Goal: Information Seeking & Learning: Learn about a topic

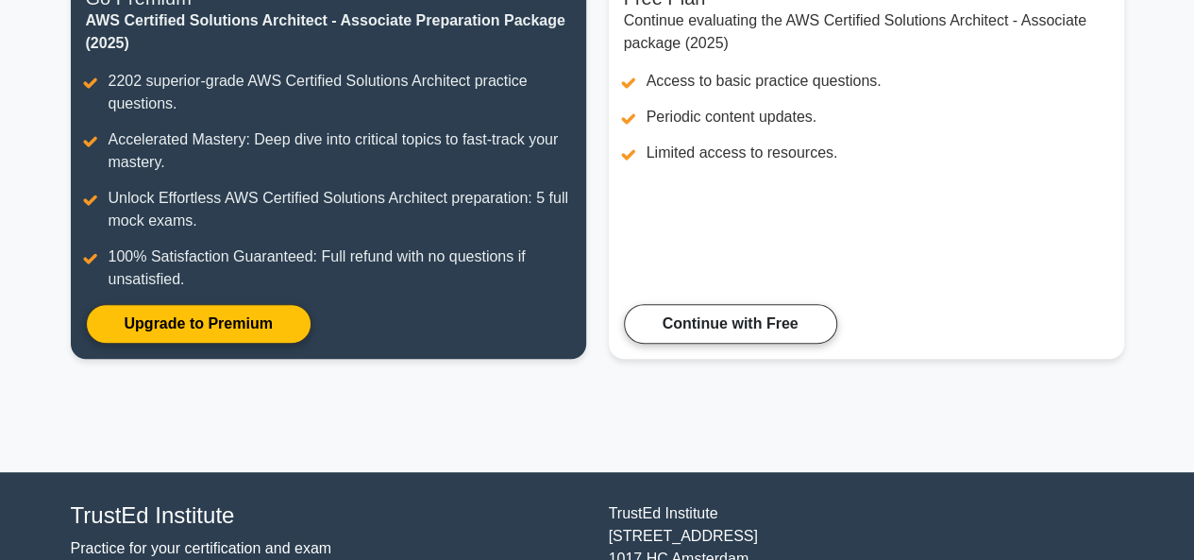
scroll to position [358, 0]
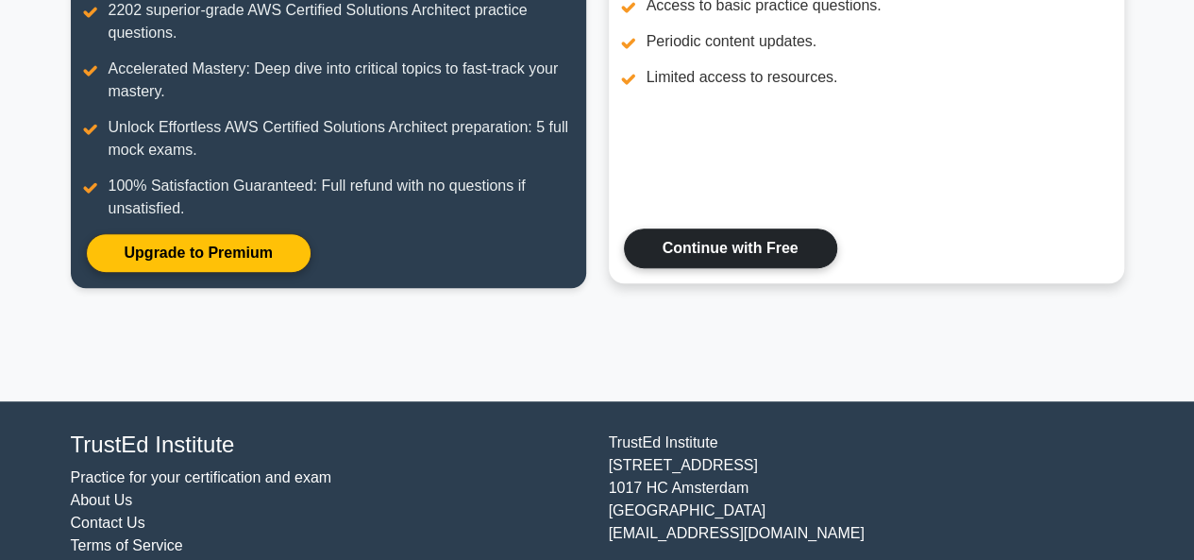
click at [812, 254] on link "Continue with Free" at bounding box center [730, 249] width 213 height 40
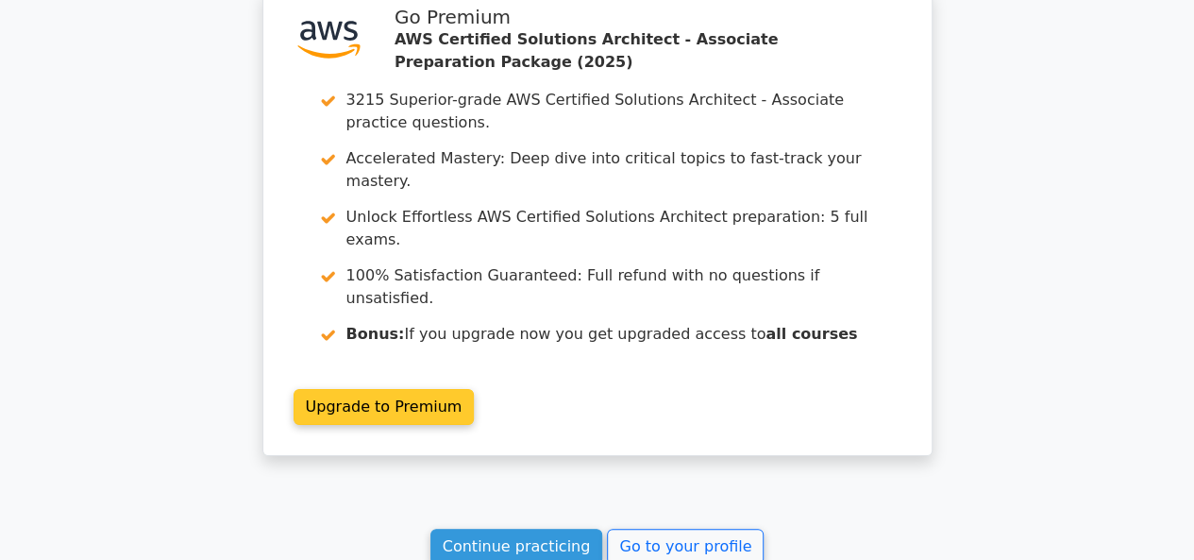
scroll to position [3523, 0]
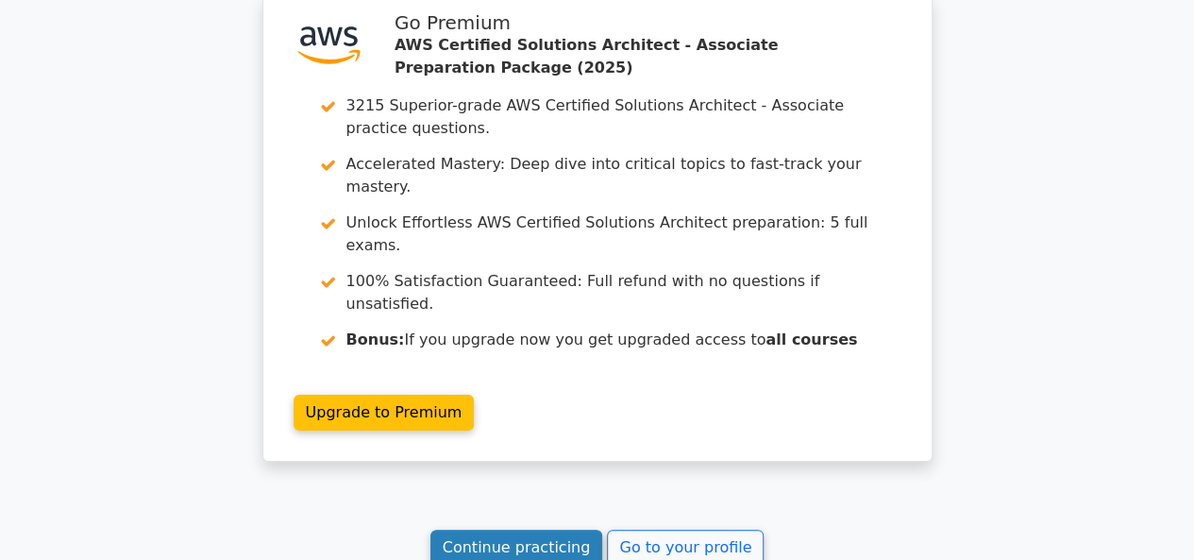
click at [508, 530] on link "Continue practicing" at bounding box center [517, 548] width 173 height 36
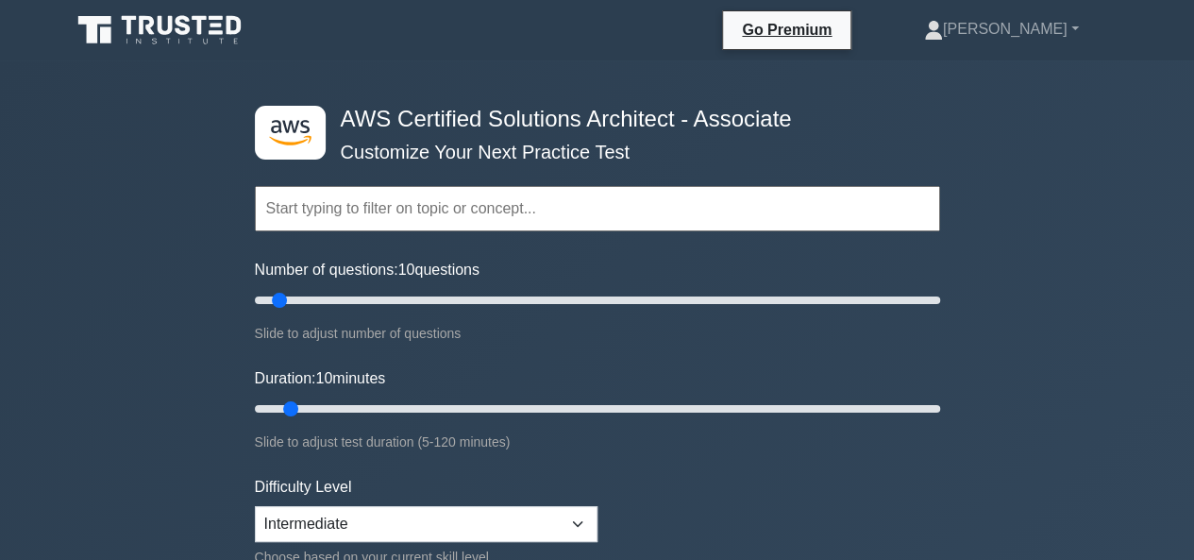
scroll to position [113, 0]
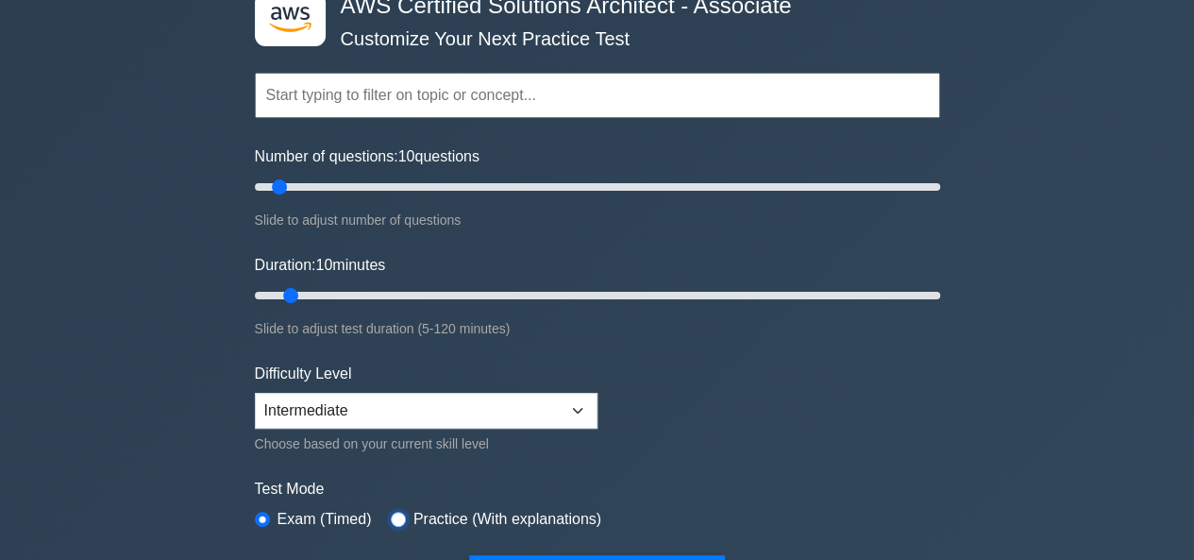
click at [396, 516] on input "radio" at bounding box center [398, 519] width 15 height 15
radio input "true"
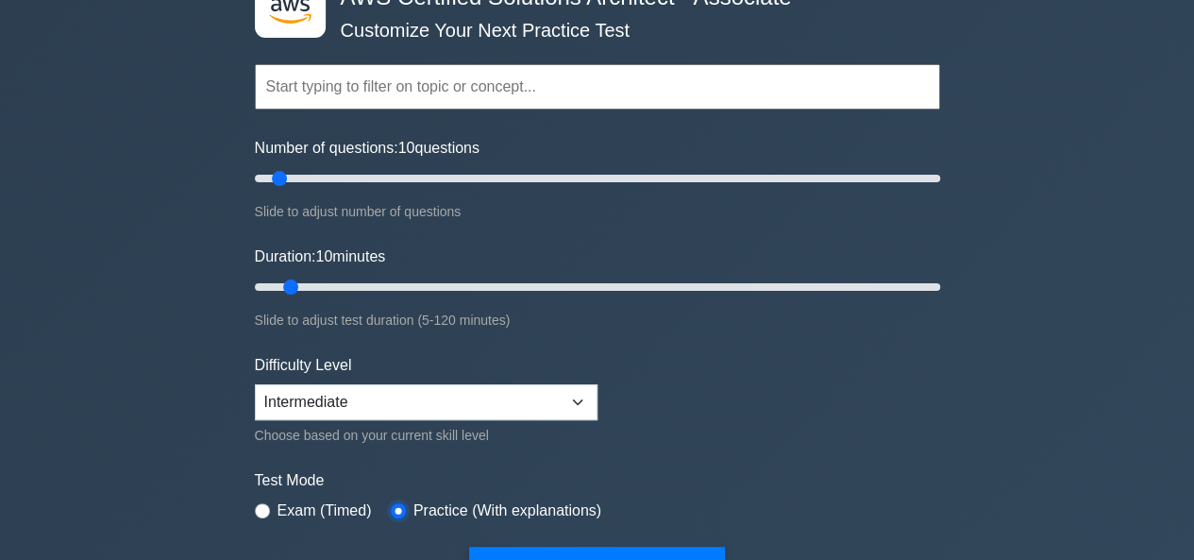
scroll to position [0, 0]
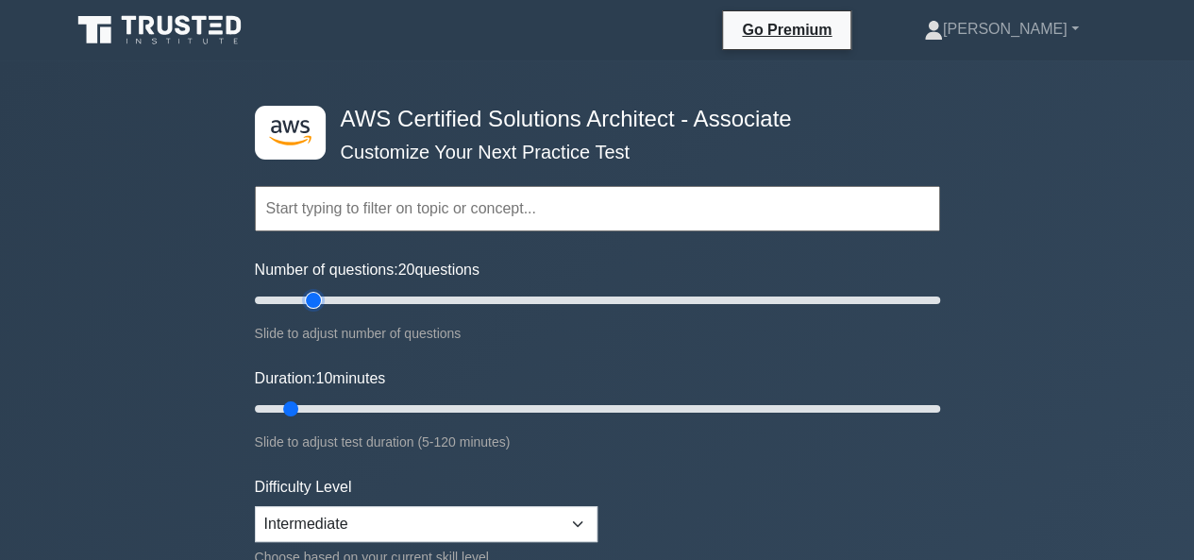
drag, startPoint x: 276, startPoint y: 303, endPoint x: 312, endPoint y: 297, distance: 36.3
type input "20"
click at [312, 297] on input "Number of questions: 20 questions" at bounding box center [598, 300] width 686 height 23
drag, startPoint x: 291, startPoint y: 401, endPoint x: 312, endPoint y: 404, distance: 21.0
type input "15"
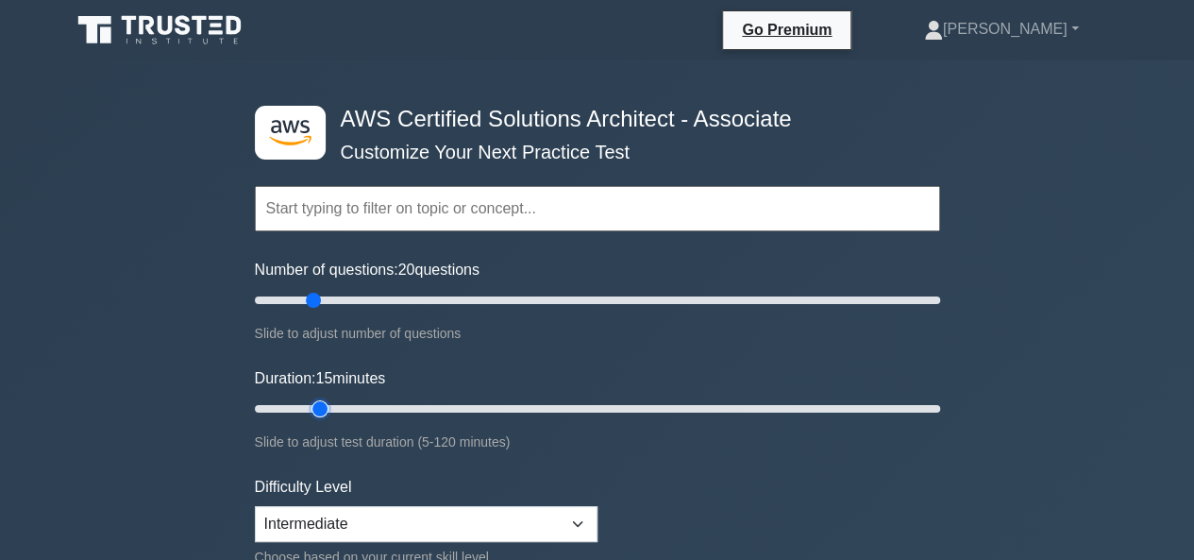
click at [312, 404] on input "Duration: 15 minutes" at bounding box center [598, 409] width 686 height 23
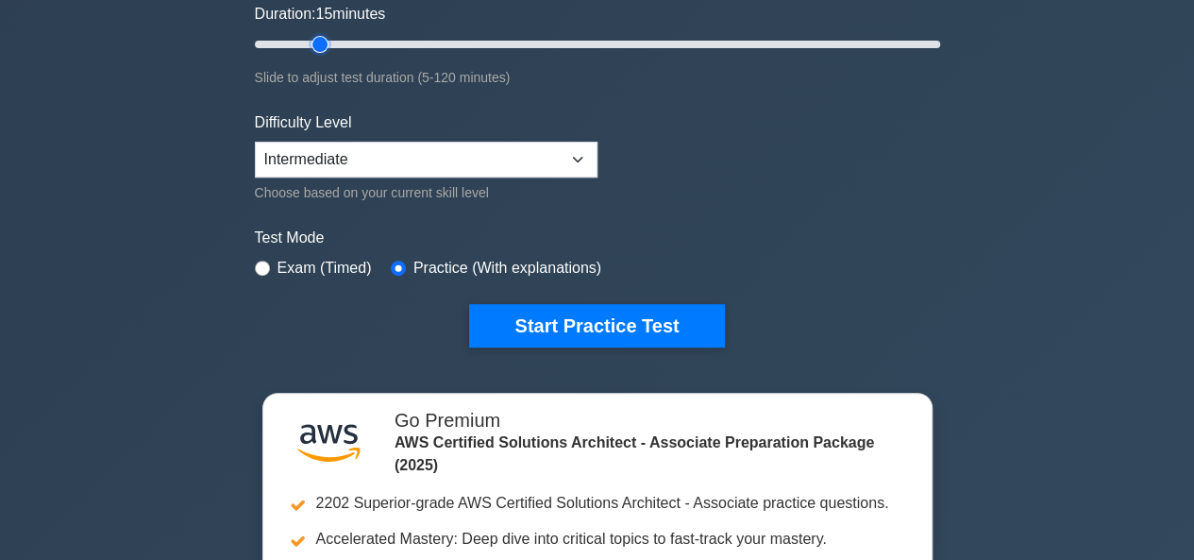
scroll to position [375, 0]
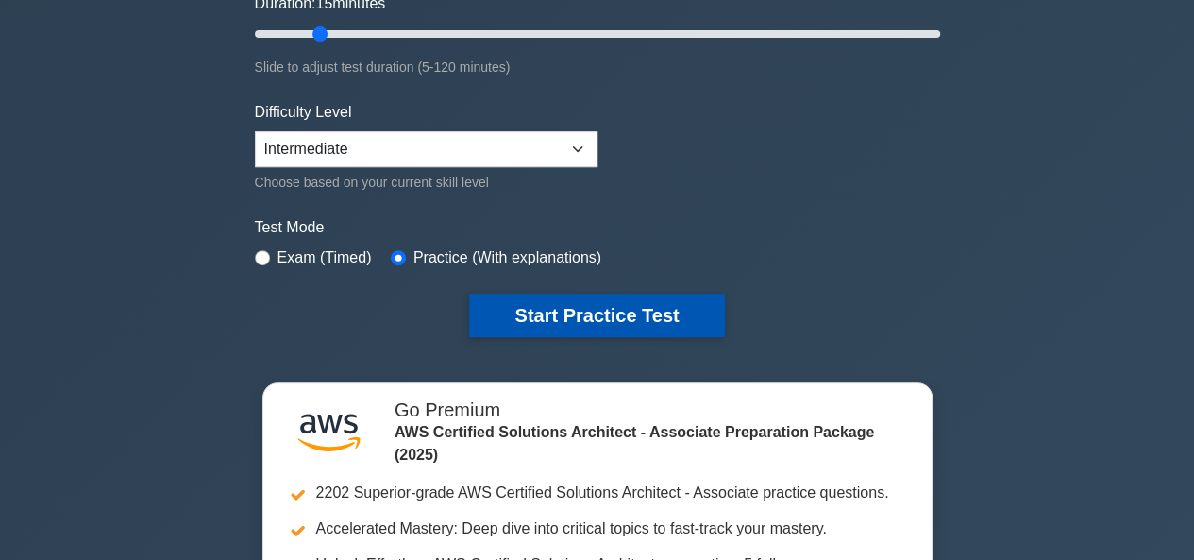
click at [557, 299] on button "Start Practice Test" at bounding box center [596, 315] width 255 height 43
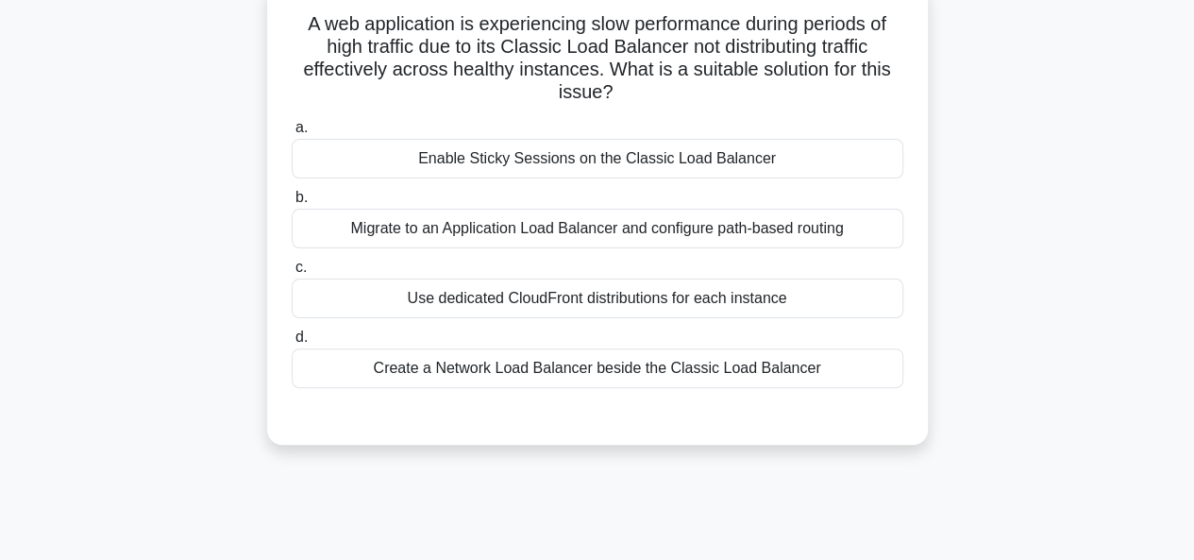
scroll to position [151, 0]
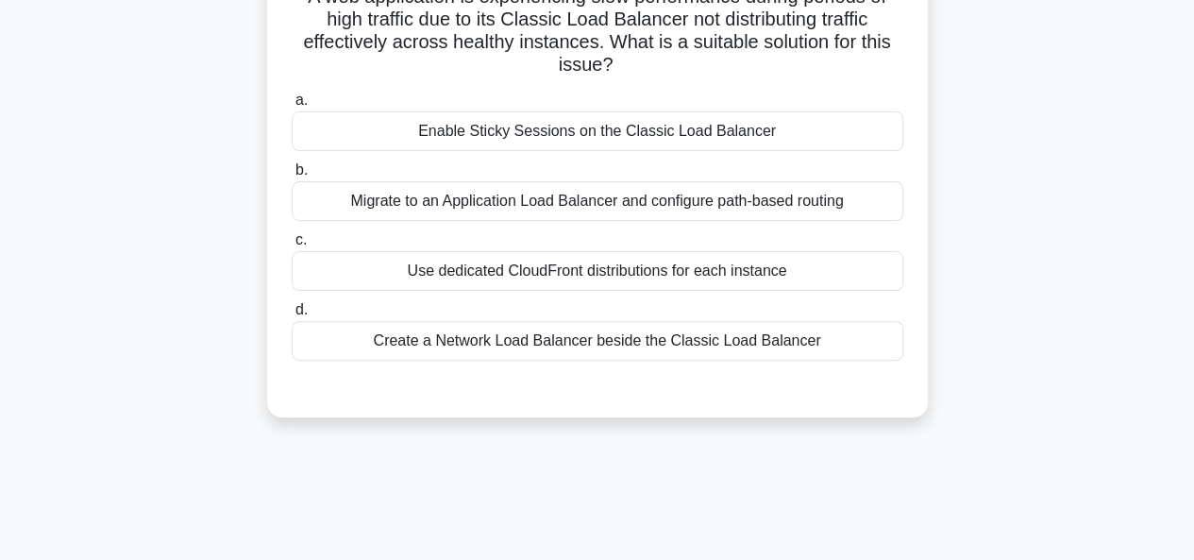
click at [514, 341] on div "Create a Network Load Balancer beside the Classic Load Balancer" at bounding box center [598, 341] width 612 height 40
click at [292, 316] on input "d. Create a Network Load Balancer beside the Classic Load Balancer" at bounding box center [292, 310] width 0 height 12
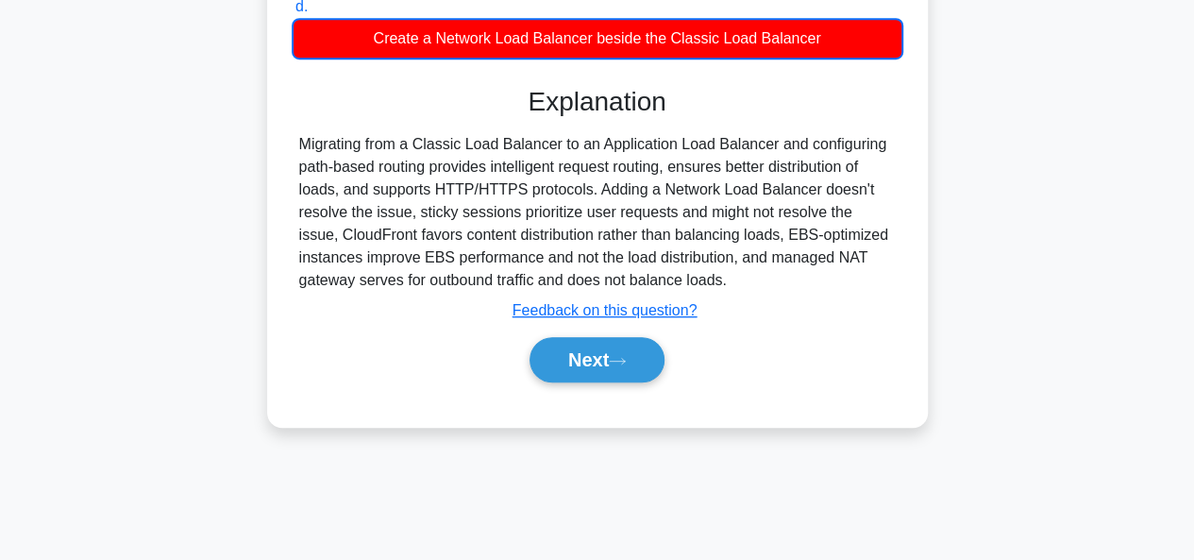
scroll to position [453, 0]
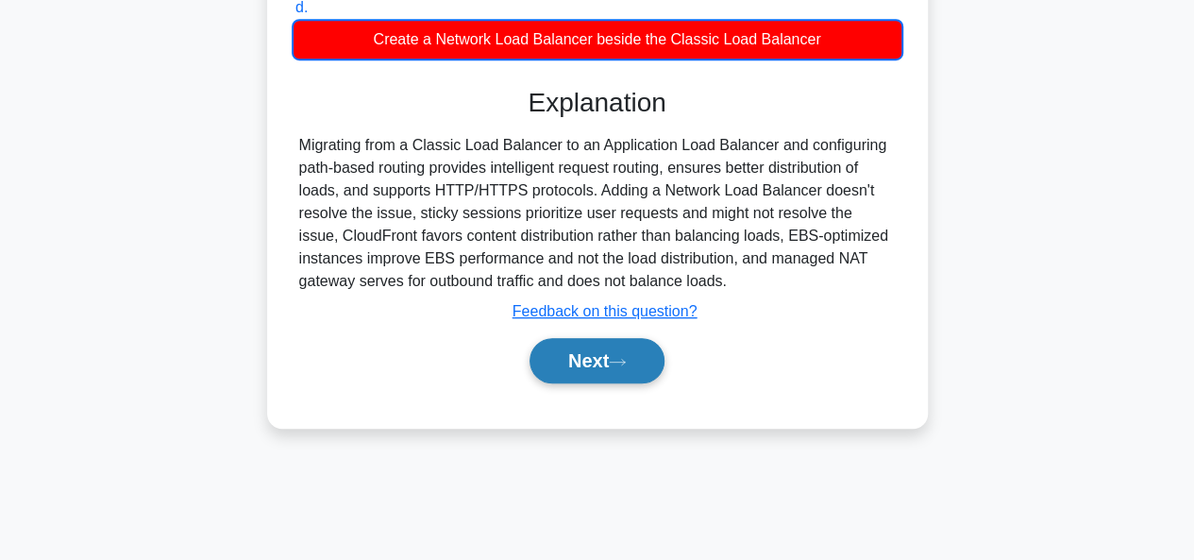
click at [557, 368] on button "Next" at bounding box center [597, 360] width 135 height 45
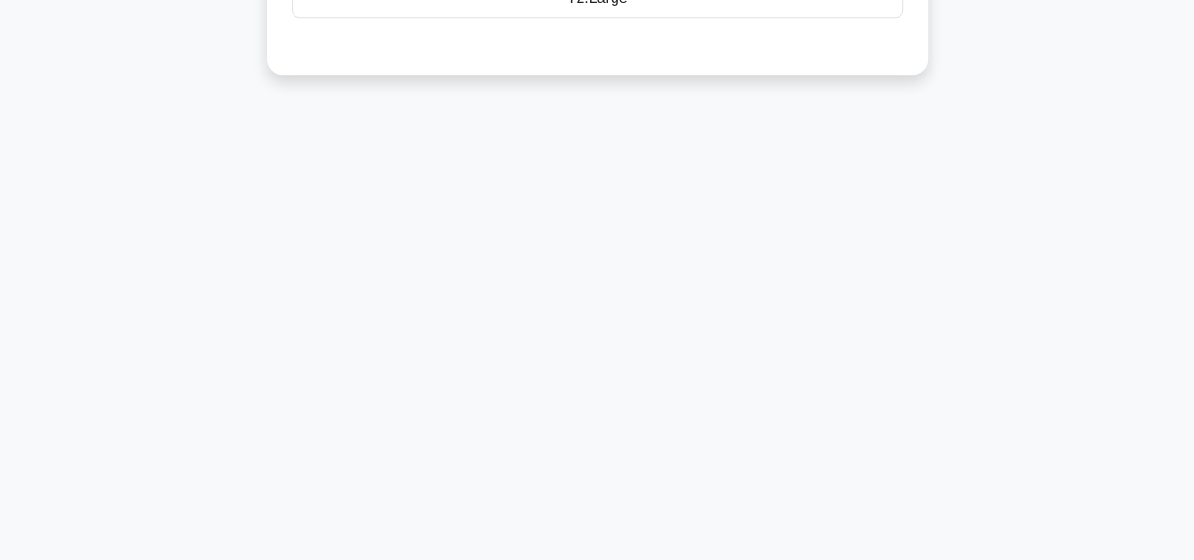
scroll to position [0, 0]
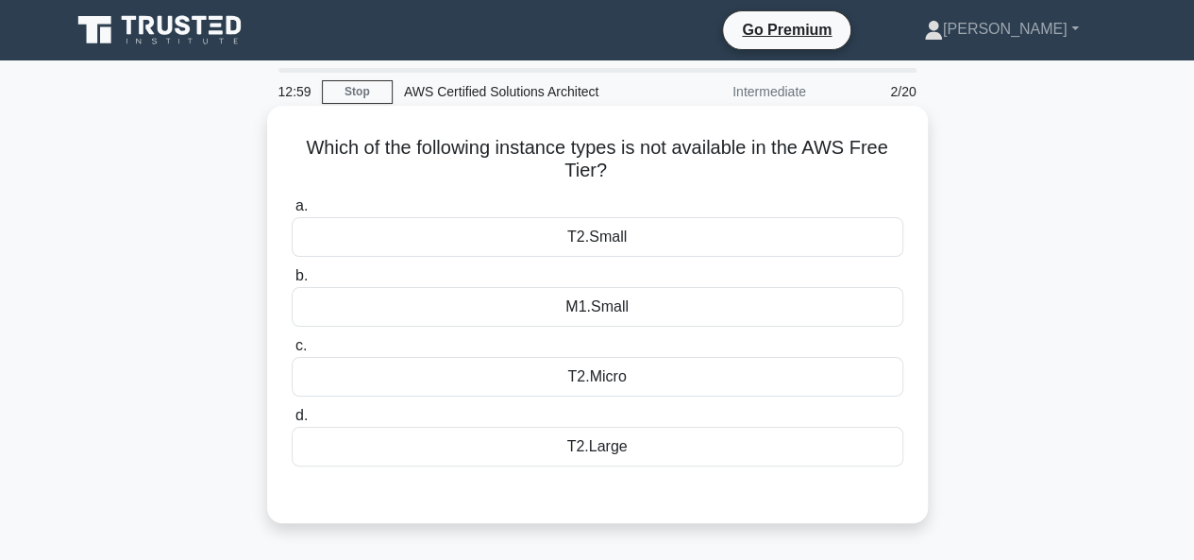
click at [591, 445] on div "T2.Large" at bounding box center [598, 447] width 612 height 40
click at [292, 422] on input "d. T2.Large" at bounding box center [292, 416] width 0 height 12
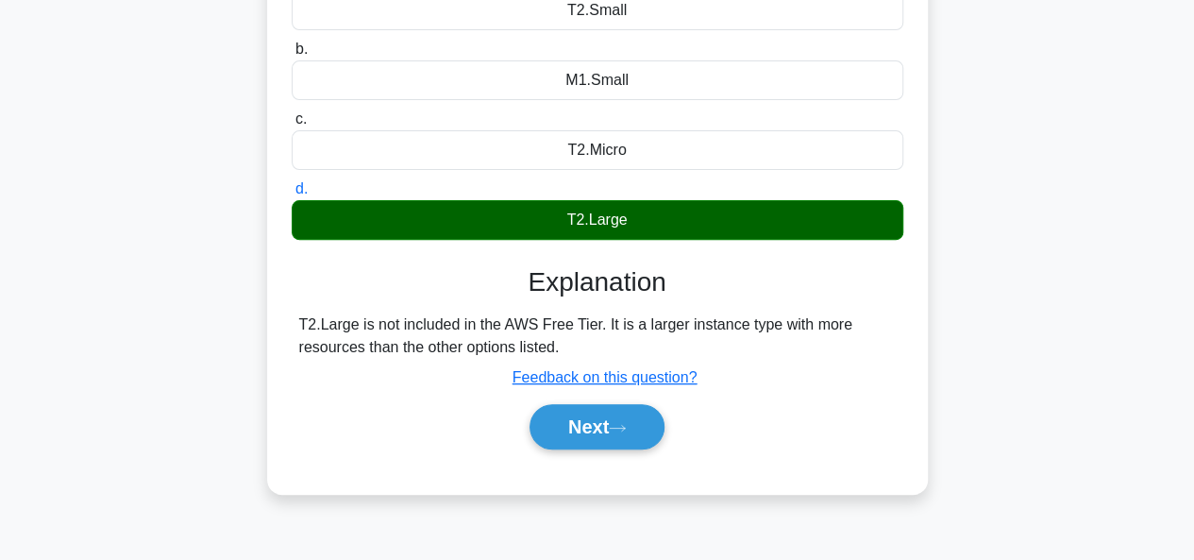
scroll to position [237, 0]
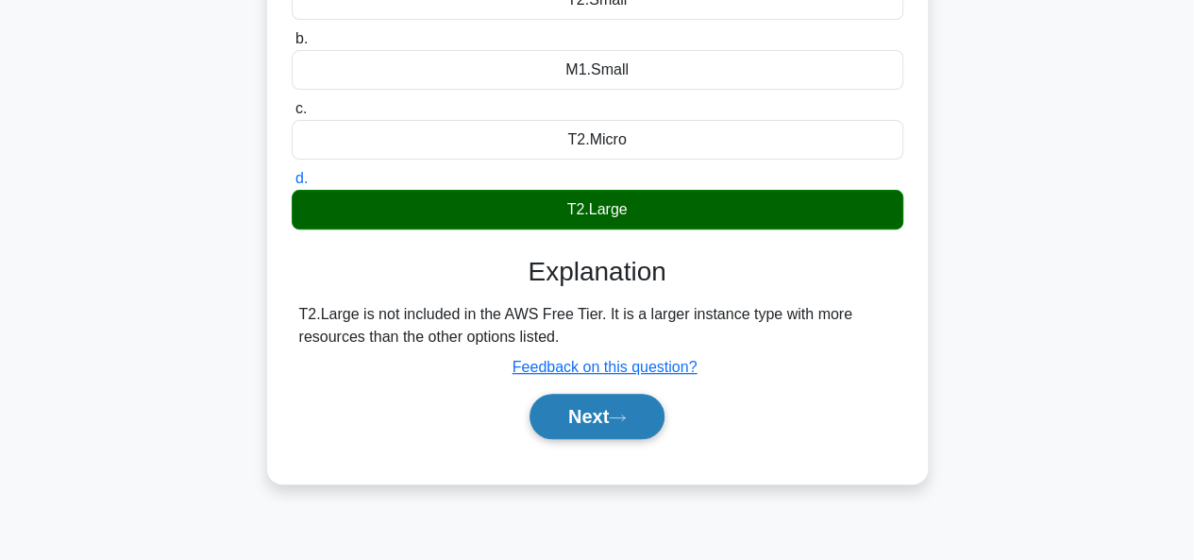
click at [581, 411] on button "Next" at bounding box center [597, 416] width 135 height 45
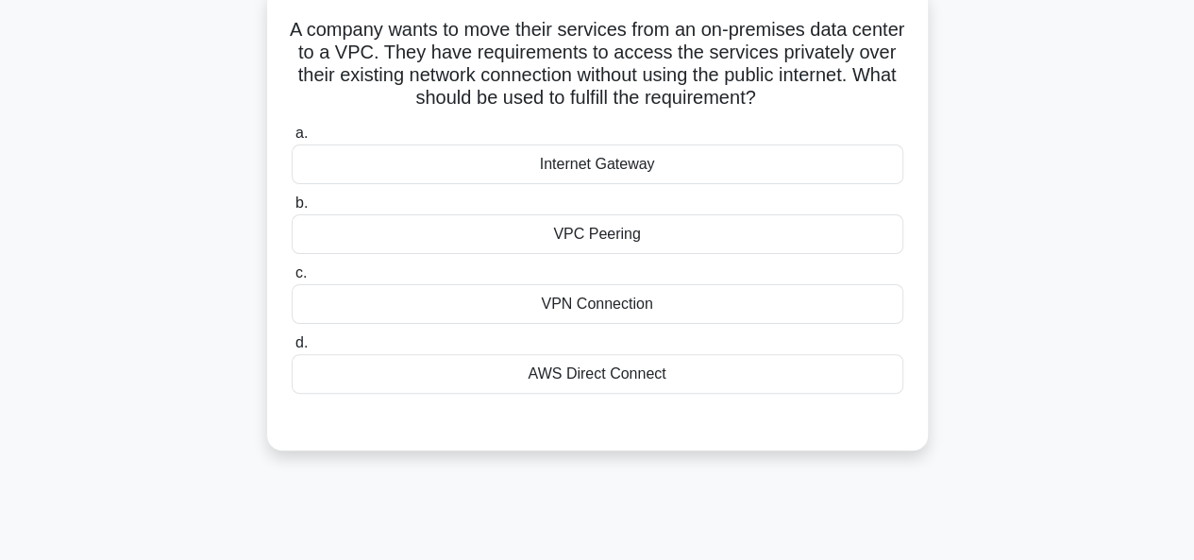
scroll to position [110, 0]
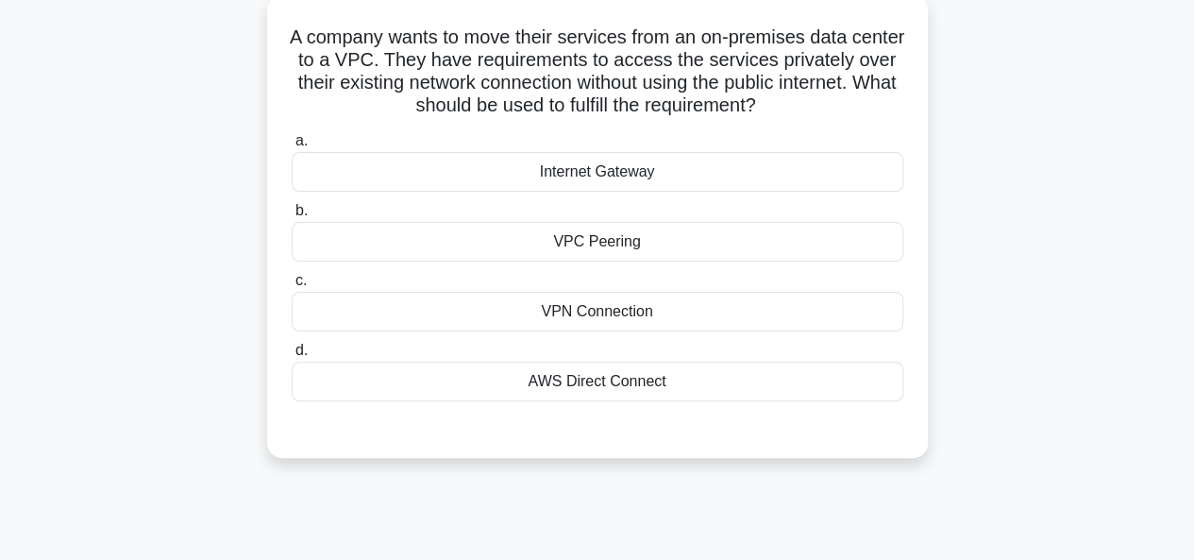
click at [572, 237] on div "VPC Peering" at bounding box center [598, 242] width 612 height 40
click at [292, 217] on input "b. VPC Peering" at bounding box center [292, 211] width 0 height 12
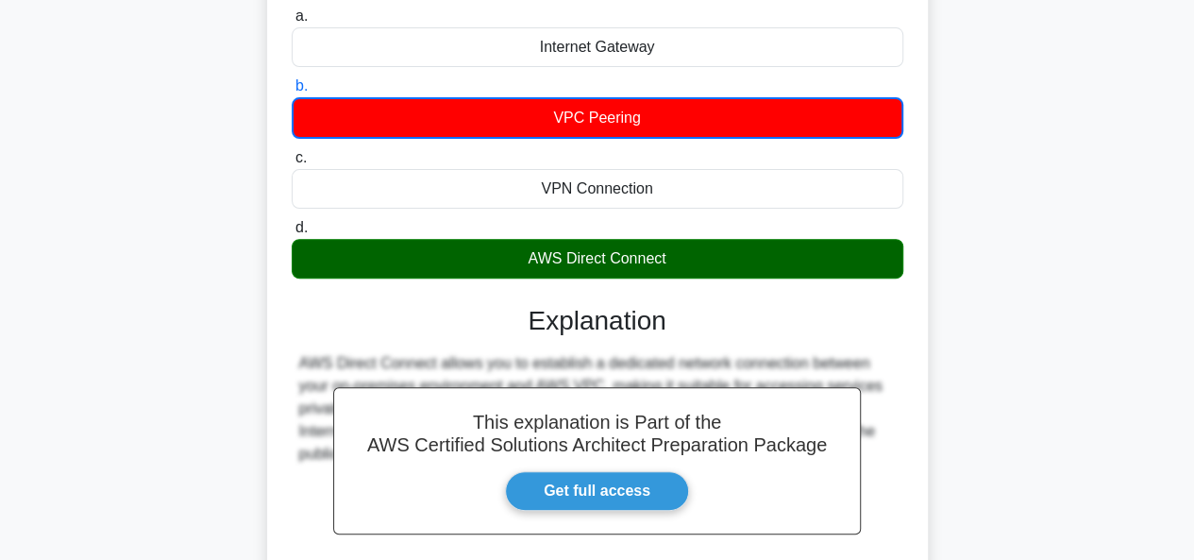
scroll to position [460, 0]
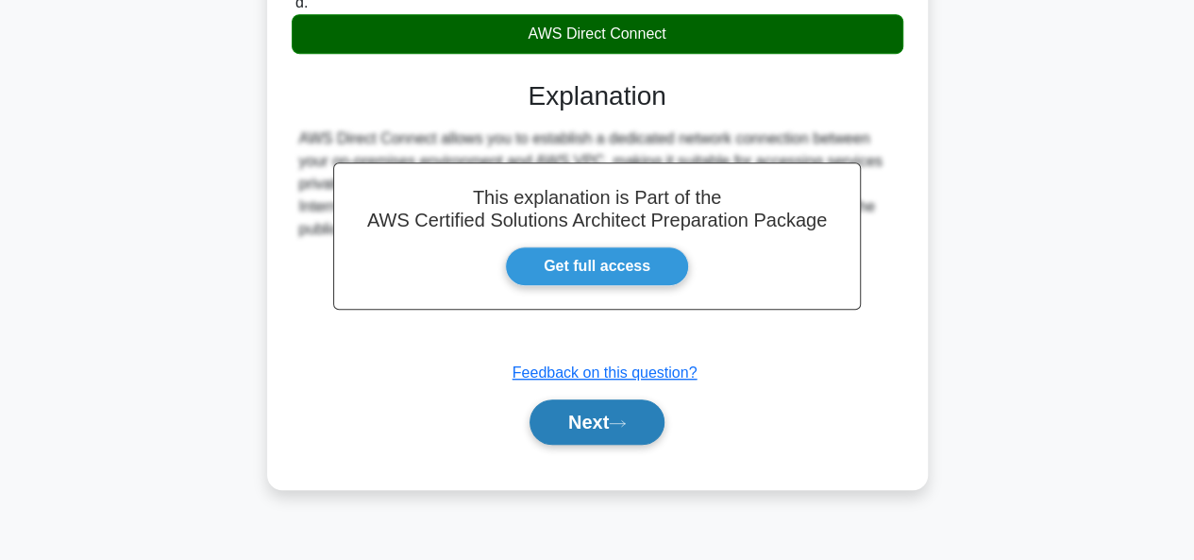
click at [631, 440] on button "Next" at bounding box center [597, 421] width 135 height 45
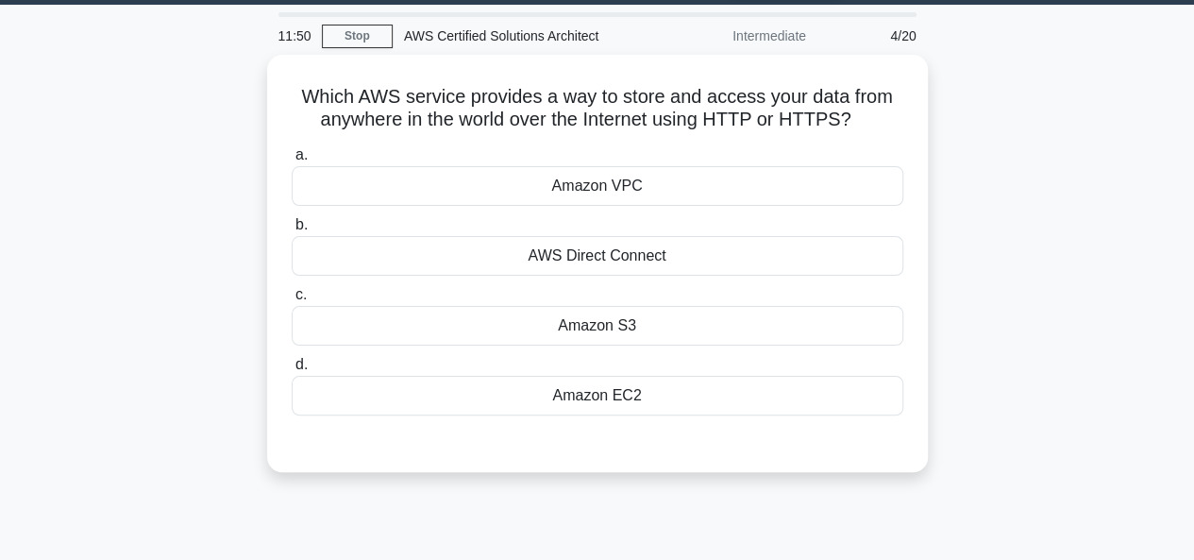
scroll to position [0, 0]
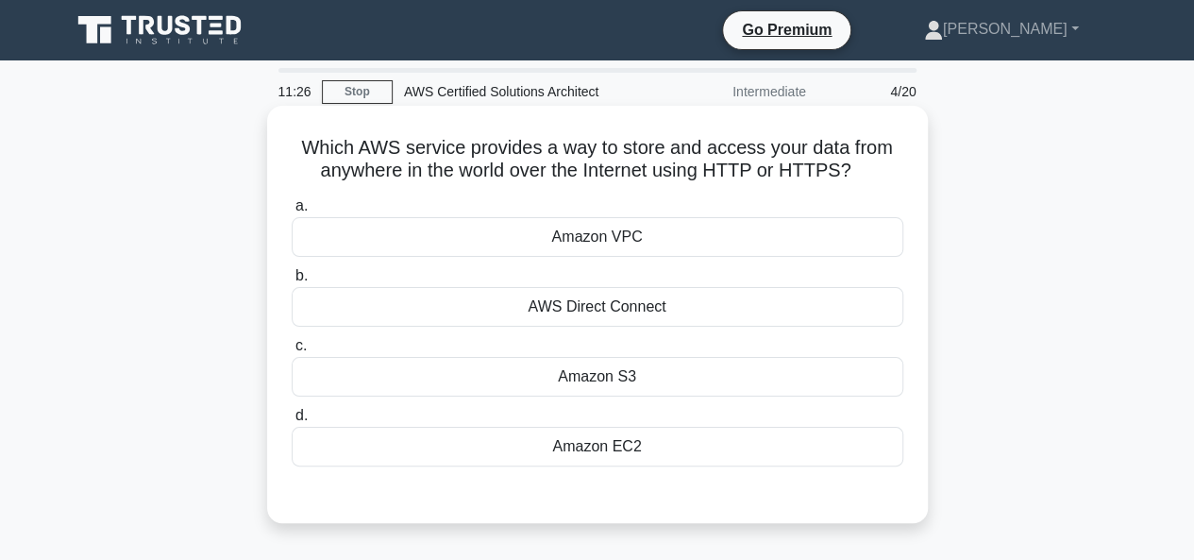
click at [636, 298] on div "AWS Direct Connect" at bounding box center [598, 307] width 612 height 40
click at [292, 282] on input "b. AWS Direct Connect" at bounding box center [292, 276] width 0 height 12
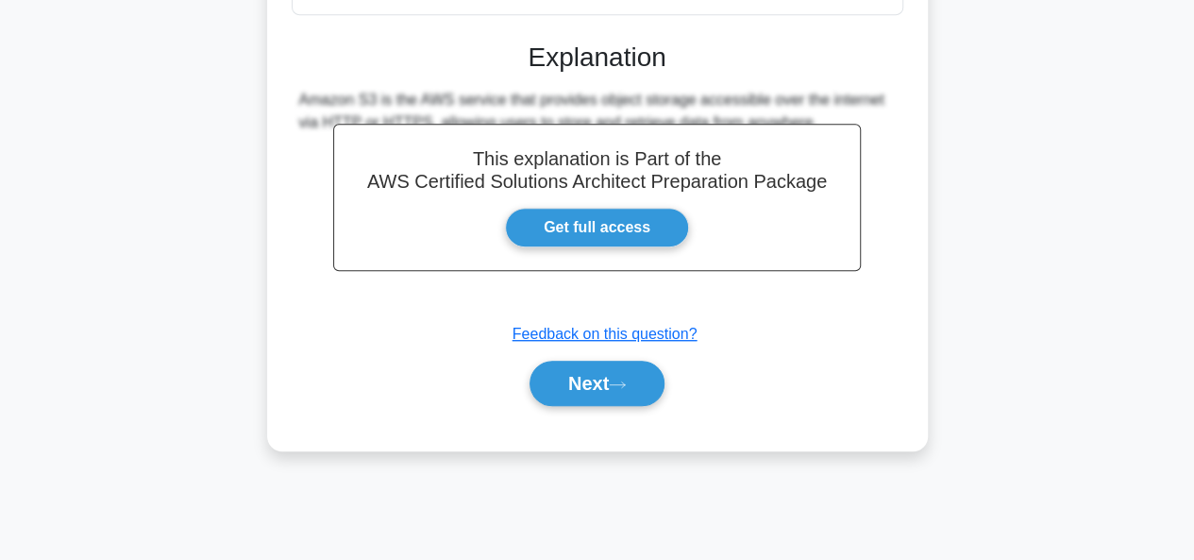
scroll to position [460, 0]
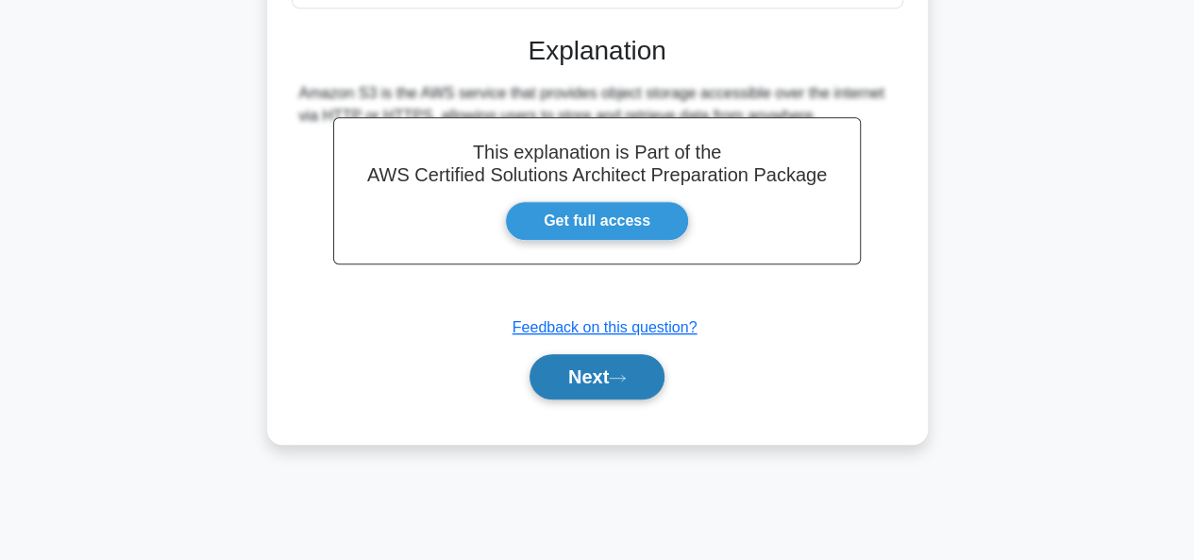
click at [587, 369] on button "Next" at bounding box center [597, 376] width 135 height 45
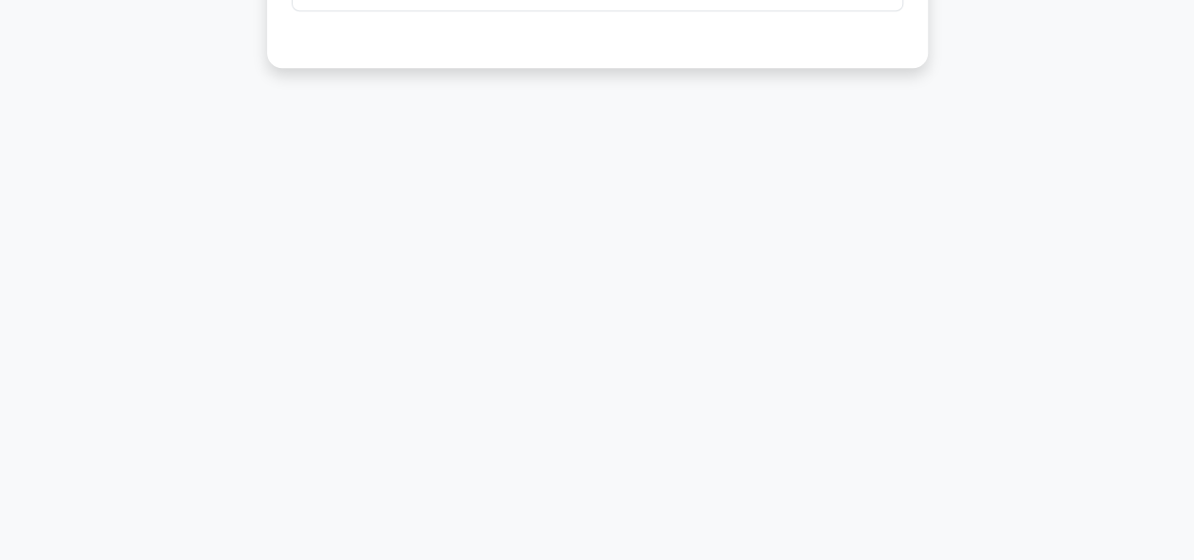
scroll to position [0, 0]
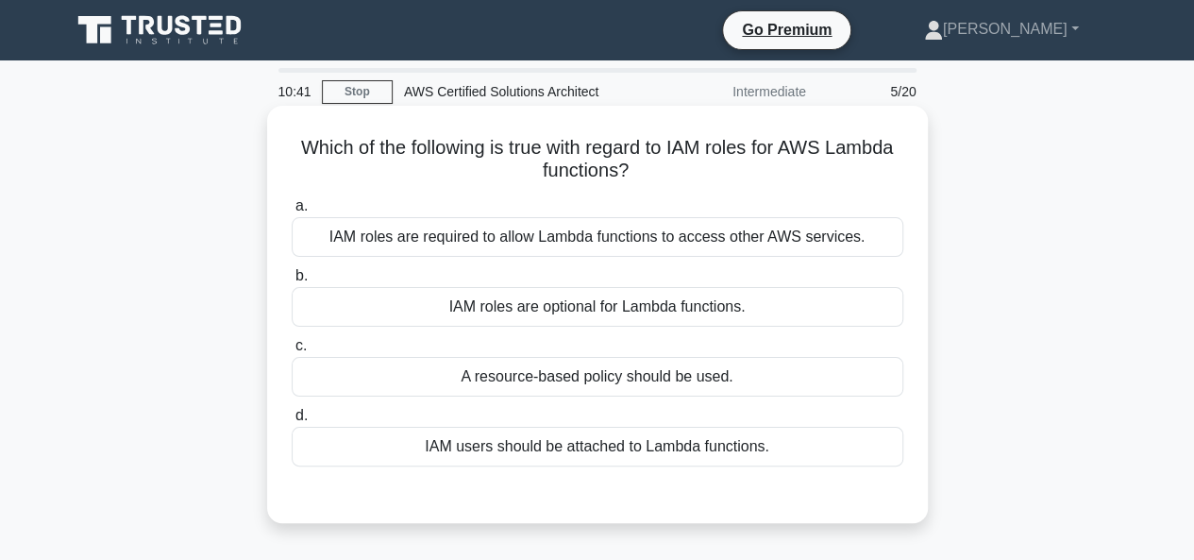
click at [815, 297] on div "IAM roles are optional for Lambda functions." at bounding box center [598, 307] width 612 height 40
click at [292, 282] on input "b. IAM roles are optional for Lambda functions." at bounding box center [292, 276] width 0 height 12
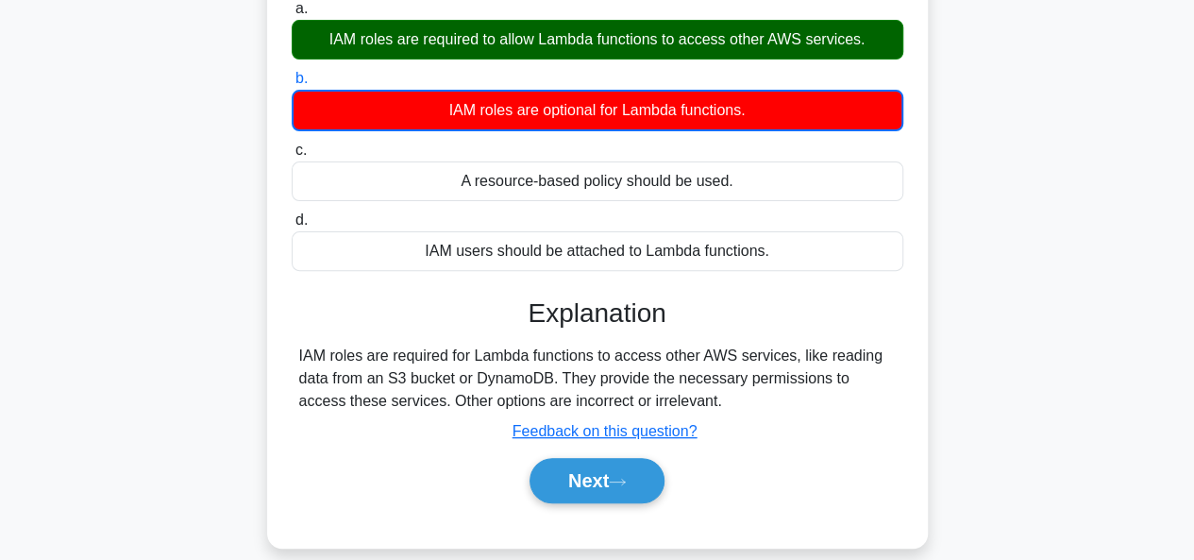
scroll to position [207, 0]
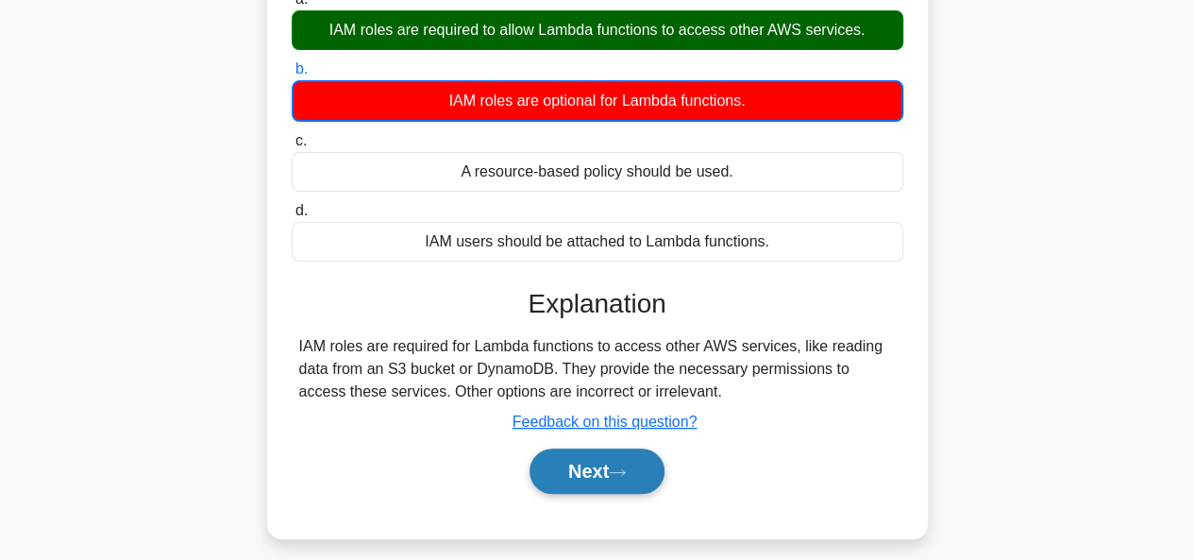
click at [619, 458] on button "Next" at bounding box center [597, 471] width 135 height 45
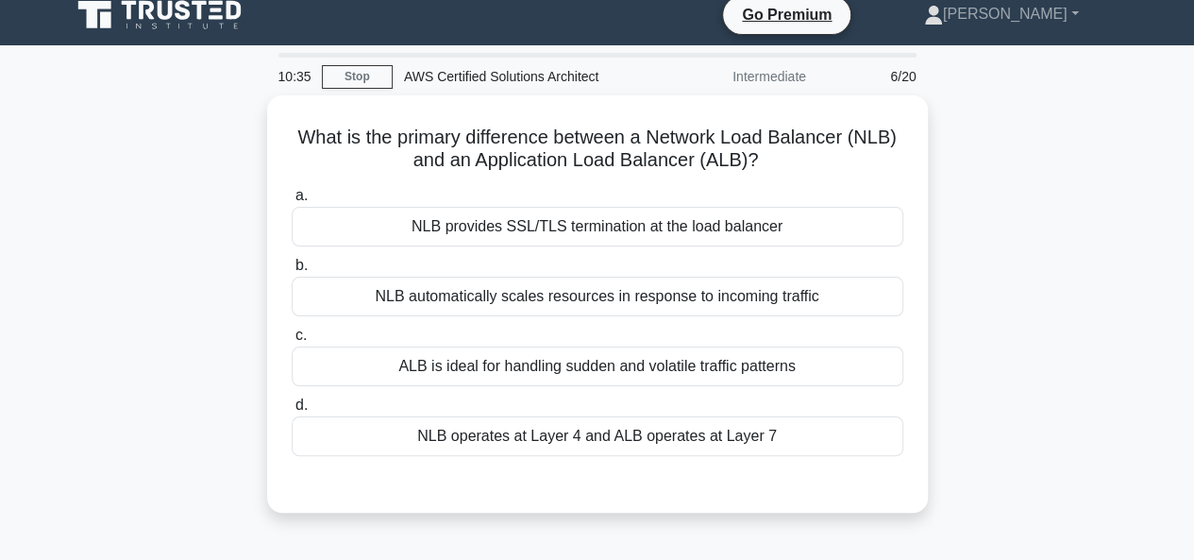
scroll to position [14, 0]
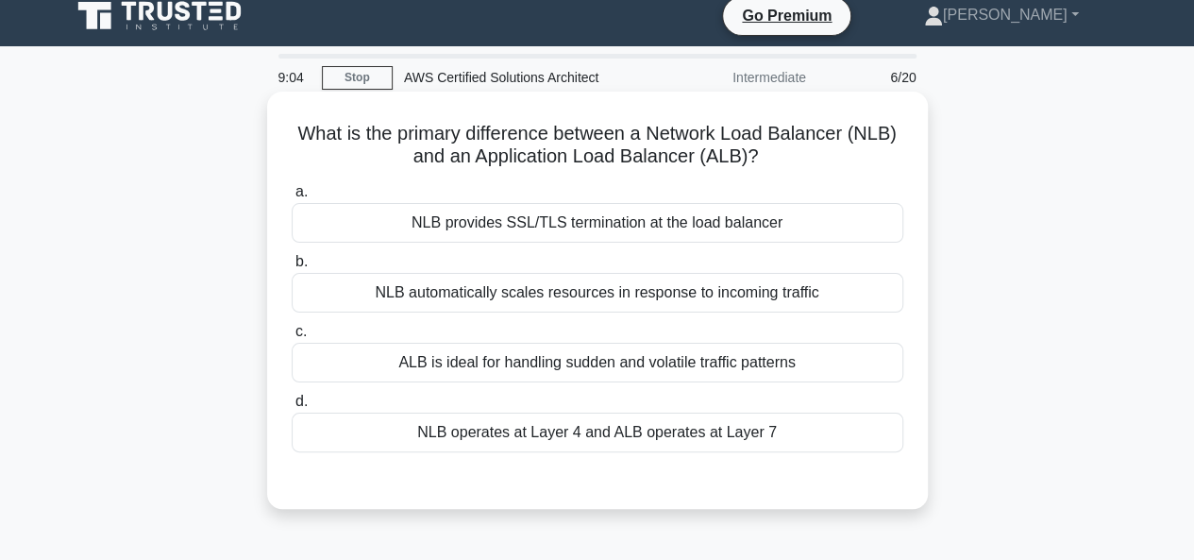
click at [681, 221] on div "NLB provides SSL/TLS termination at the load balancer" at bounding box center [598, 223] width 612 height 40
click at [292, 198] on input "a. NLB provides SSL/TLS termination at the load balancer" at bounding box center [292, 192] width 0 height 12
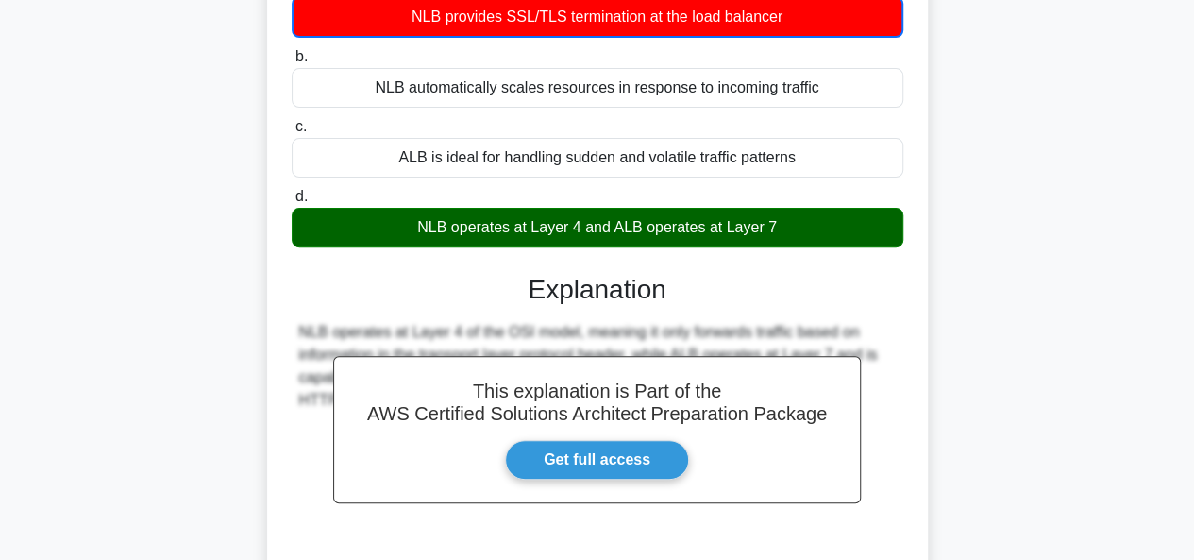
scroll to position [460, 0]
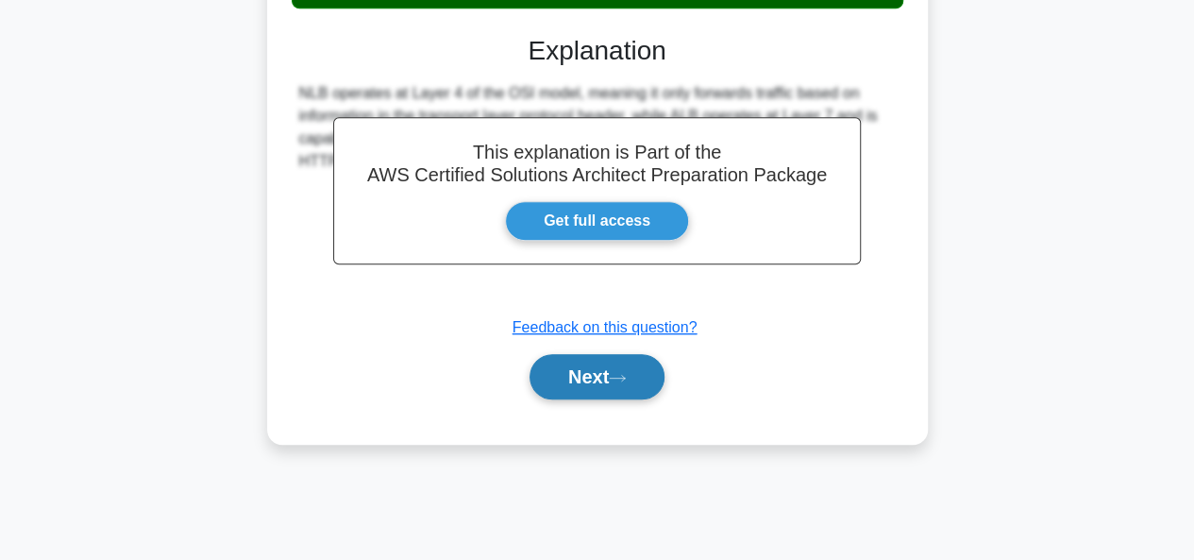
click at [613, 371] on button "Next" at bounding box center [597, 376] width 135 height 45
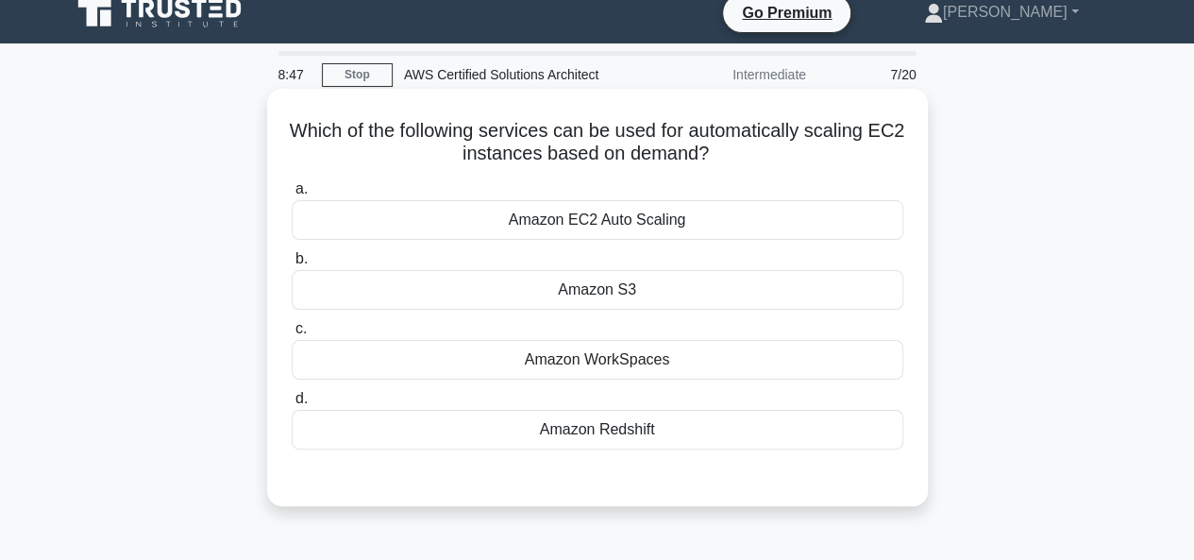
scroll to position [19, 0]
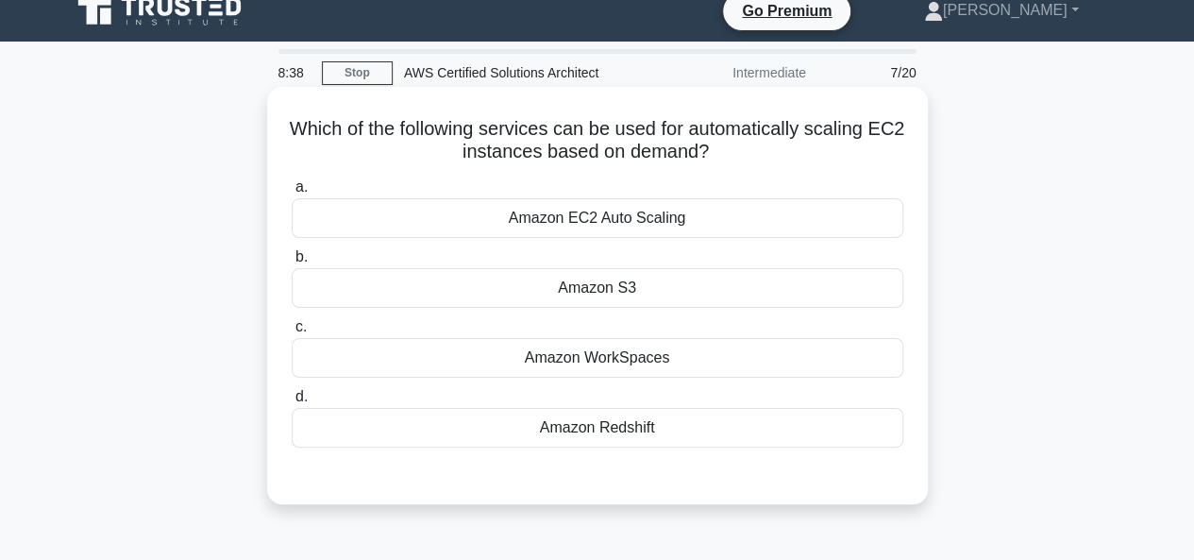
click at [680, 223] on div "Amazon EC2 Auto Scaling" at bounding box center [598, 218] width 612 height 40
click at [292, 194] on input "a. Amazon EC2 Auto Scaling" at bounding box center [292, 187] width 0 height 12
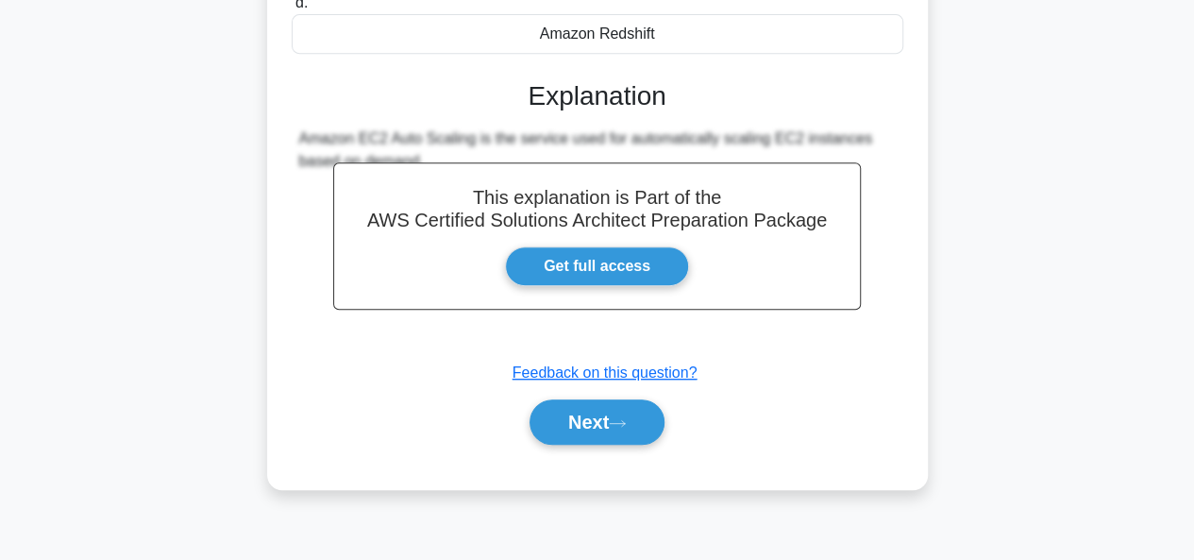
scroll to position [435, 0]
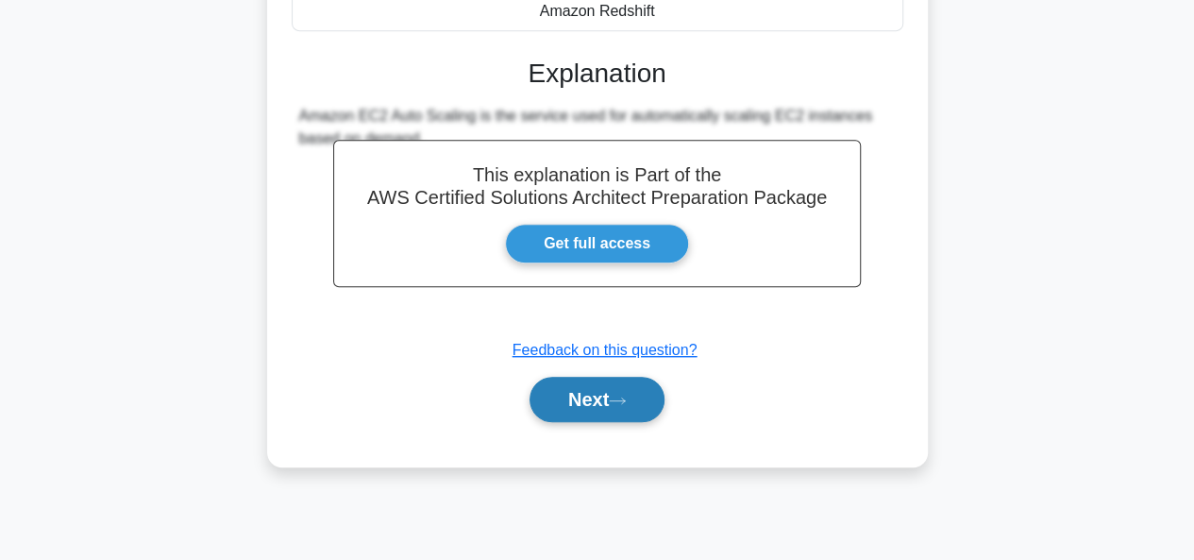
click at [612, 390] on button "Next" at bounding box center [597, 399] width 135 height 45
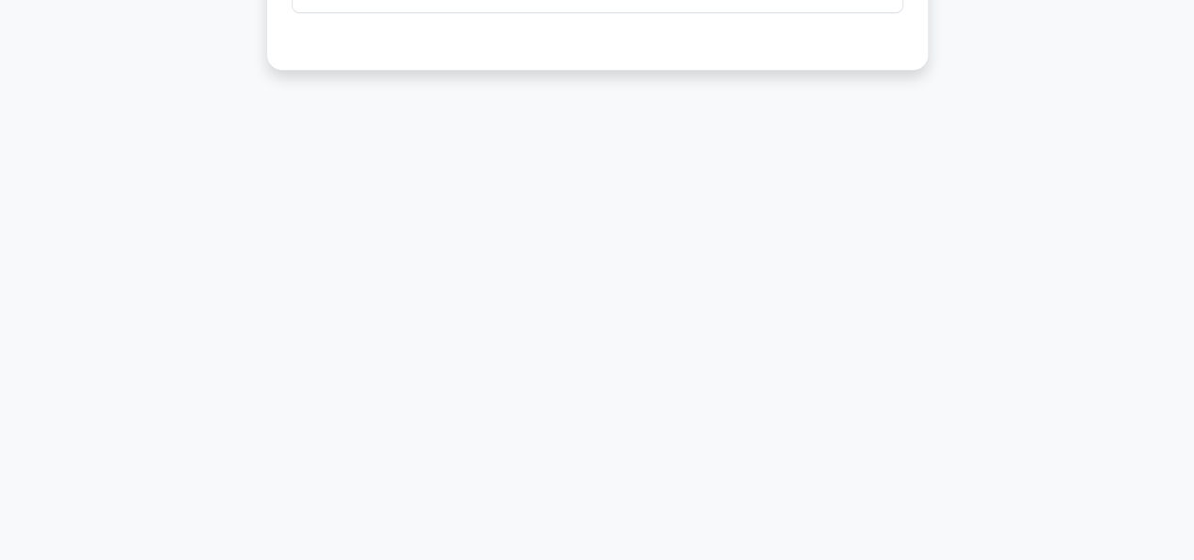
scroll to position [0, 0]
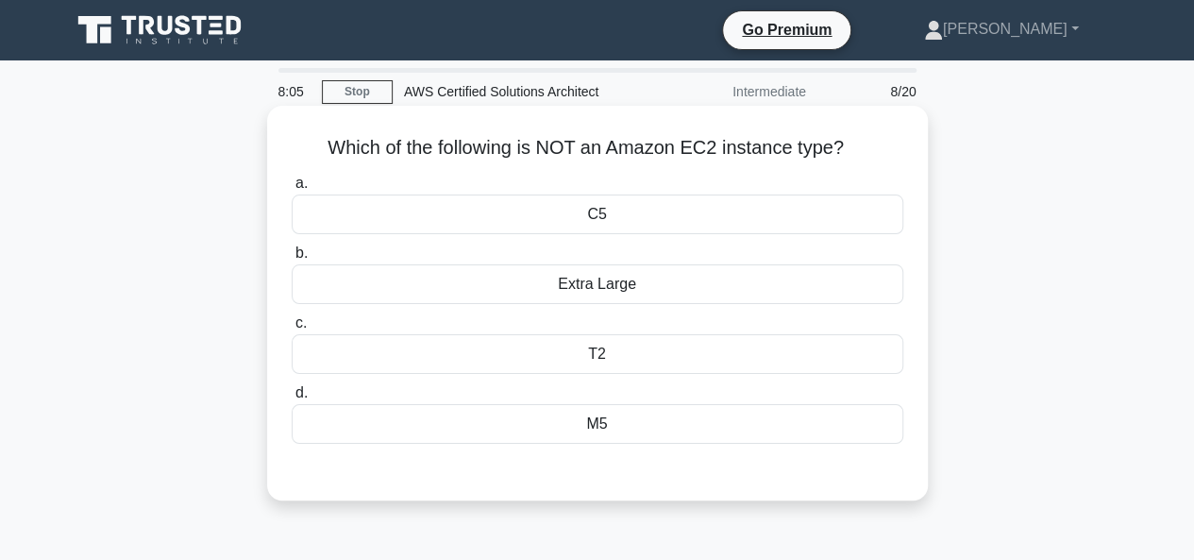
click at [593, 210] on div "C5" at bounding box center [598, 215] width 612 height 40
click at [292, 190] on input "a. C5" at bounding box center [292, 184] width 0 height 12
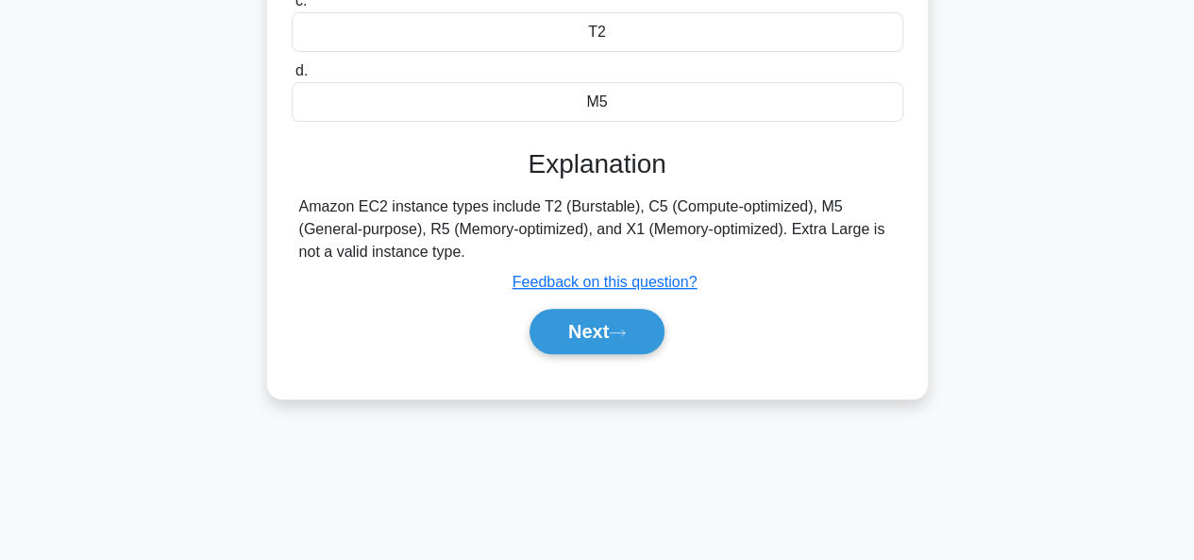
scroll to position [460, 0]
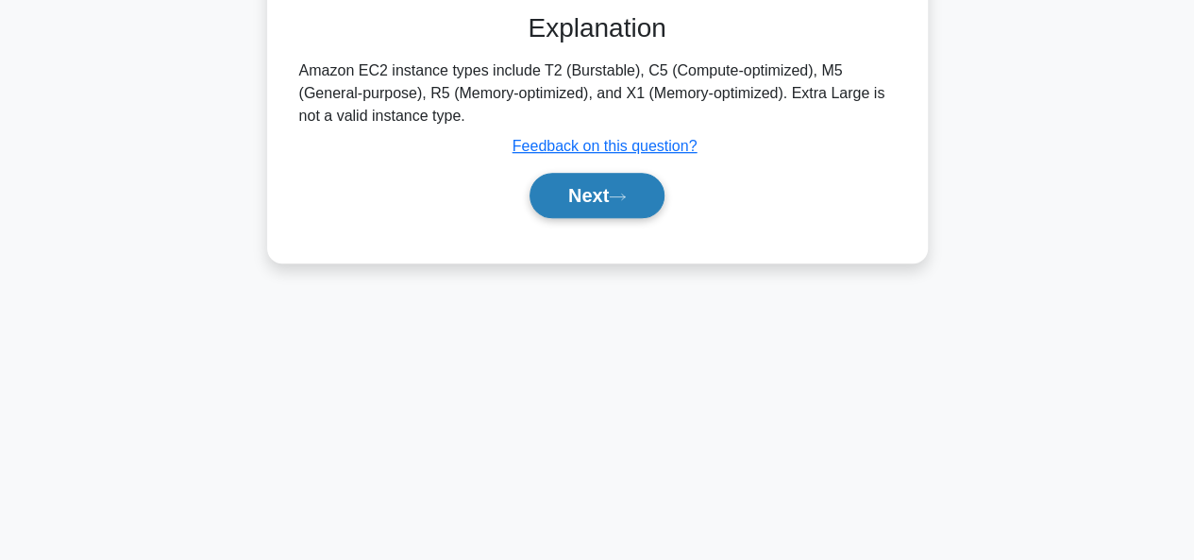
click at [595, 197] on button "Next" at bounding box center [597, 195] width 135 height 45
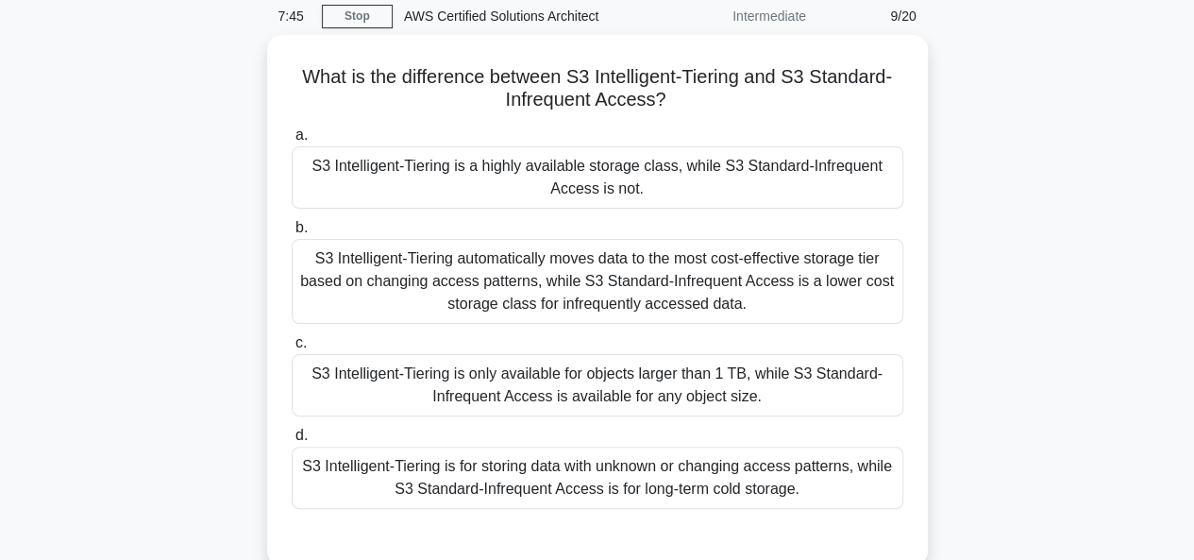
scroll to position [152, 0]
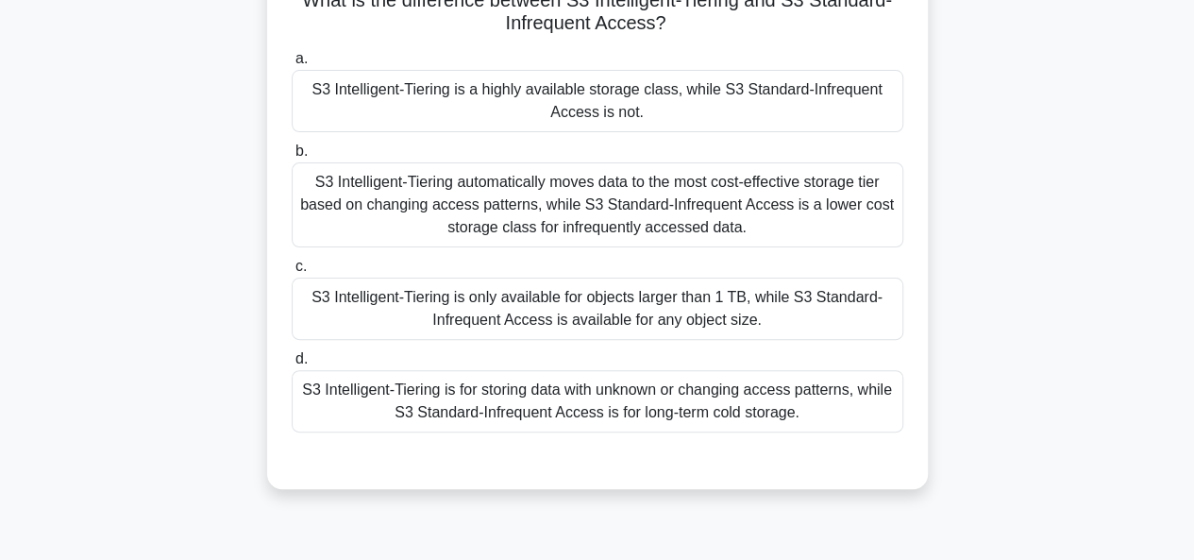
click at [595, 197] on div "S3 Intelligent-Tiering automatically moves data to the most cost-effective stor…" at bounding box center [598, 204] width 612 height 85
click at [292, 158] on input "b. S3 Intelligent-Tiering automatically moves data to the most cost-effective s…" at bounding box center [292, 151] width 0 height 12
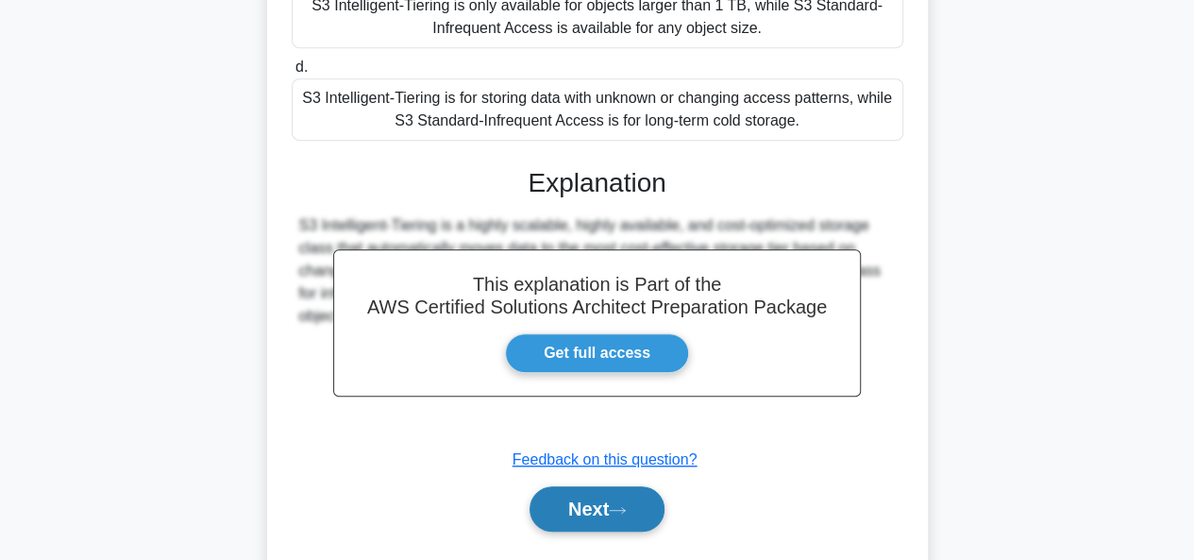
scroll to position [488, 0]
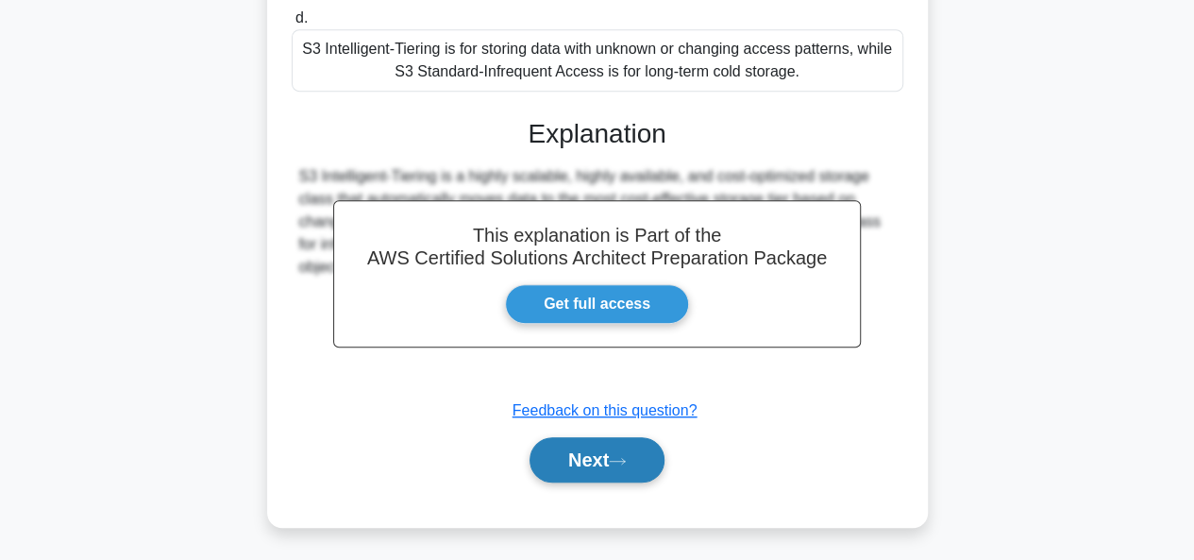
click at [592, 443] on button "Next" at bounding box center [597, 459] width 135 height 45
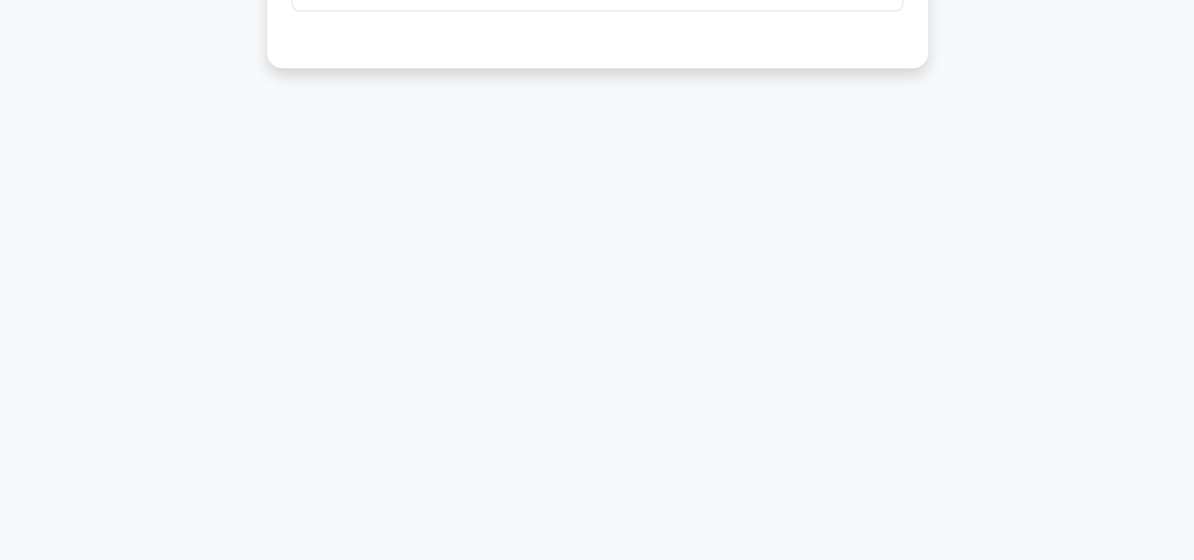
scroll to position [0, 0]
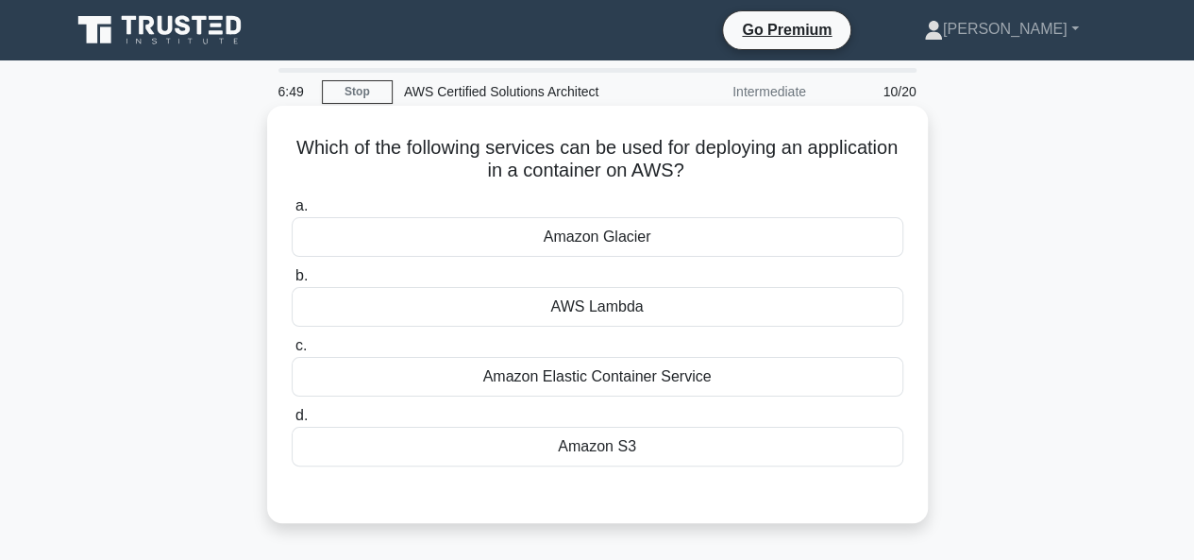
click at [652, 380] on div "Amazon Elastic Container Service" at bounding box center [598, 377] width 612 height 40
click at [292, 352] on input "c. Amazon Elastic Container Service" at bounding box center [292, 346] width 0 height 12
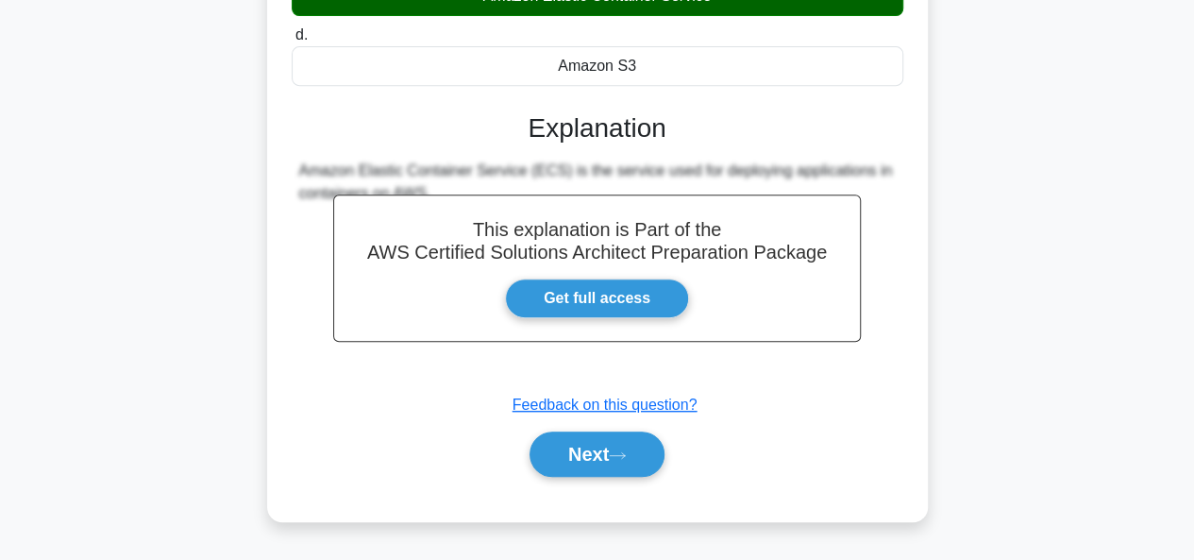
scroll to position [460, 0]
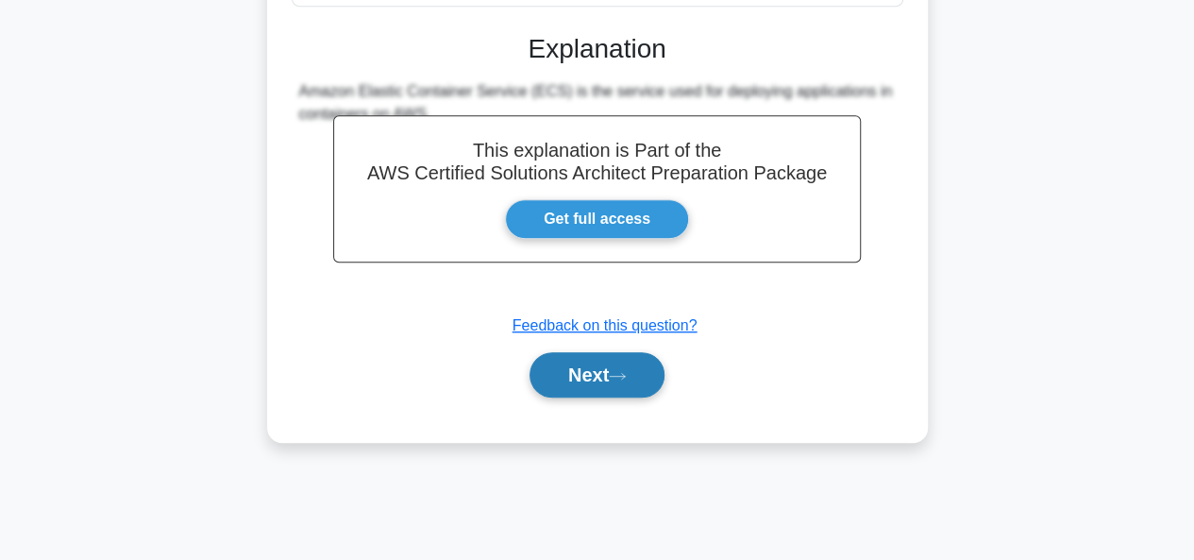
click at [621, 379] on icon at bounding box center [617, 376] width 17 height 10
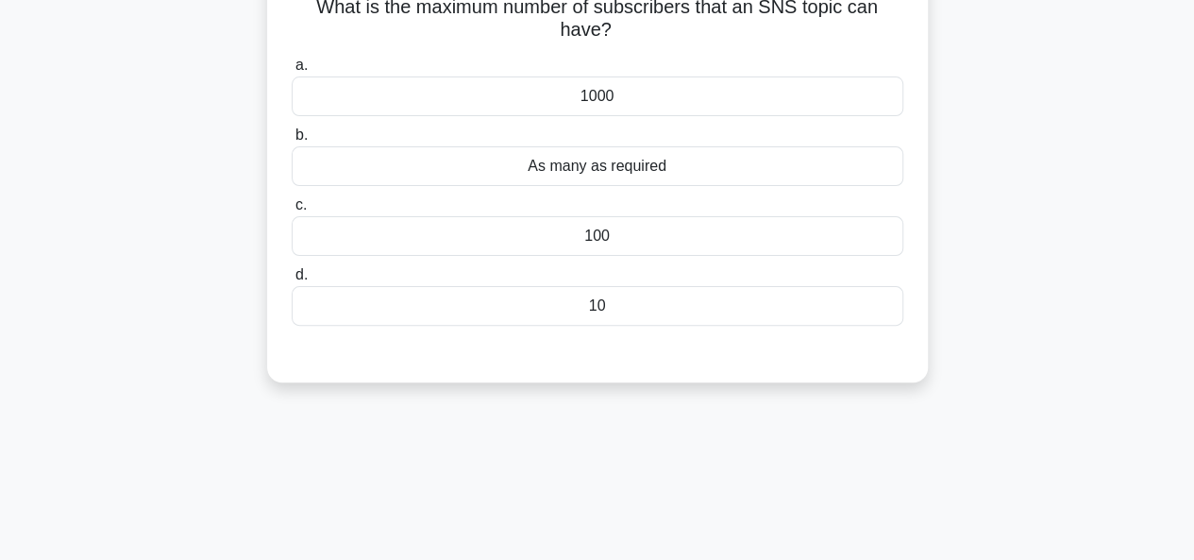
scroll to position [0, 0]
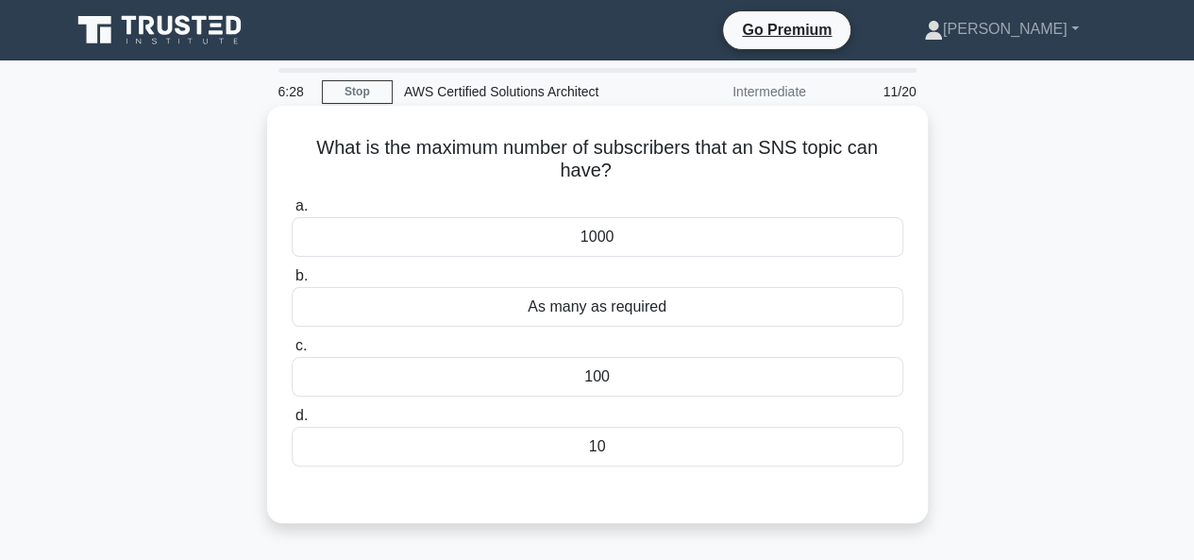
click at [619, 311] on div "As many as required" at bounding box center [598, 307] width 612 height 40
click at [292, 282] on input "b. As many as required" at bounding box center [292, 276] width 0 height 12
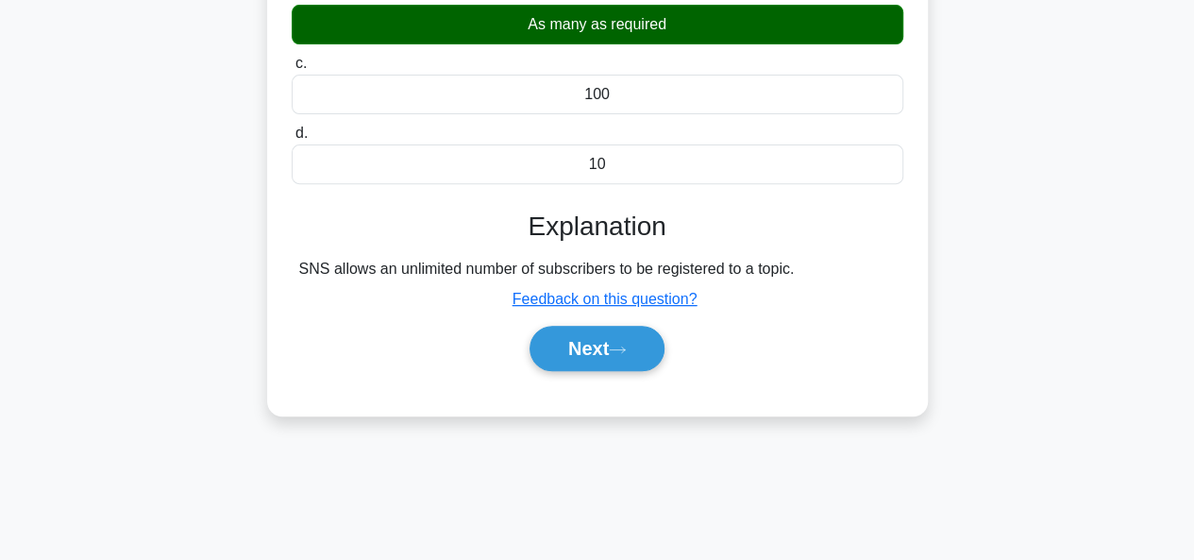
scroll to position [283, 0]
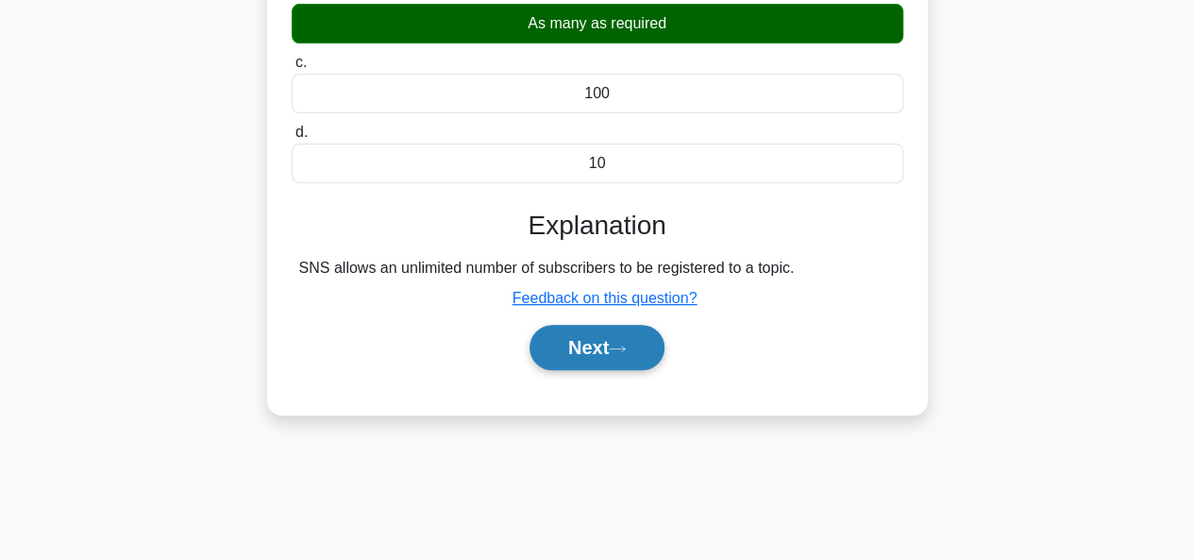
click at [610, 347] on button "Next" at bounding box center [597, 347] width 135 height 45
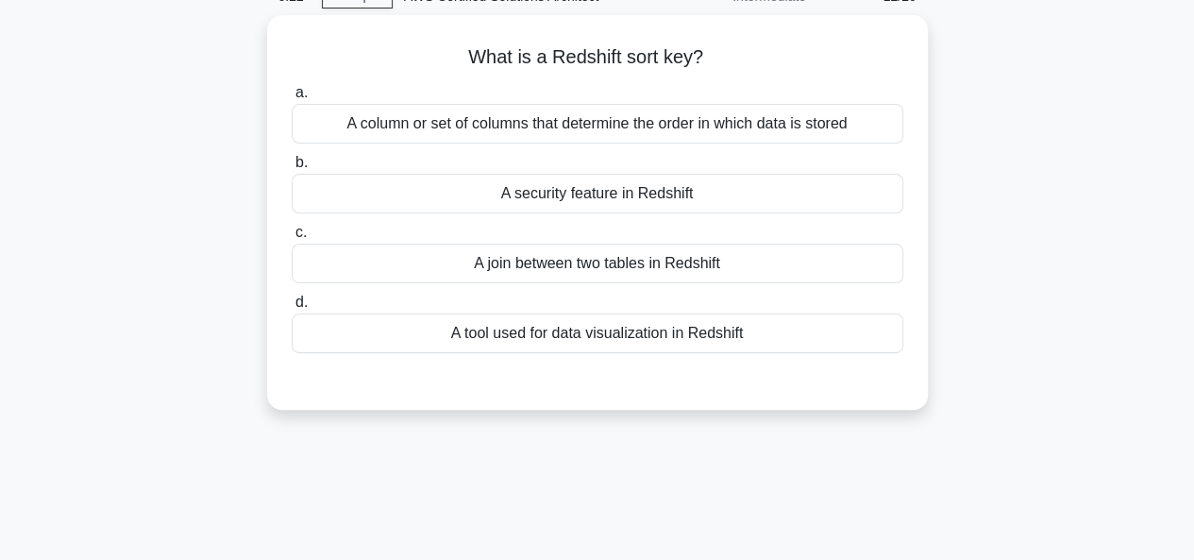
scroll to position [71, 0]
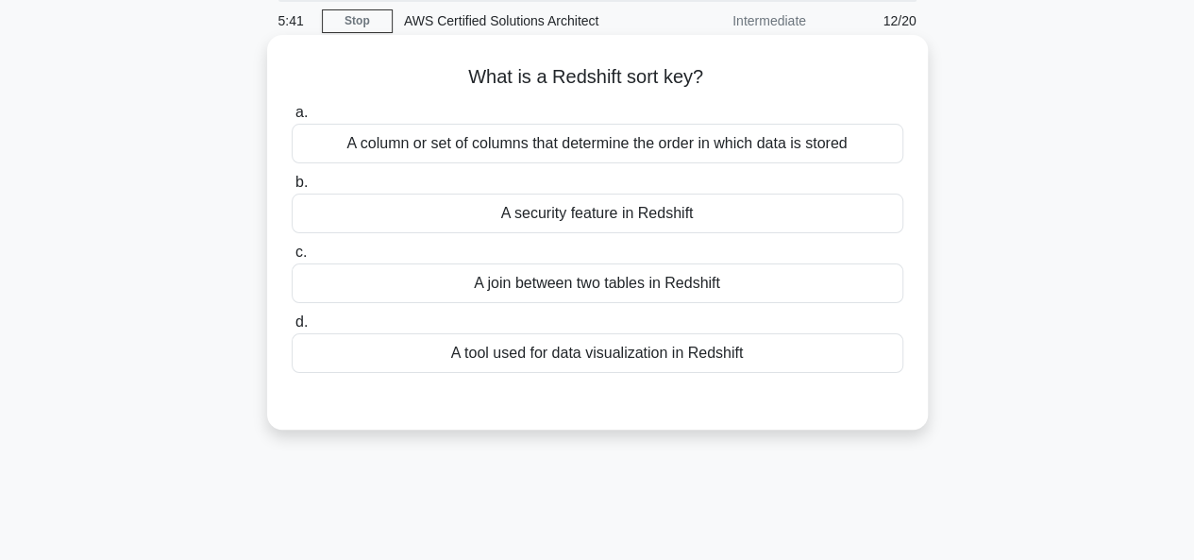
click at [646, 146] on div "A column or set of columns that determine the order in which data is stored" at bounding box center [598, 144] width 612 height 40
click at [292, 119] on input "a. A column or set of columns that determine the order in which data is stored" at bounding box center [292, 113] width 0 height 12
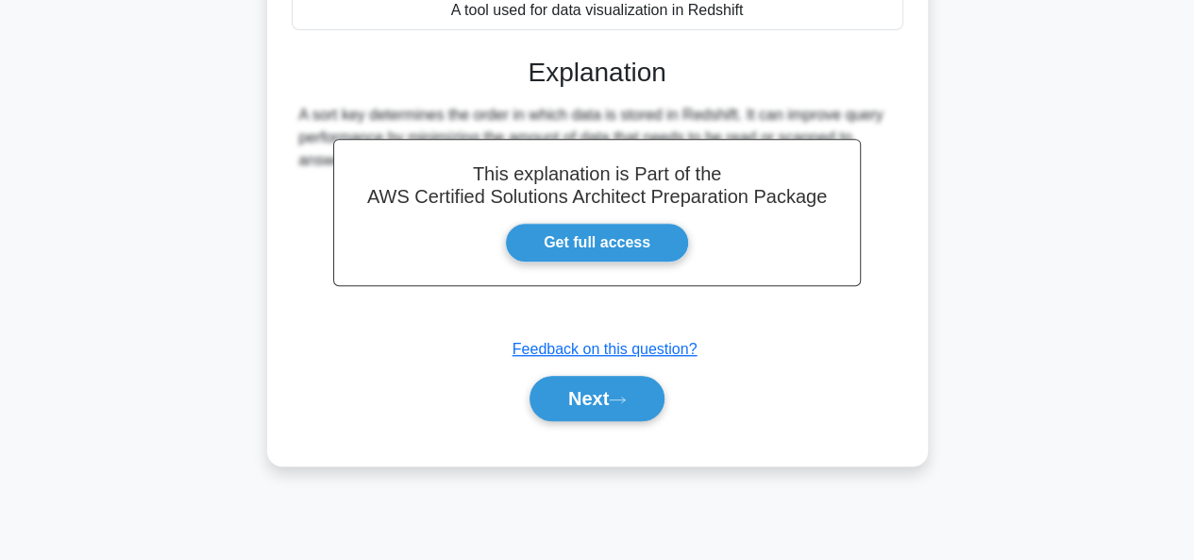
scroll to position [460, 0]
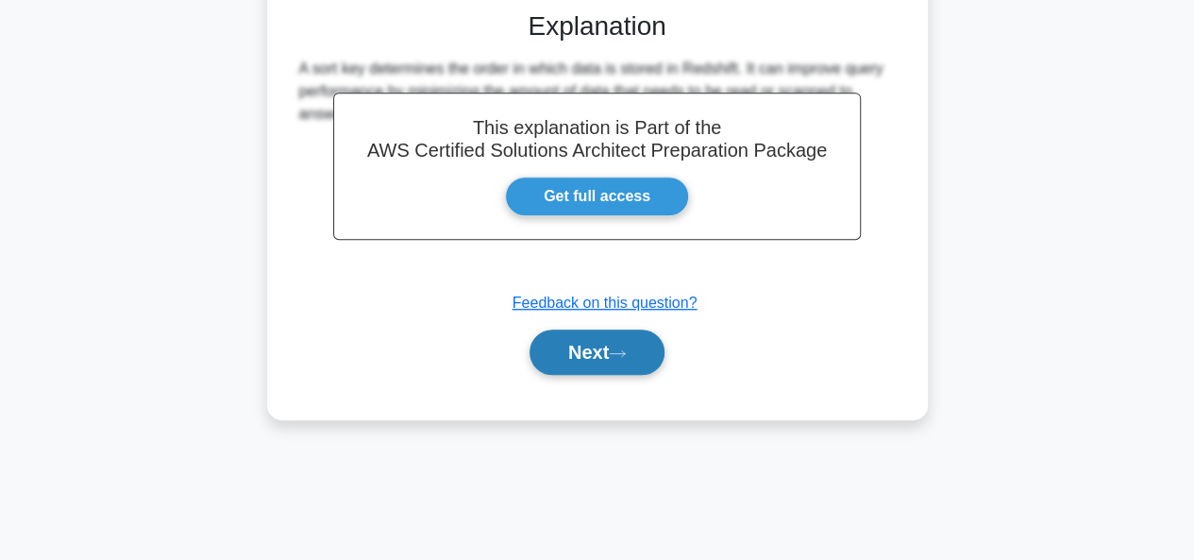
click at [584, 355] on button "Next" at bounding box center [597, 352] width 135 height 45
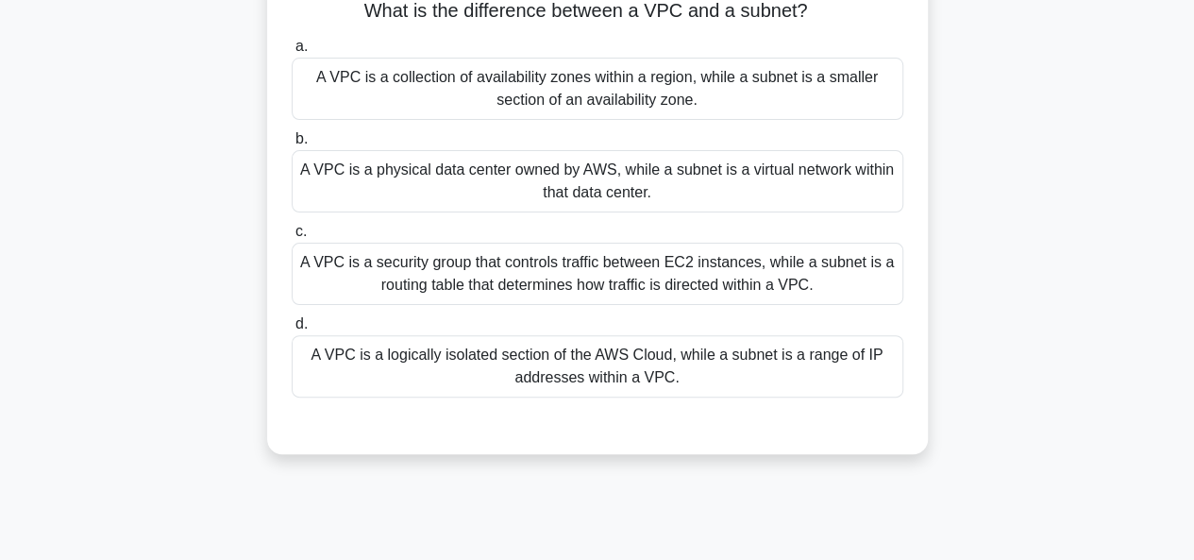
scroll to position [145, 0]
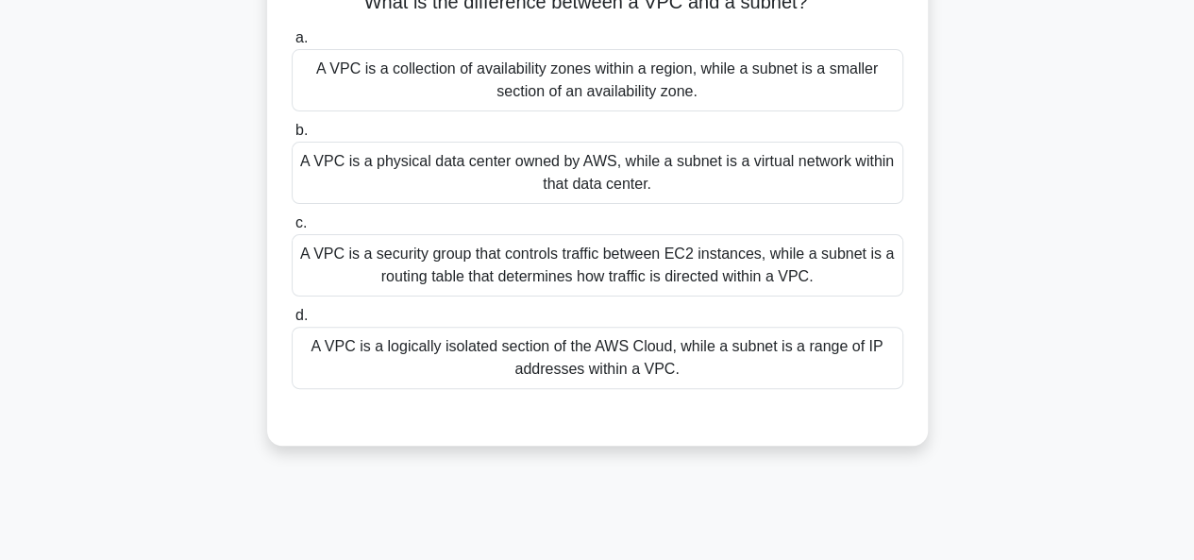
click at [461, 263] on div "A VPC is a security group that controls traffic between EC2 instances, while a …" at bounding box center [598, 265] width 612 height 62
click at [292, 229] on input "c. A VPC is a security group that controls traffic between EC2 instances, while…" at bounding box center [292, 223] width 0 height 12
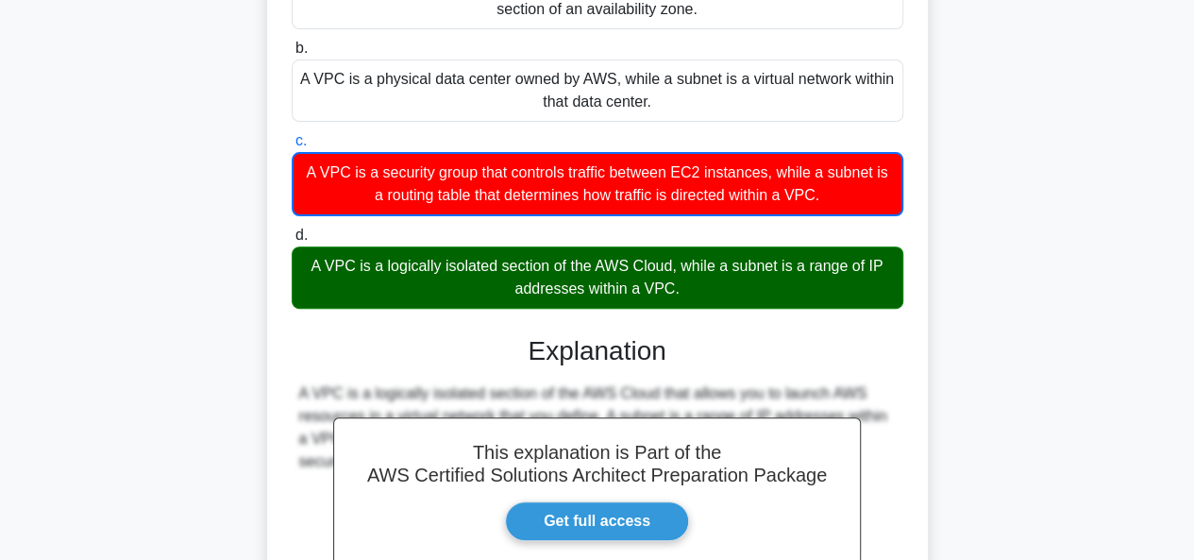
scroll to position [460, 0]
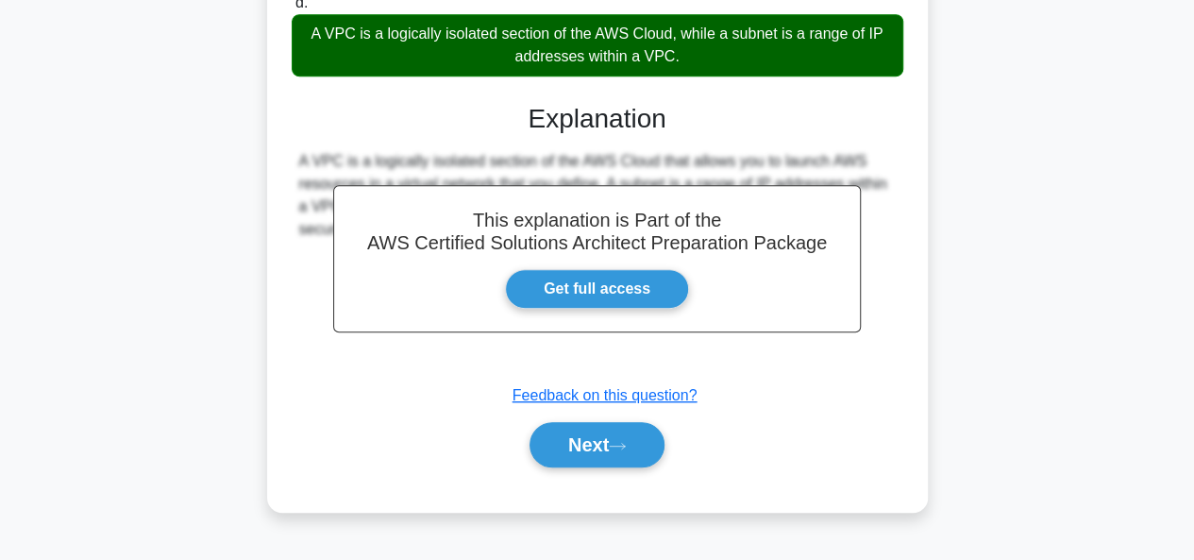
click at [614, 56] on div "A VPC is a logically isolated section of the AWS Cloud, while a subnet is a ran…" at bounding box center [598, 45] width 612 height 62
click at [292, 9] on input "d. A VPC is a logically isolated section of the AWS Cloud, while a subnet is a …" at bounding box center [292, 3] width 0 height 12
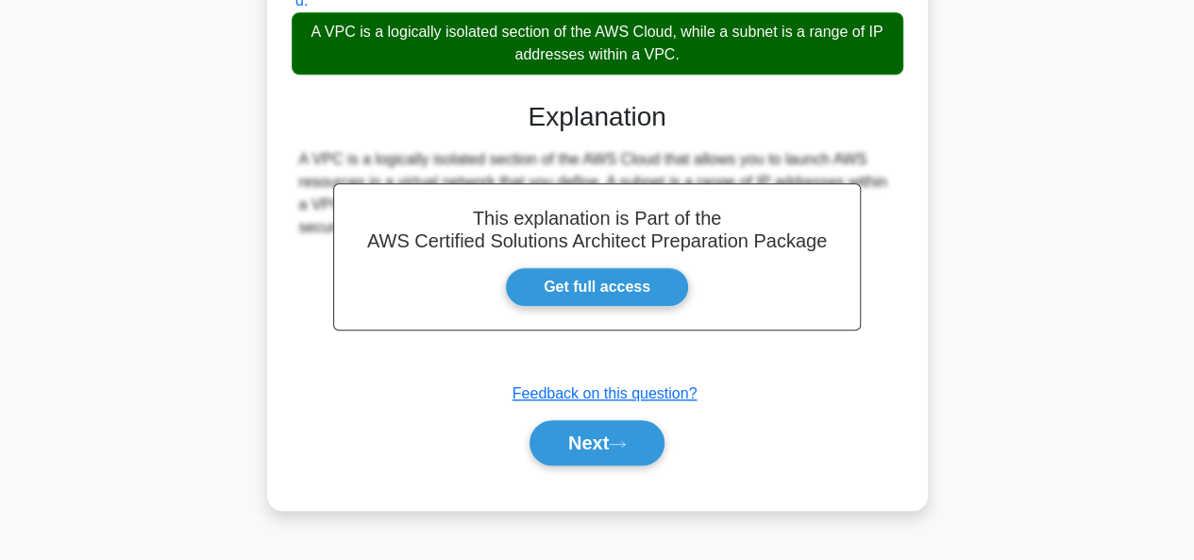
scroll to position [459, 0]
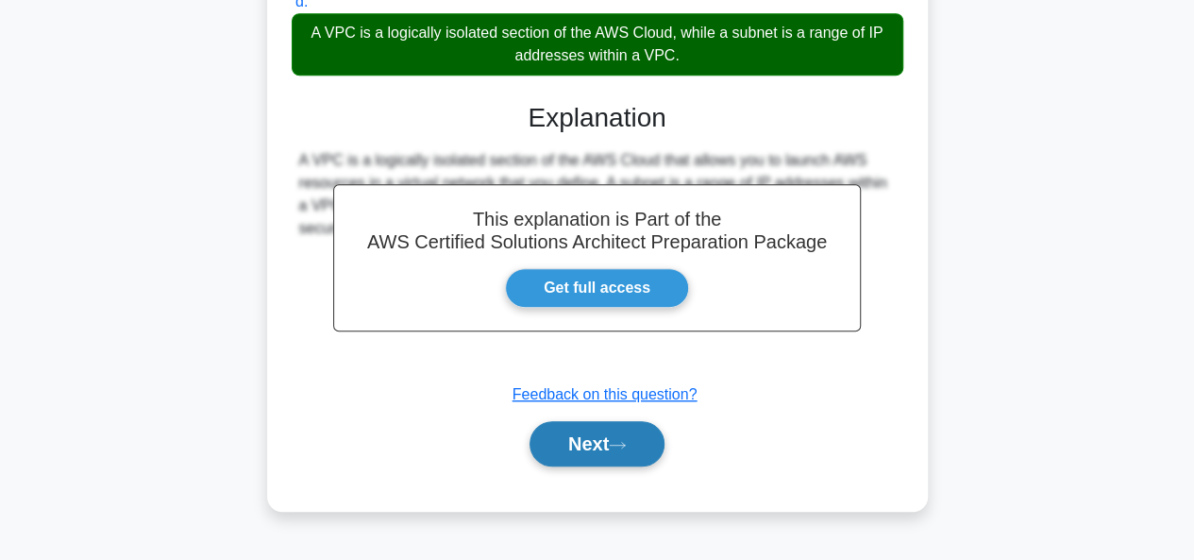
click at [568, 442] on button "Next" at bounding box center [597, 443] width 135 height 45
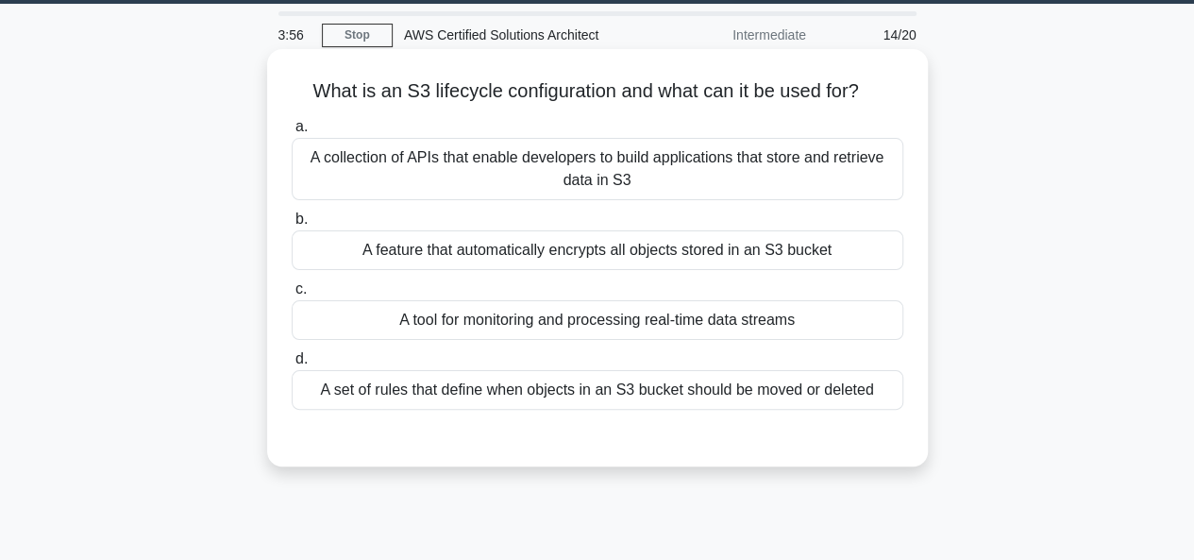
scroll to position [32, 0]
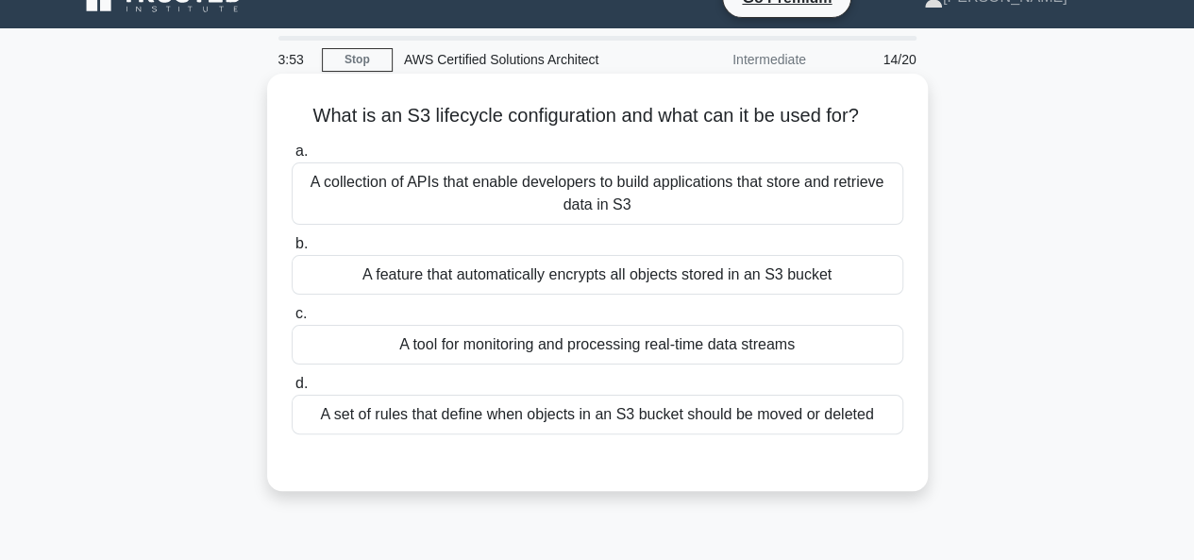
click at [816, 420] on div "A set of rules that define when objects in an S3 bucket should be moved or dele…" at bounding box center [598, 415] width 612 height 40
click at [292, 390] on input "d. A set of rules that define when objects in an S3 bucket should be moved or d…" at bounding box center [292, 384] width 0 height 12
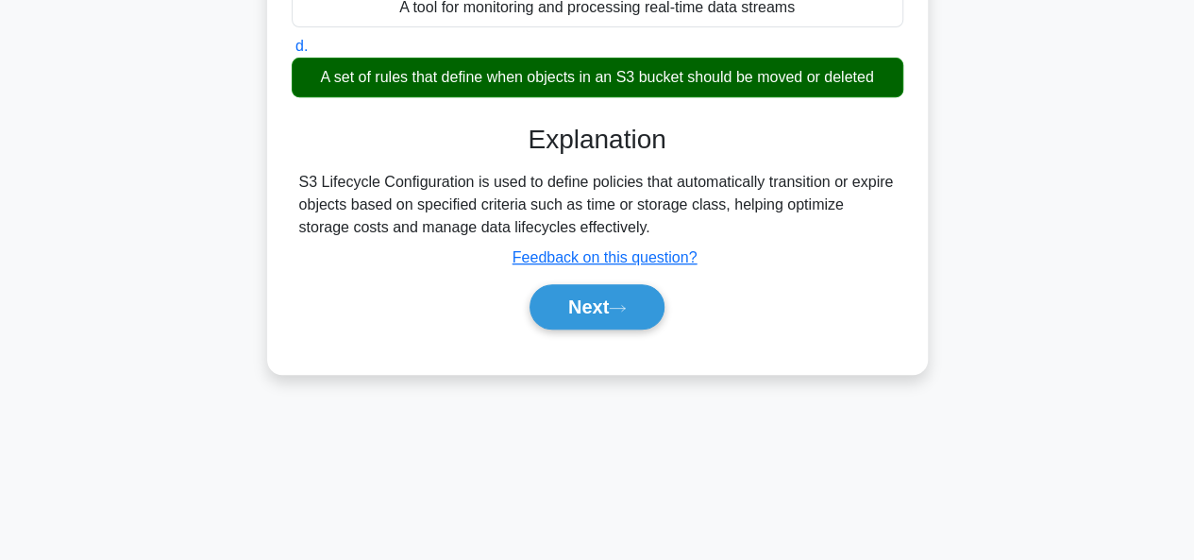
scroll to position [376, 0]
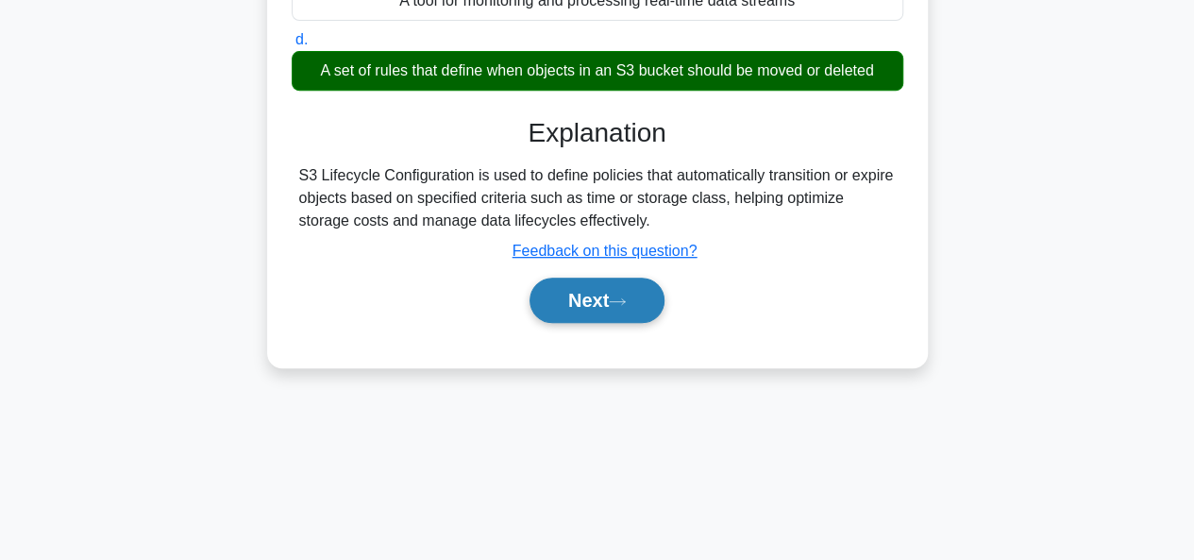
click at [623, 307] on button "Next" at bounding box center [597, 300] width 135 height 45
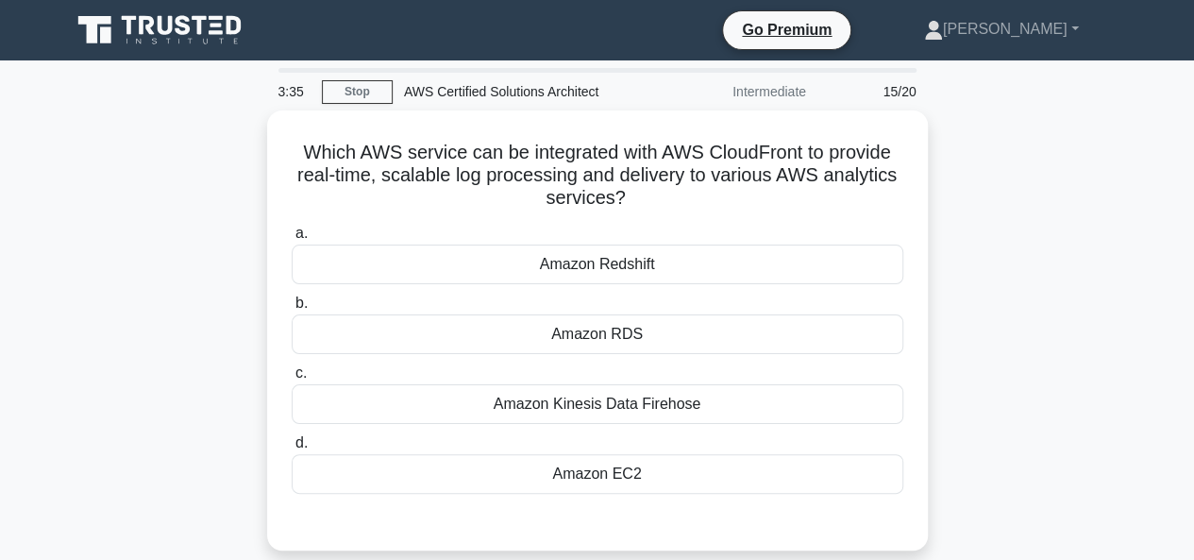
scroll to position [1, 0]
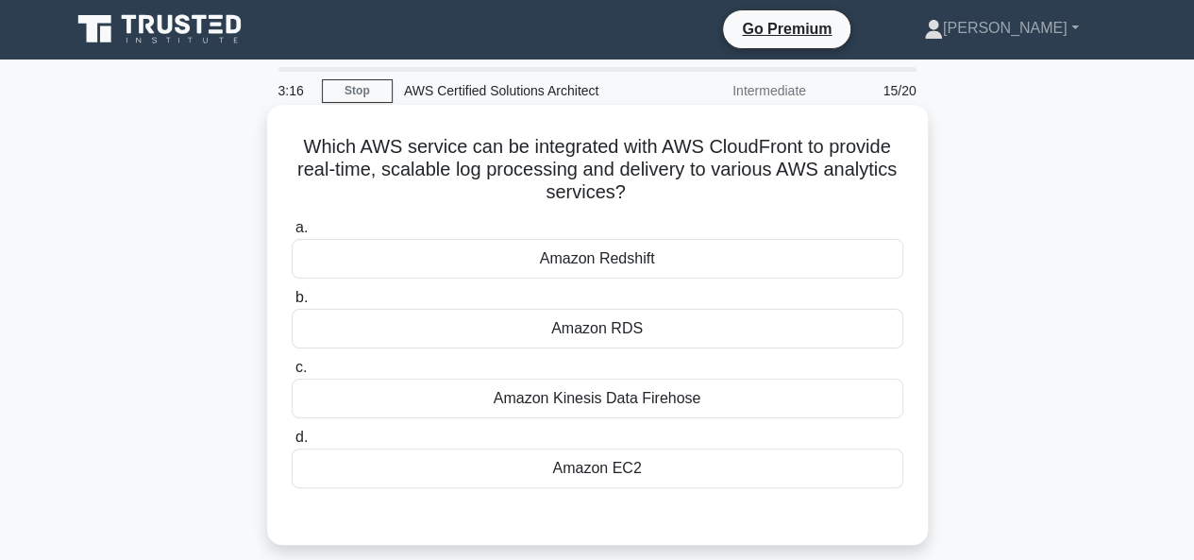
click at [640, 403] on div "Amazon Kinesis Data Firehose" at bounding box center [598, 399] width 612 height 40
click at [292, 374] on input "c. Amazon Kinesis Data Firehose" at bounding box center [292, 368] width 0 height 12
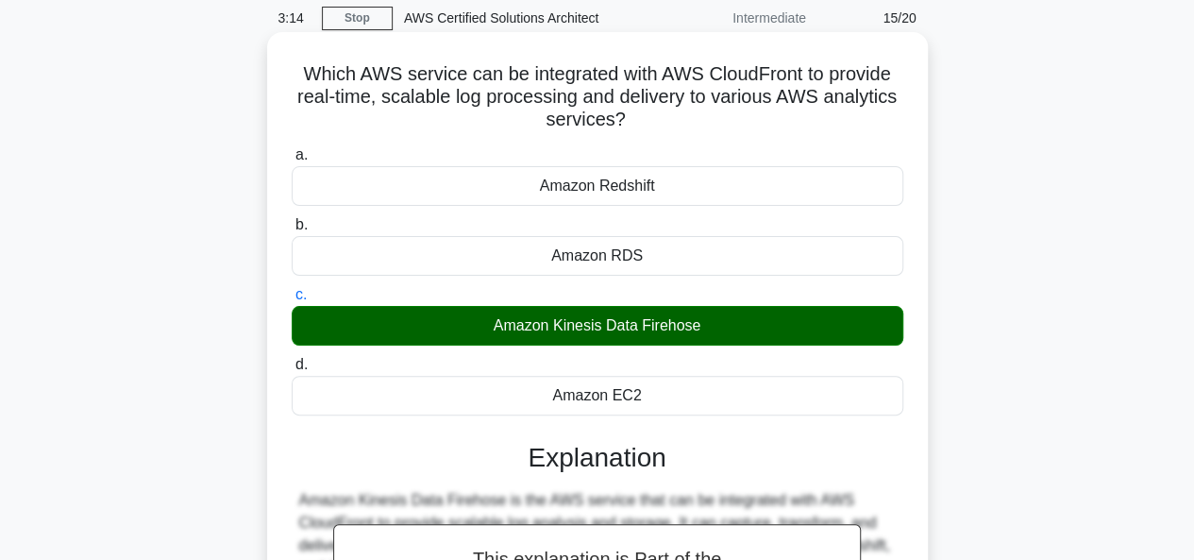
scroll to position [460, 0]
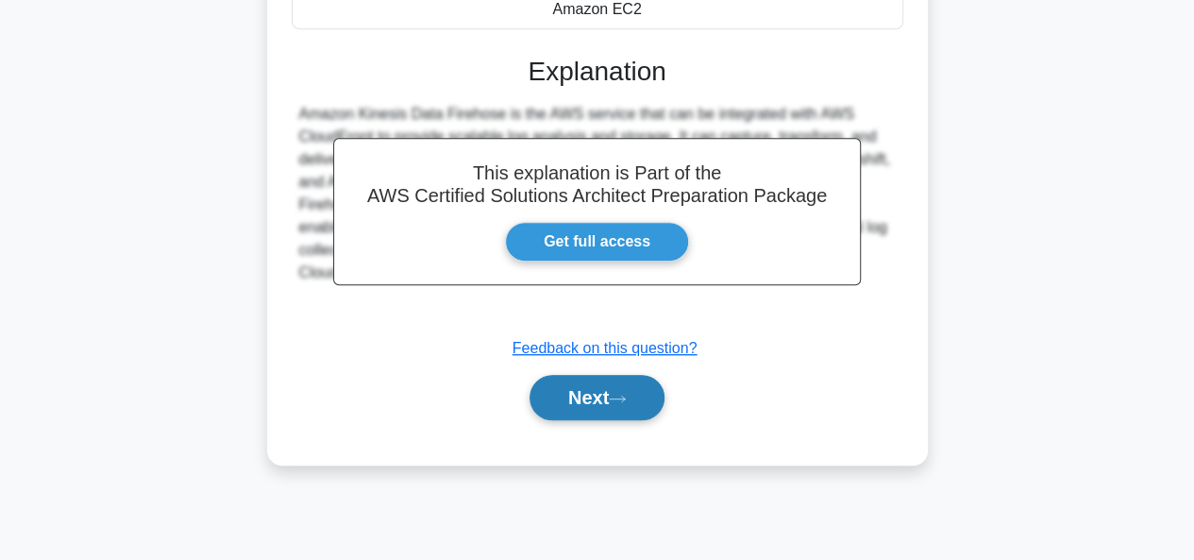
click at [603, 395] on button "Next" at bounding box center [597, 397] width 135 height 45
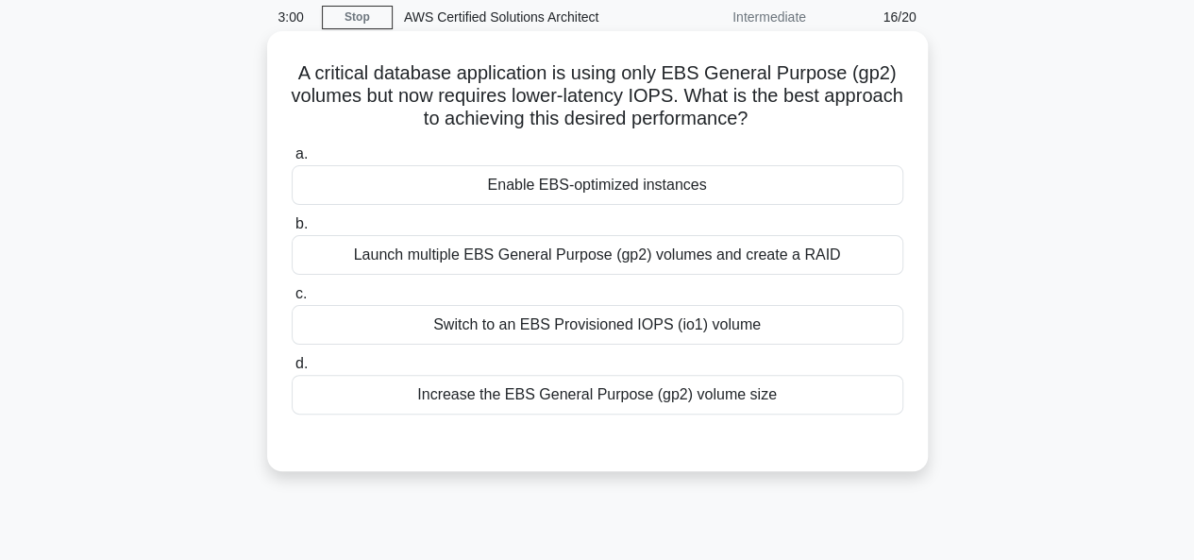
scroll to position [74, 0]
click at [574, 339] on div "Switch to an EBS Provisioned IOPS (io1) volume" at bounding box center [598, 326] width 612 height 40
click at [292, 301] on input "c. Switch to an EBS Provisioned IOPS (io1) volume" at bounding box center [292, 295] width 0 height 12
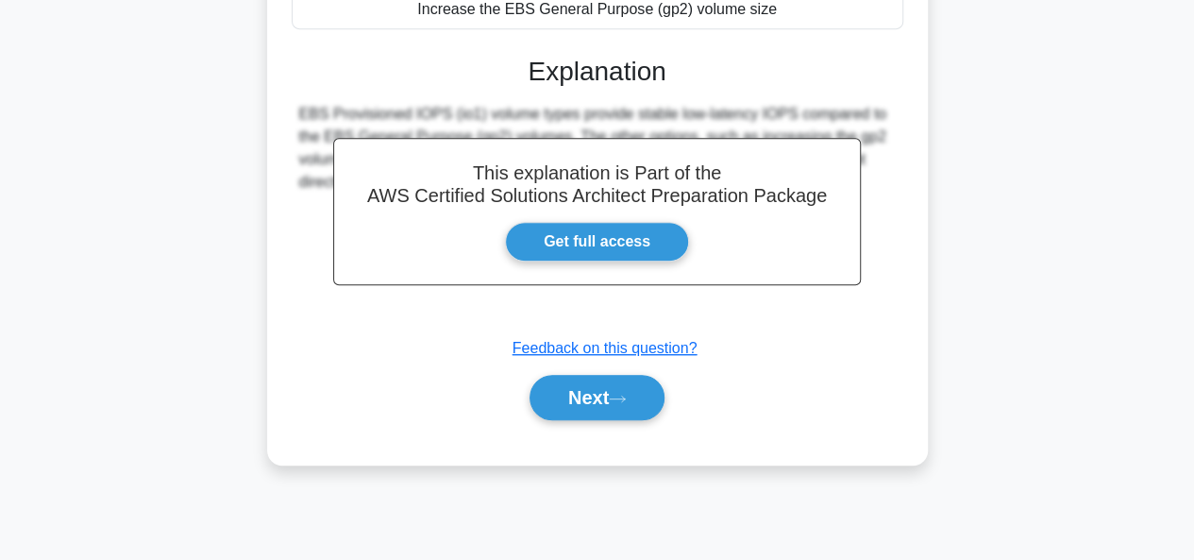
scroll to position [459, 0]
click at [596, 380] on button "Next" at bounding box center [597, 398] width 135 height 45
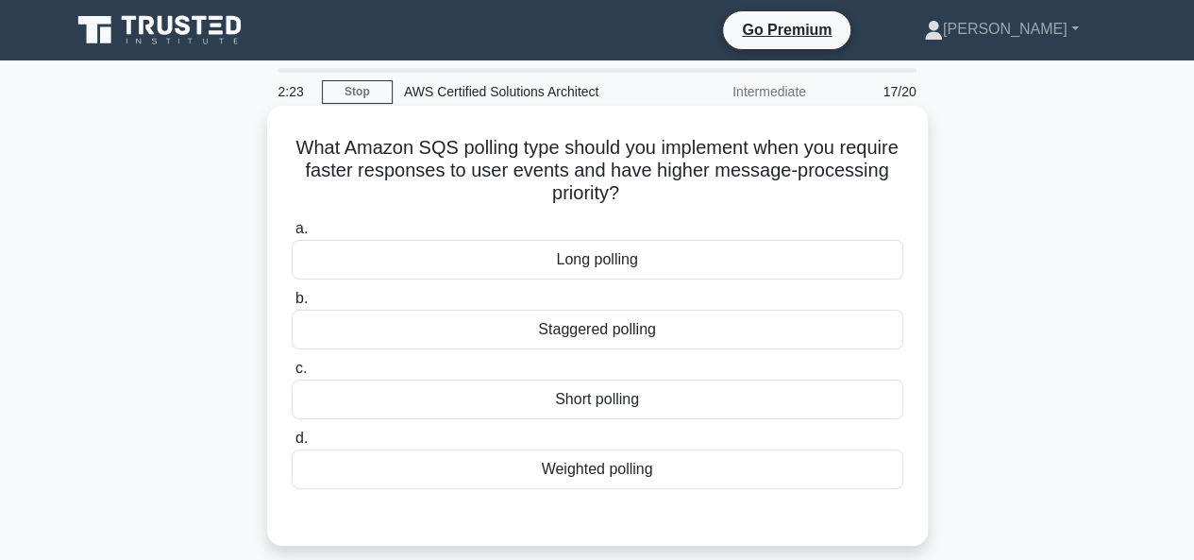
scroll to position [50, 0]
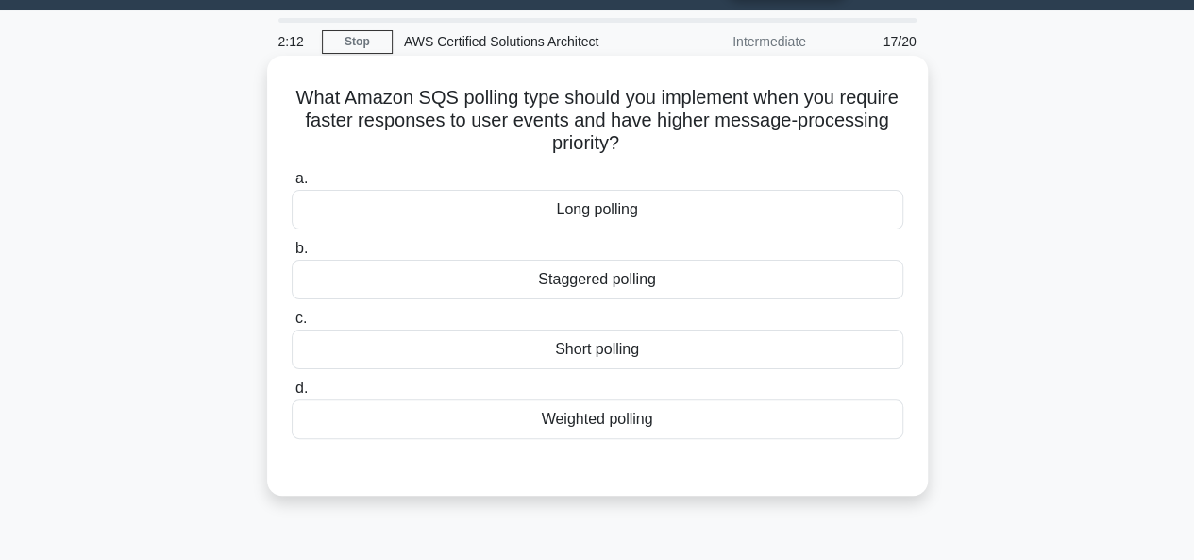
click at [610, 350] on div "Short polling" at bounding box center [598, 350] width 612 height 40
click at [292, 325] on input "c. Short polling" at bounding box center [292, 319] width 0 height 12
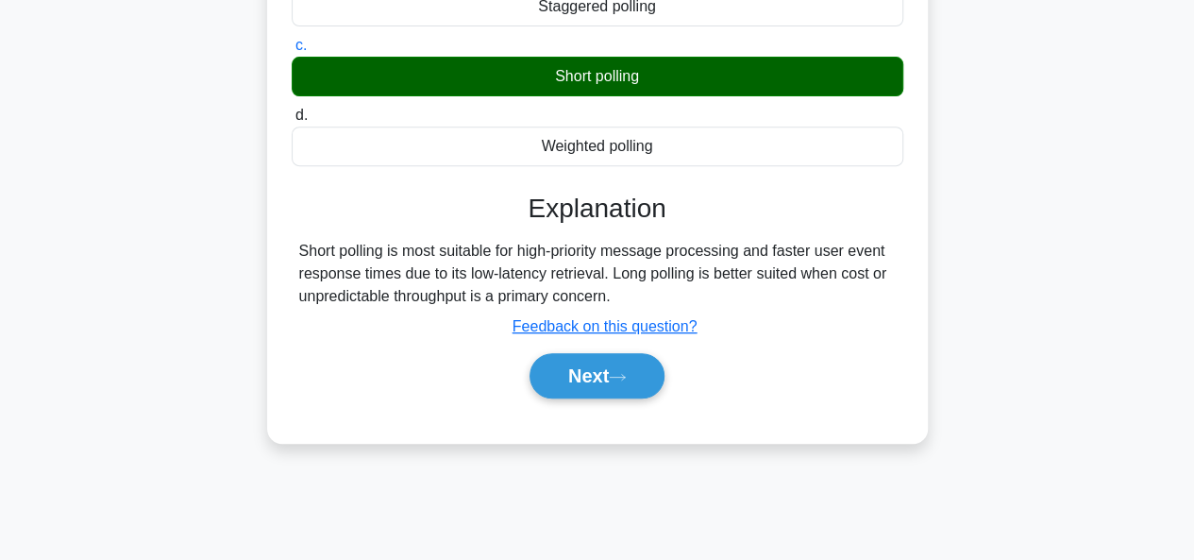
scroll to position [330, 0]
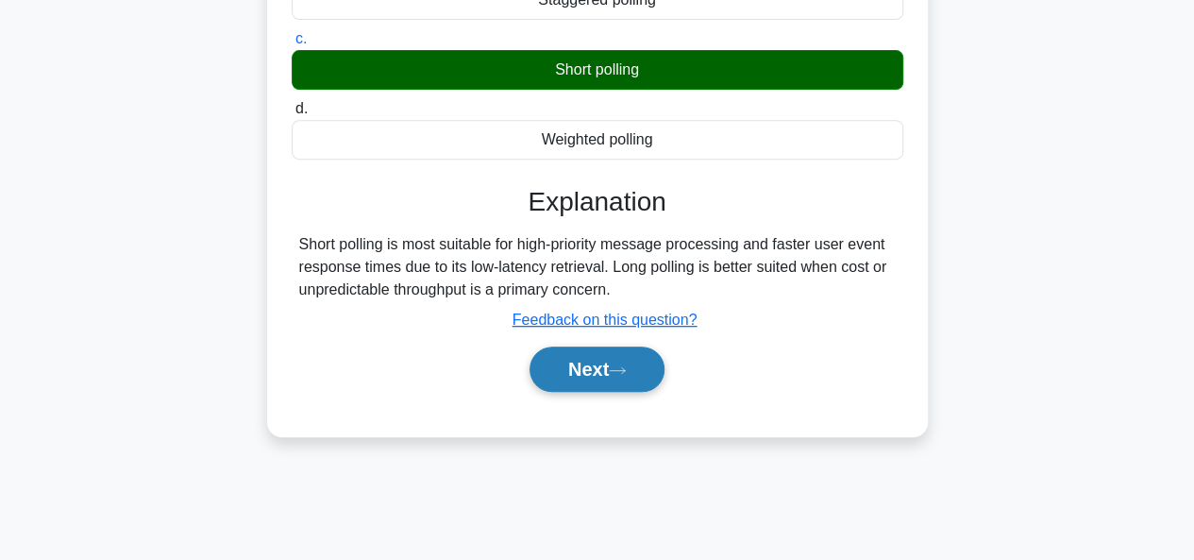
click at [603, 358] on button "Next" at bounding box center [597, 369] width 135 height 45
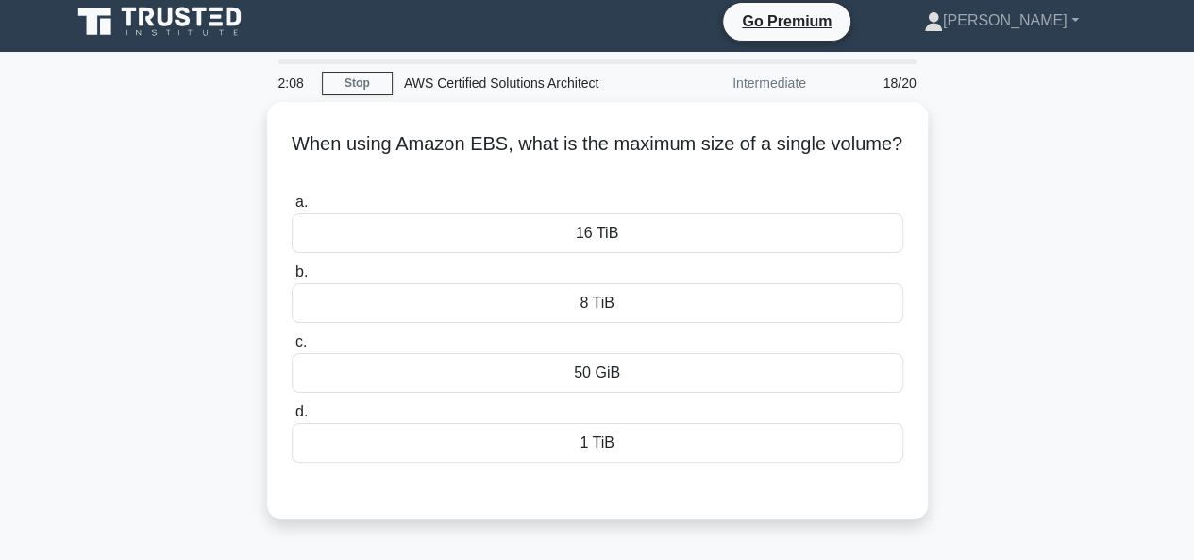
scroll to position [0, 0]
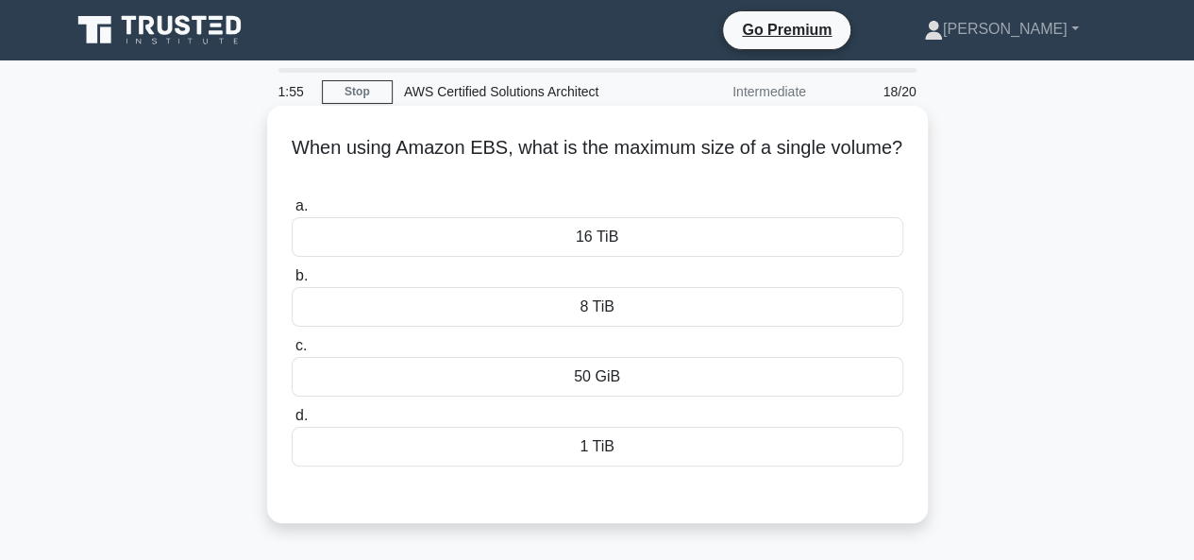
click at [606, 240] on div "16 TiB" at bounding box center [598, 237] width 612 height 40
click at [292, 212] on input "a. 16 TiB" at bounding box center [292, 206] width 0 height 12
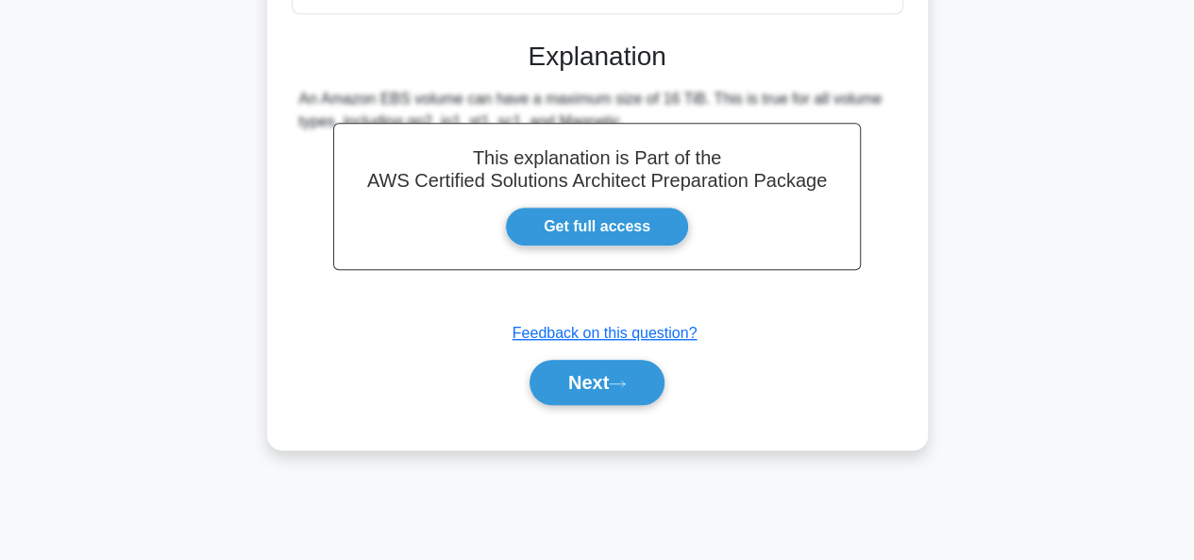
scroll to position [453, 0]
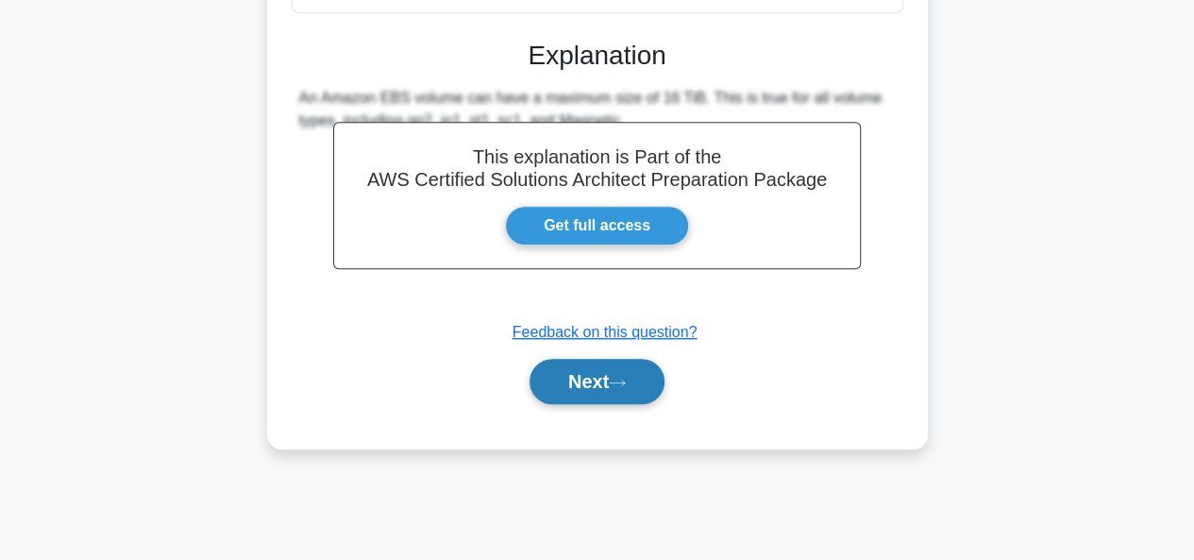
click at [585, 371] on button "Next" at bounding box center [597, 381] width 135 height 45
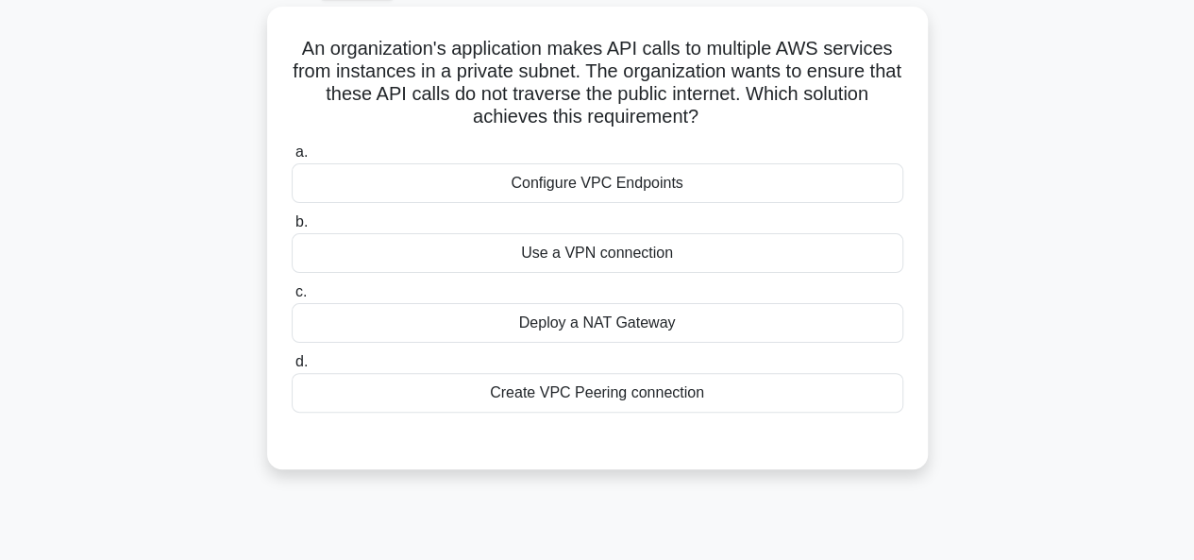
scroll to position [105, 0]
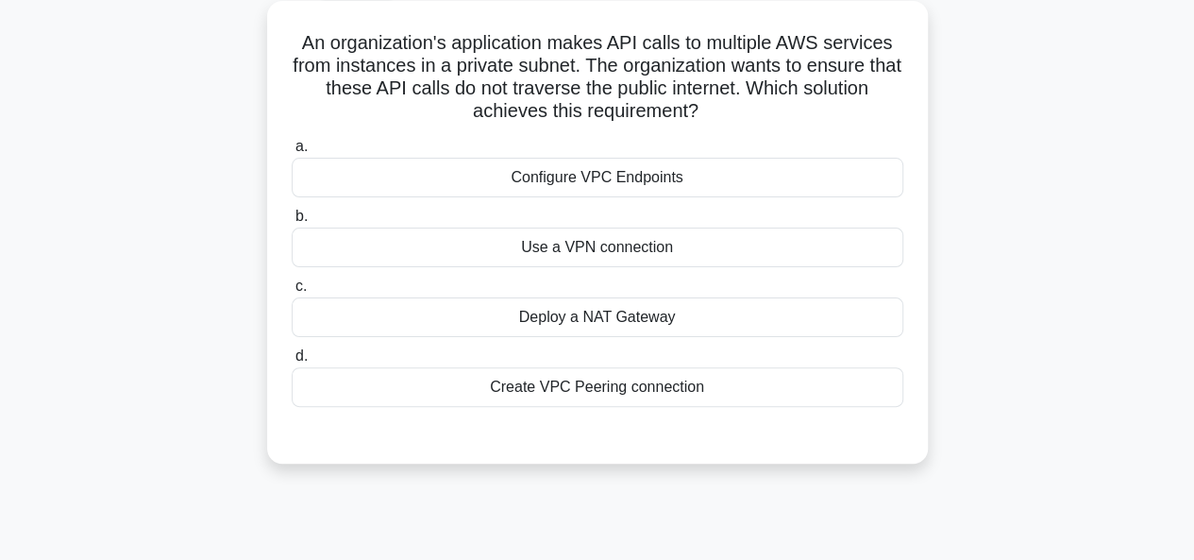
click at [578, 393] on div "Create VPC Peering connection" at bounding box center [598, 387] width 612 height 40
click at [292, 363] on input "d. Create VPC Peering connection" at bounding box center [292, 356] width 0 height 12
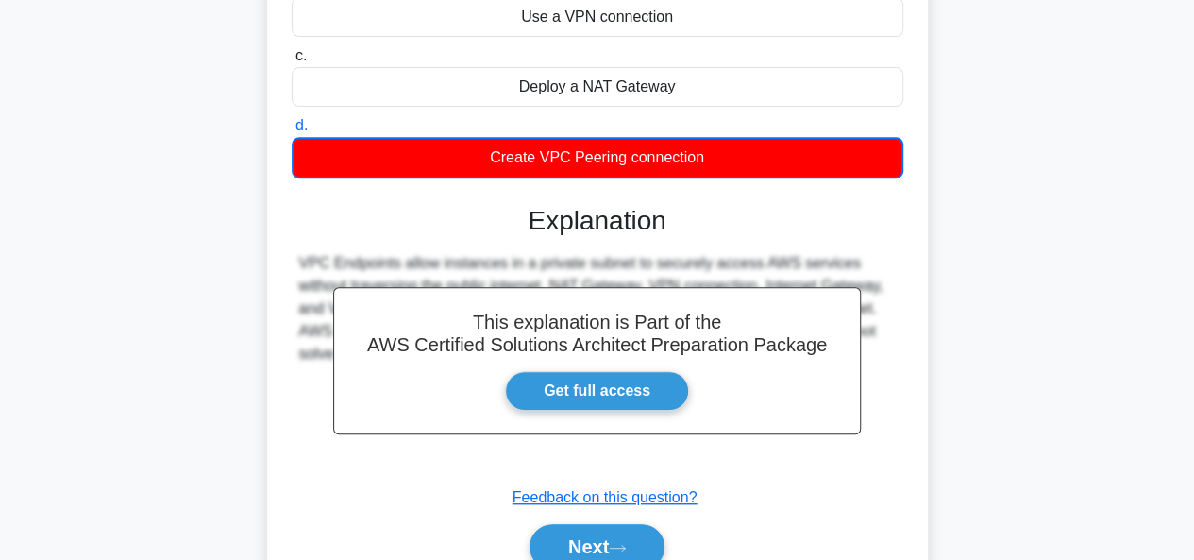
scroll to position [460, 0]
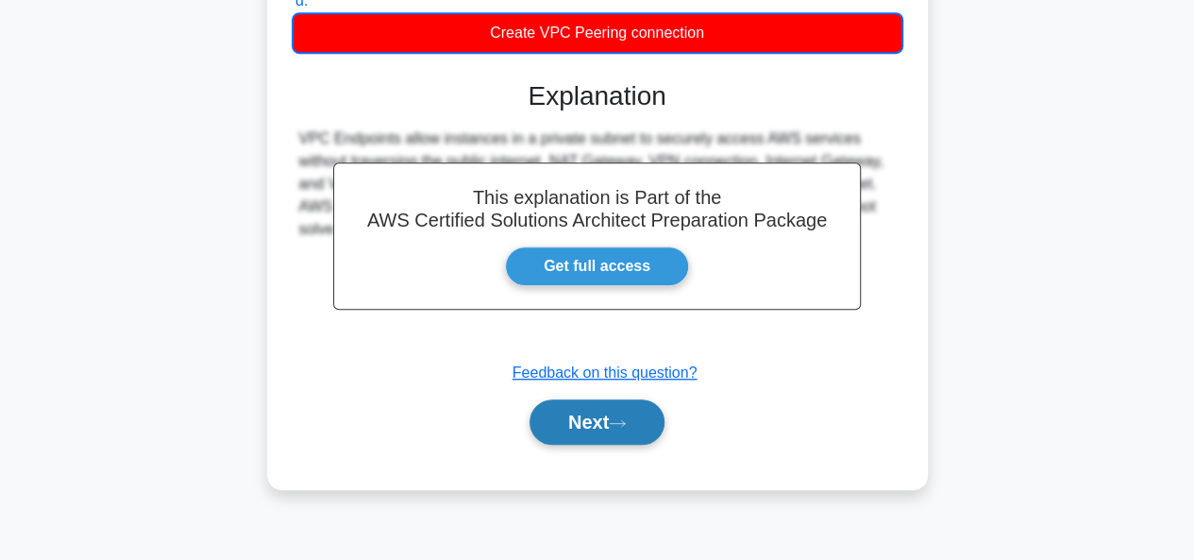
click at [577, 425] on button "Next" at bounding box center [597, 421] width 135 height 45
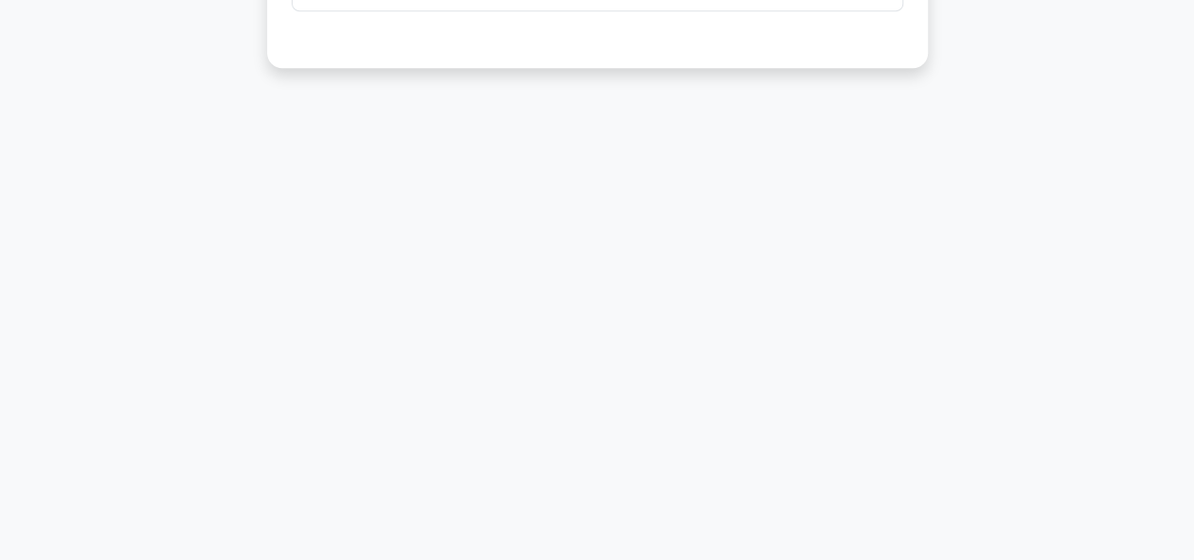
scroll to position [0, 0]
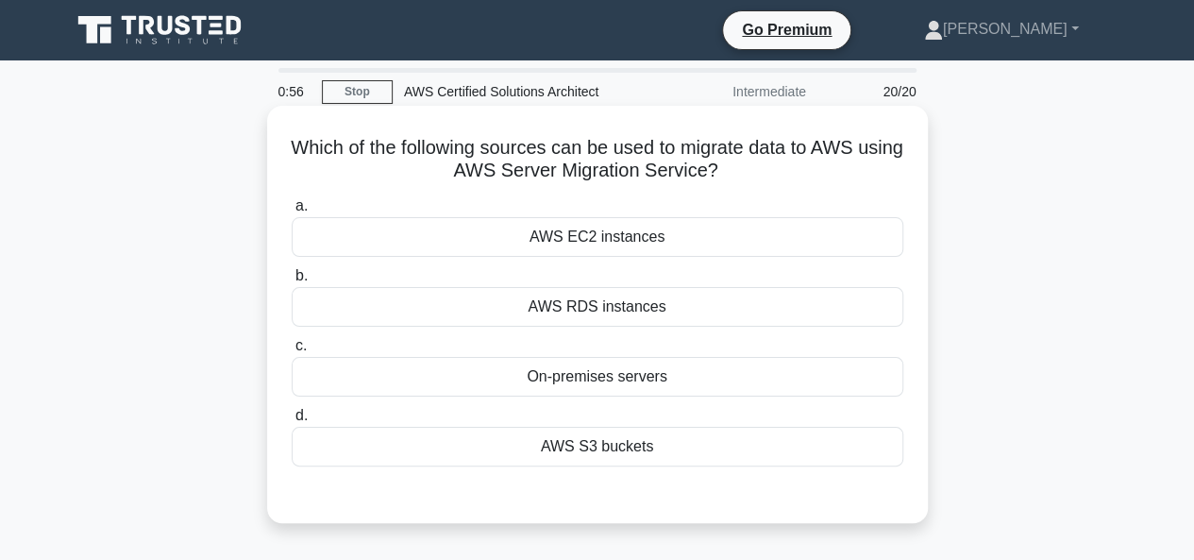
click at [625, 447] on div "AWS S3 buckets" at bounding box center [598, 447] width 612 height 40
click at [292, 422] on input "d. AWS S3 buckets" at bounding box center [292, 416] width 0 height 12
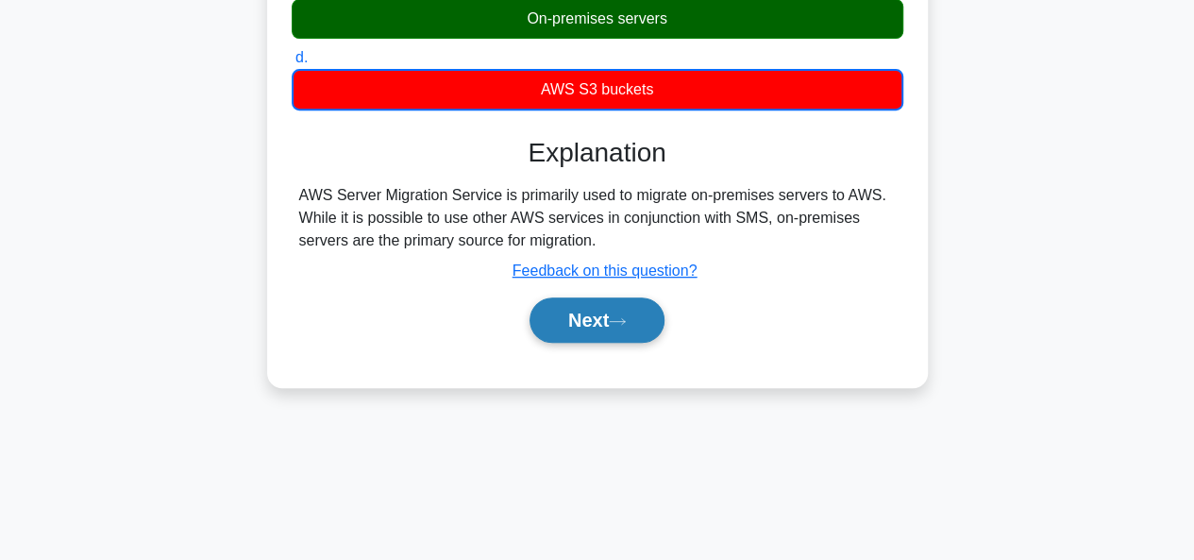
scroll to position [353, 0]
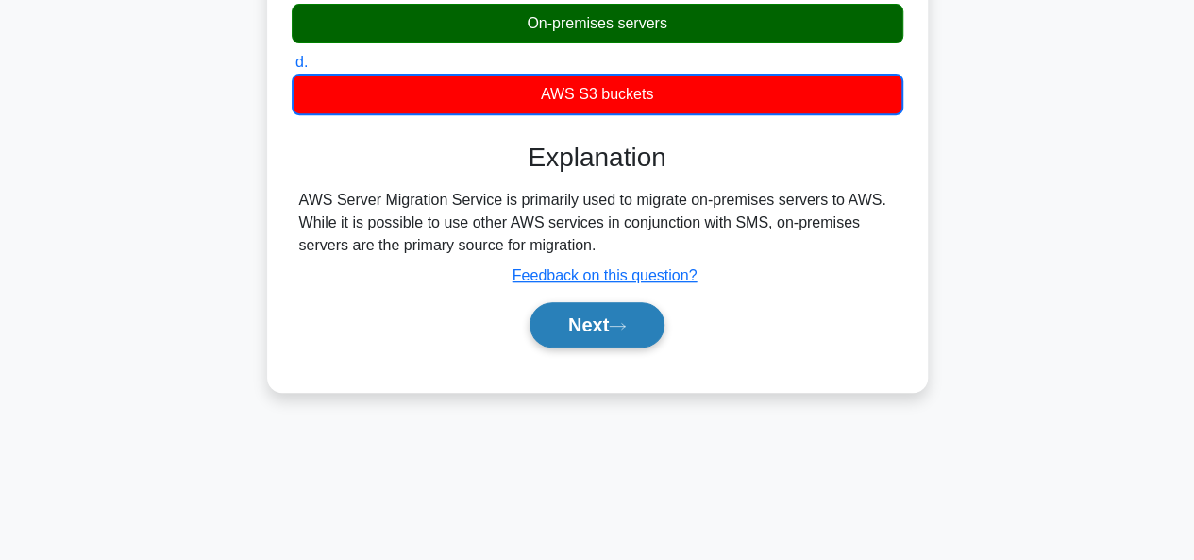
click at [595, 320] on button "Next" at bounding box center [597, 324] width 135 height 45
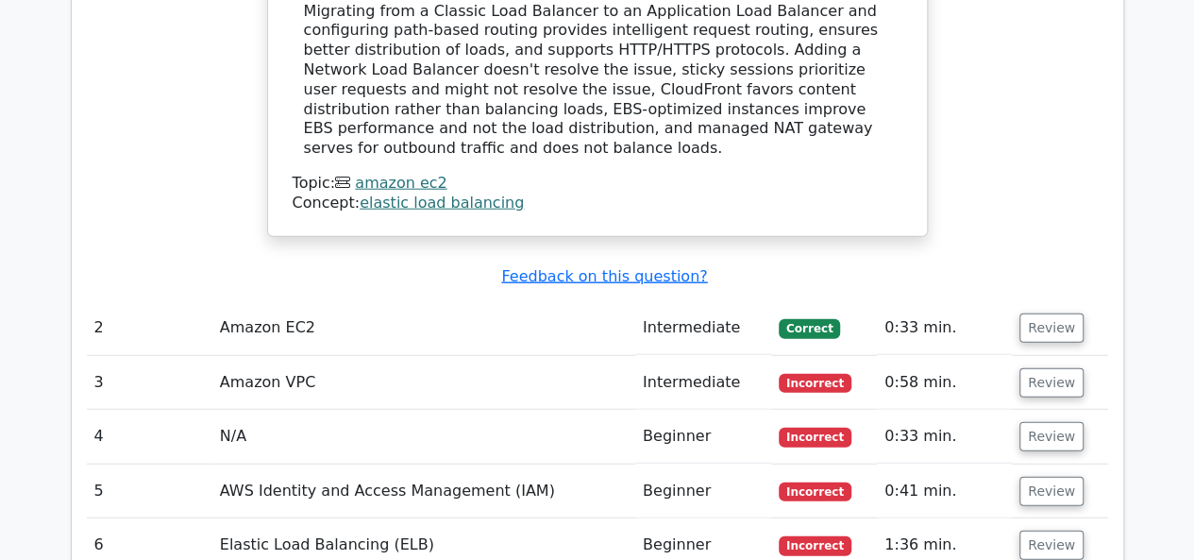
scroll to position [2409, 0]
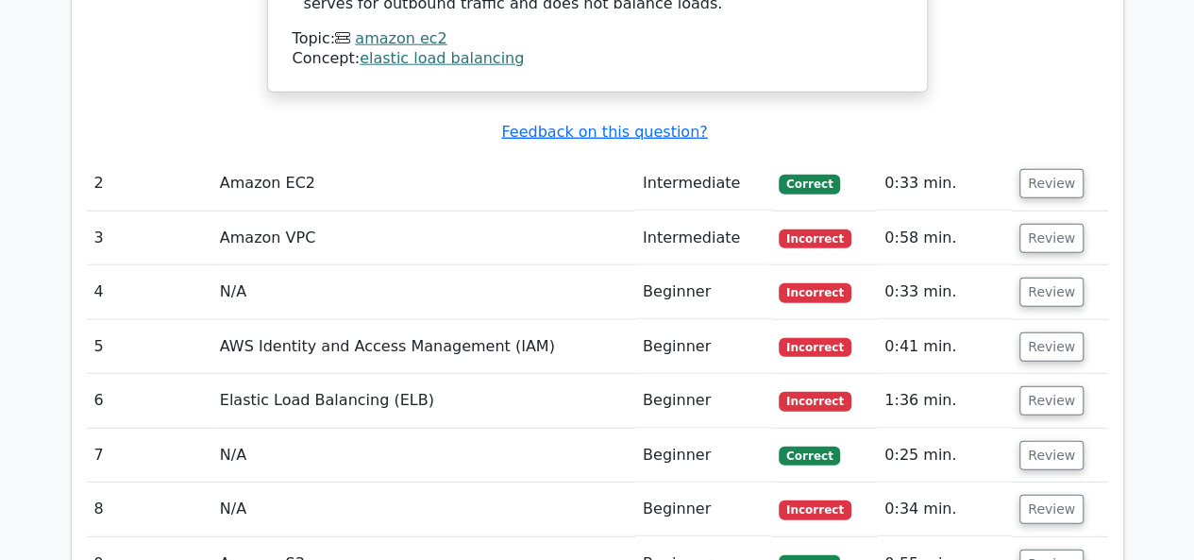
click at [595, 374] on td "Elastic Load Balancing (ELB)" at bounding box center [423, 401] width 423 height 54
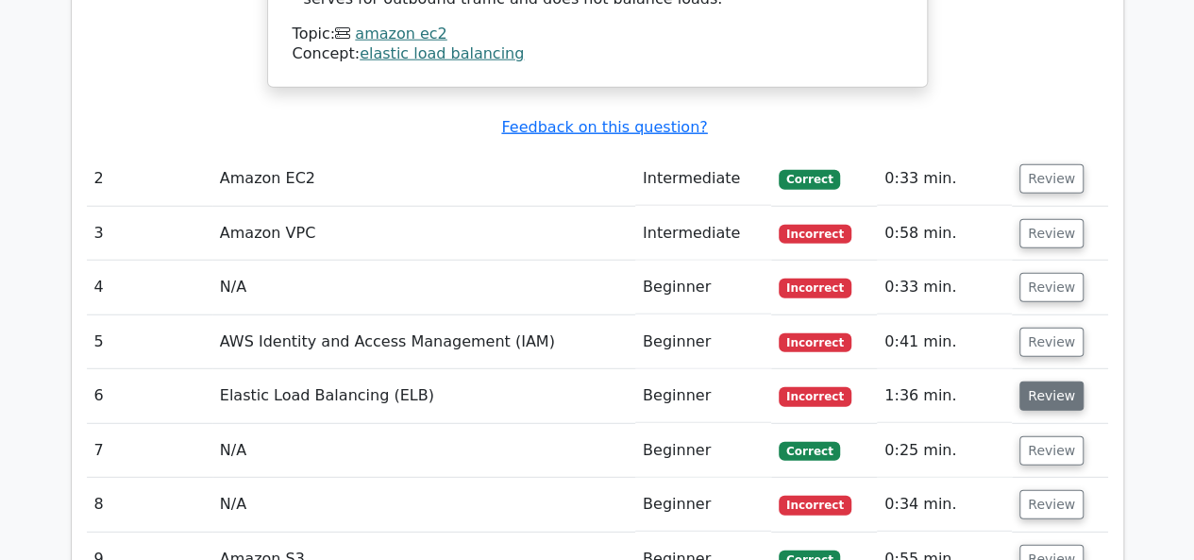
click at [1032, 381] on button "Review" at bounding box center [1052, 395] width 64 height 29
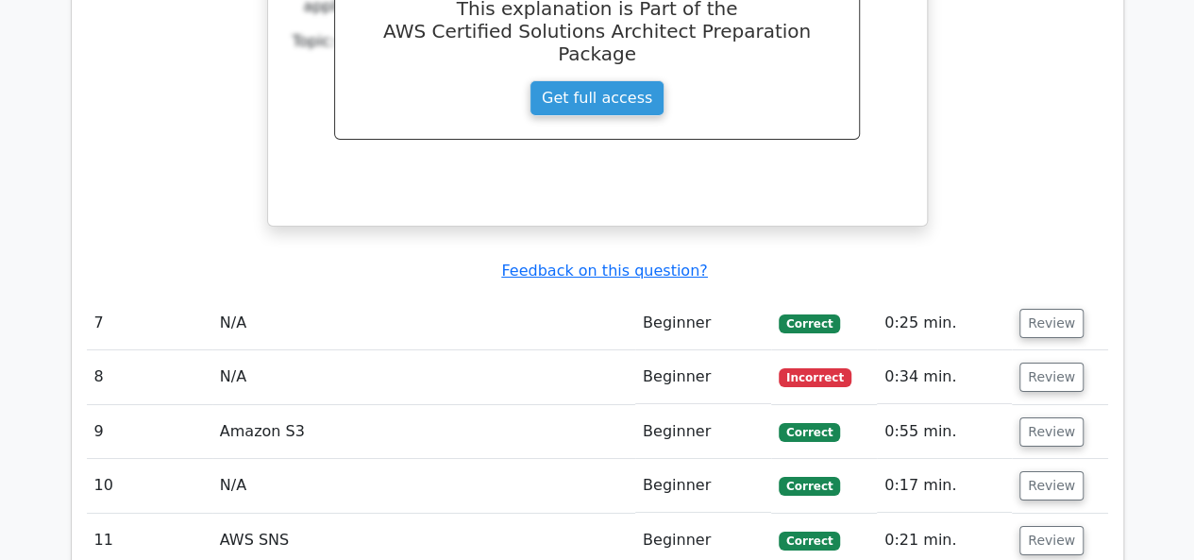
scroll to position [3299, 0]
click at [837, 458] on td "Correct" at bounding box center [824, 485] width 106 height 54
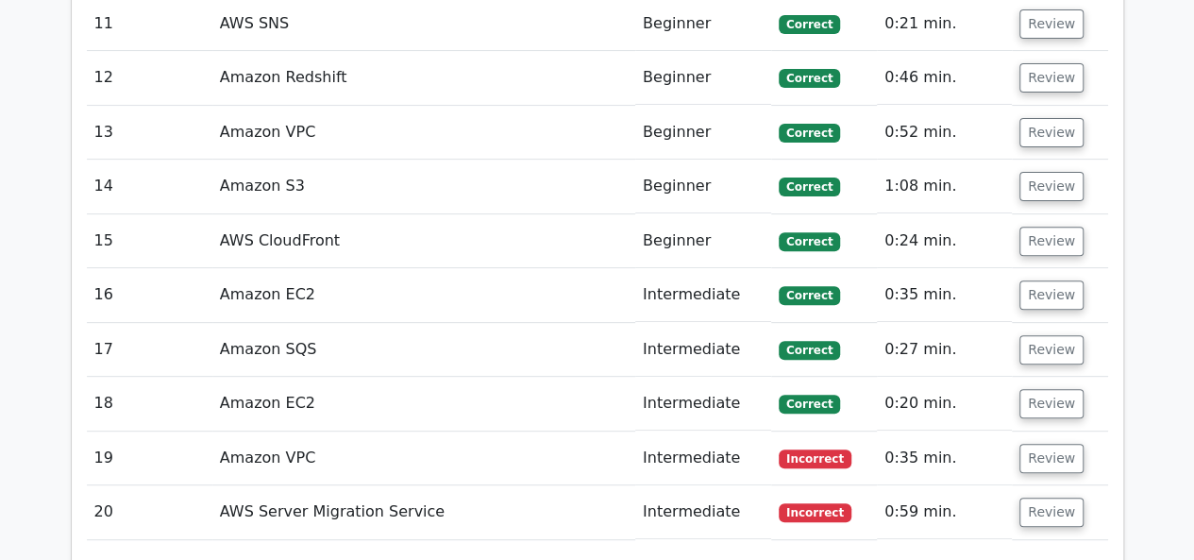
scroll to position [3816, 0]
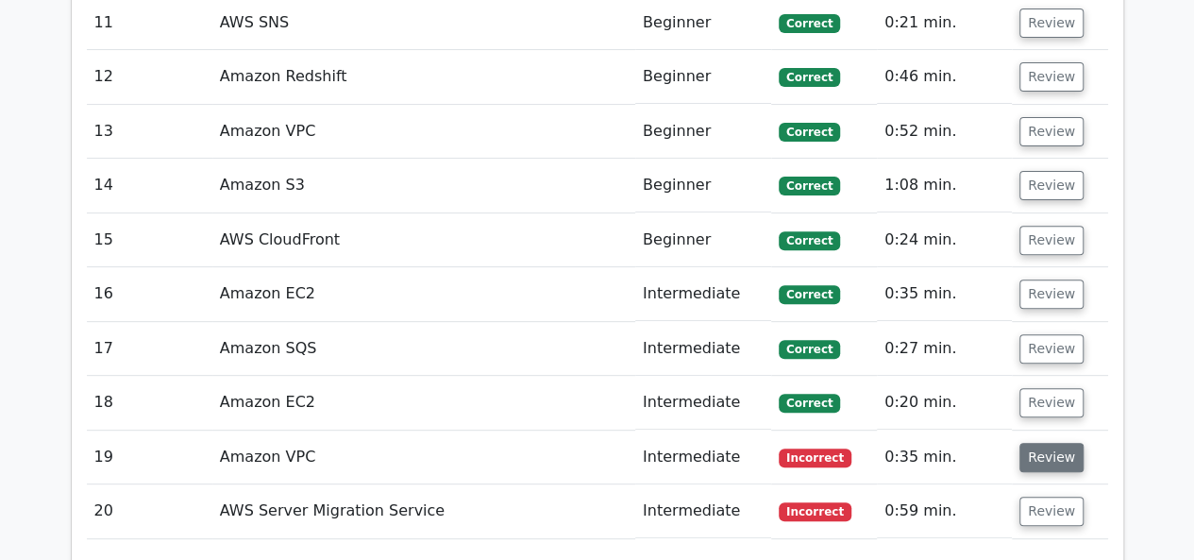
click at [1042, 443] on button "Review" at bounding box center [1052, 457] width 64 height 29
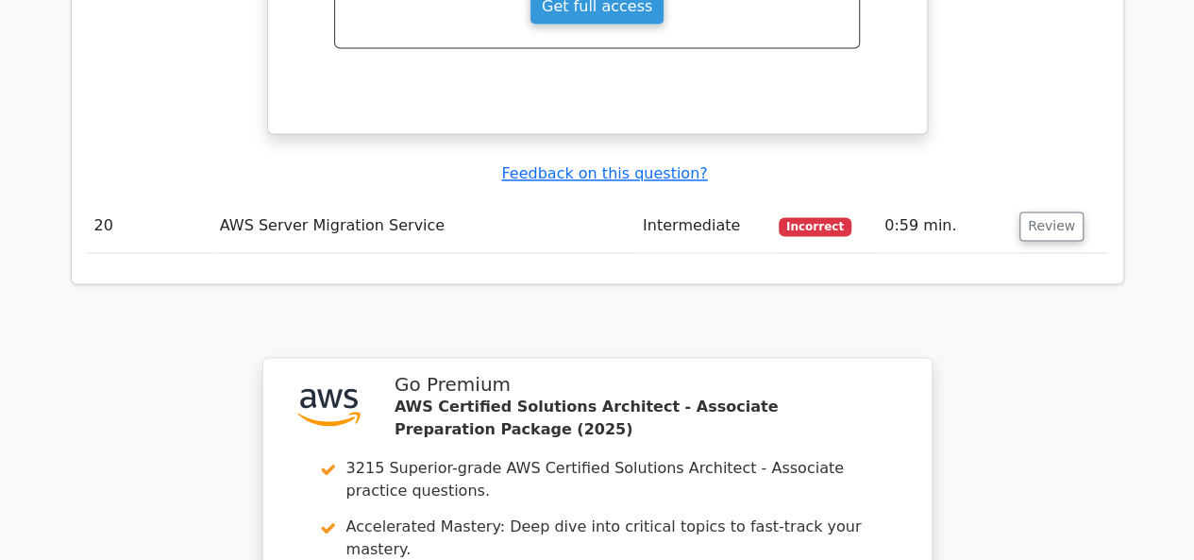
scroll to position [4943, 0]
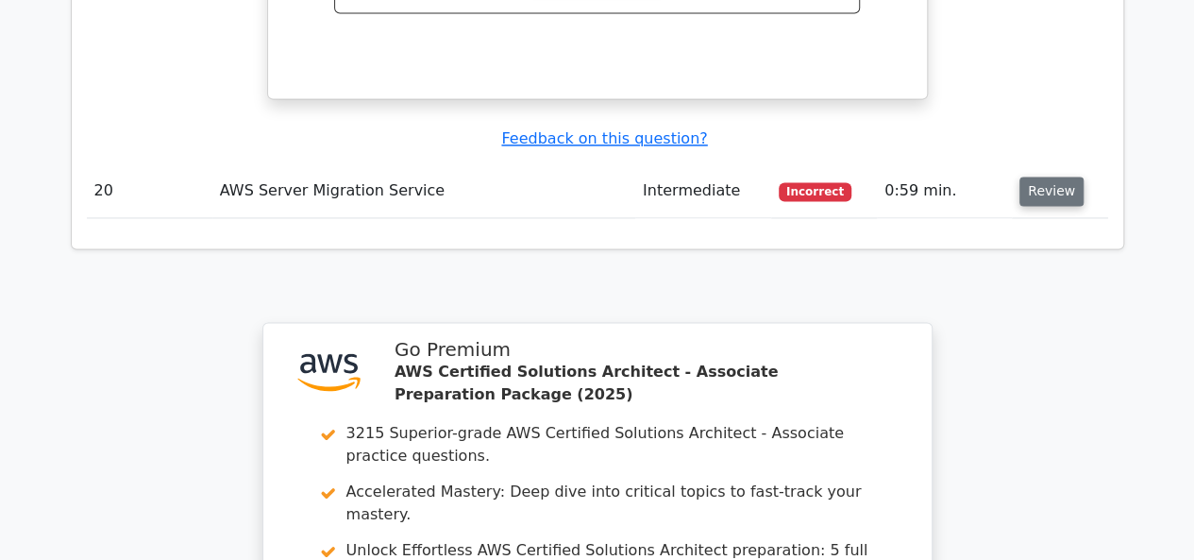
click at [1042, 177] on button "Review" at bounding box center [1052, 191] width 64 height 29
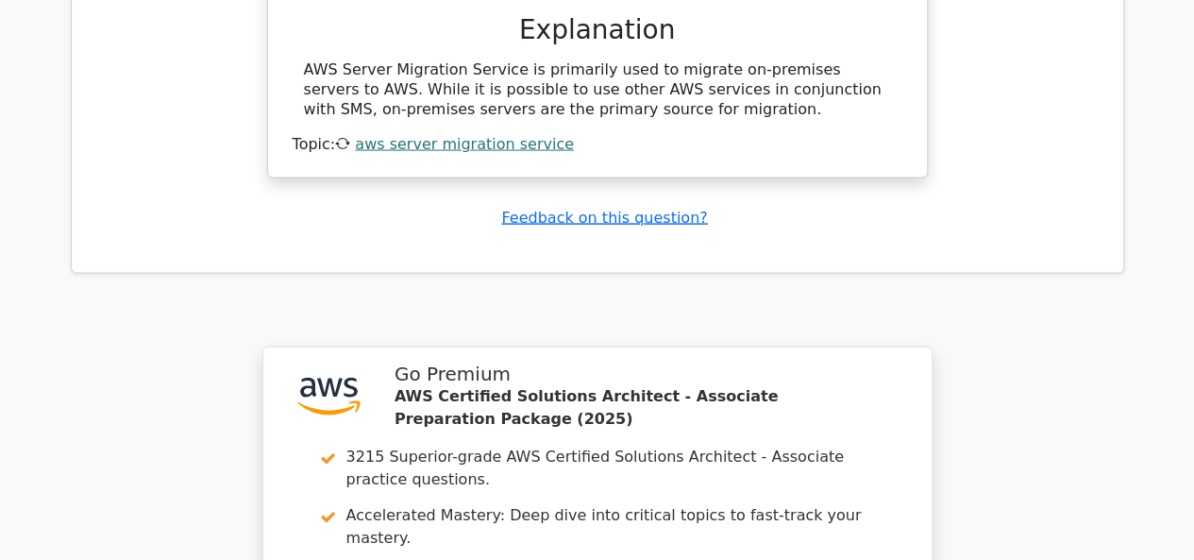
scroll to position [5967, 0]
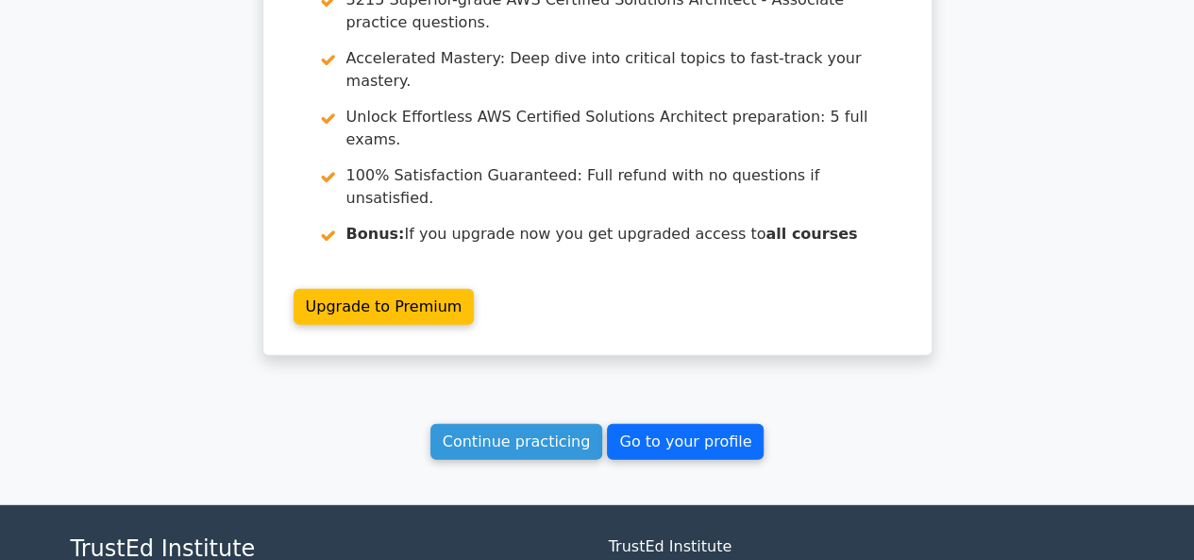
click at [670, 424] on link "Go to your profile" at bounding box center [685, 442] width 157 height 36
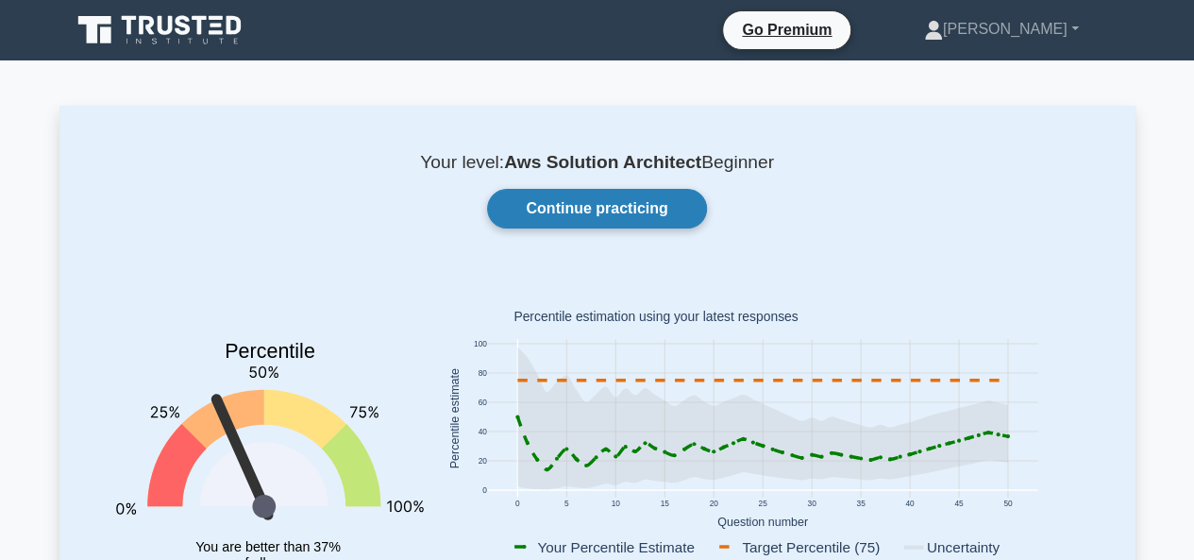
click at [595, 197] on link "Continue practicing" at bounding box center [596, 209] width 219 height 40
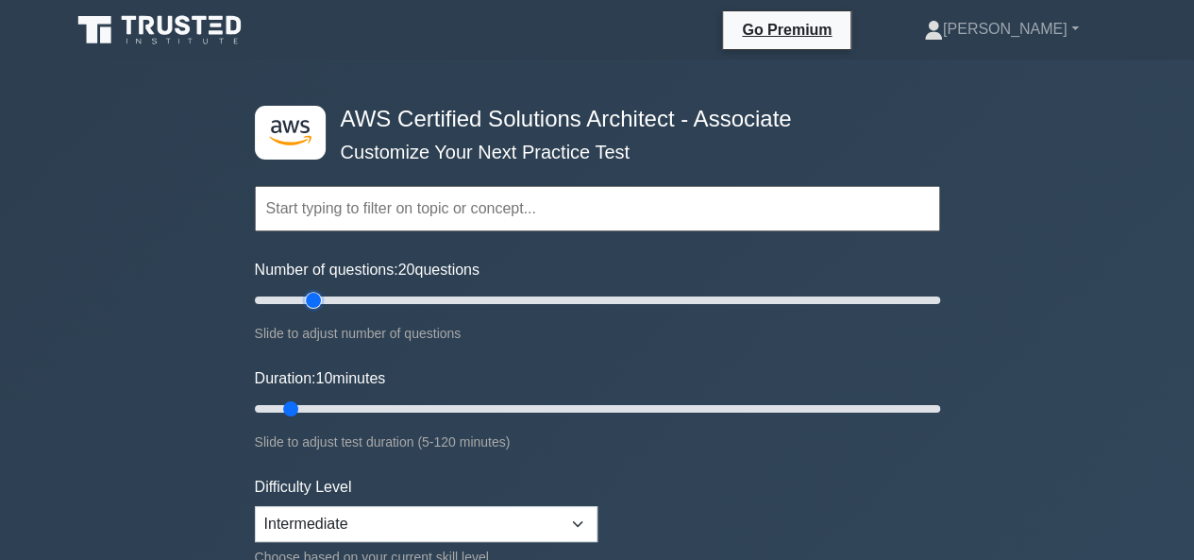
drag, startPoint x: 279, startPoint y: 299, endPoint x: 311, endPoint y: 299, distance: 32.1
type input "20"
click at [311, 299] on input "Number of questions: 20 questions" at bounding box center [598, 300] width 686 height 23
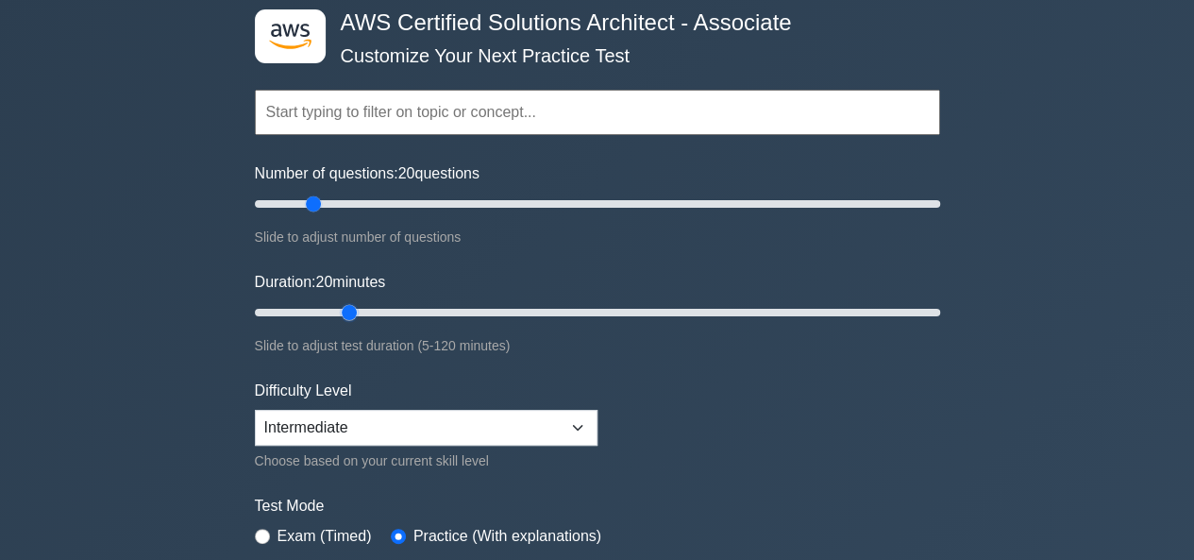
drag, startPoint x: 288, startPoint y: 307, endPoint x: 348, endPoint y: 314, distance: 60.9
type input "20"
click at [348, 314] on input "Duration: 20 minutes" at bounding box center [598, 312] width 686 height 23
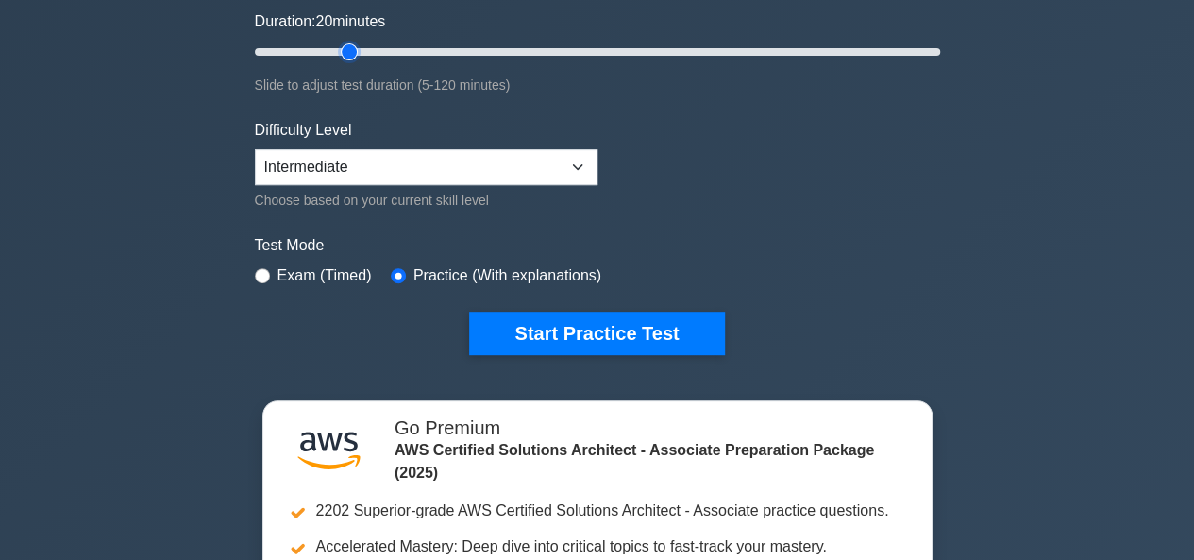
scroll to position [359, 0]
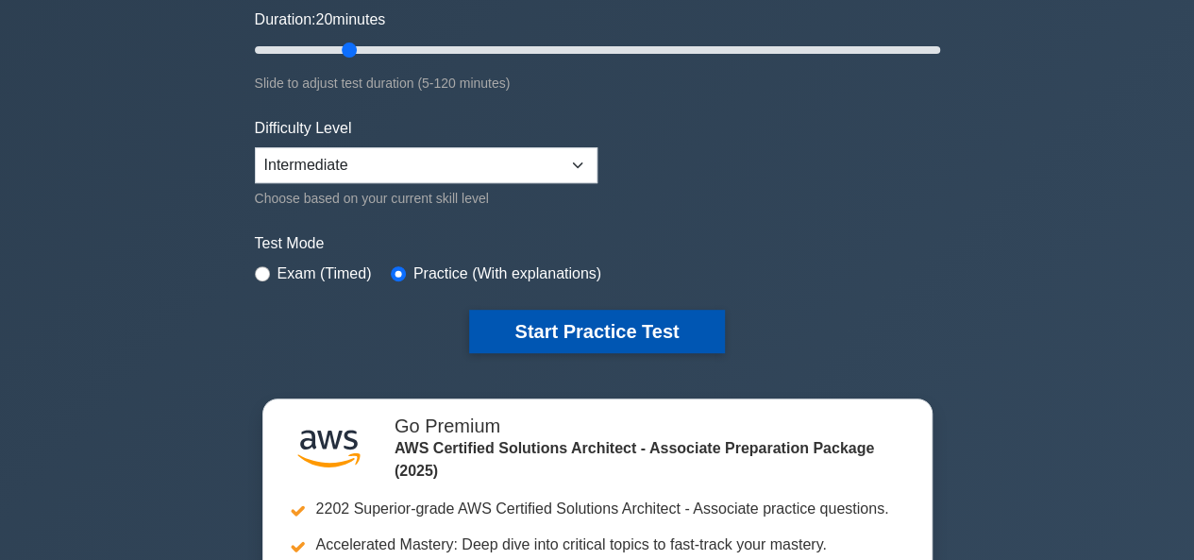
click at [510, 330] on button "Start Practice Test" at bounding box center [596, 331] width 255 height 43
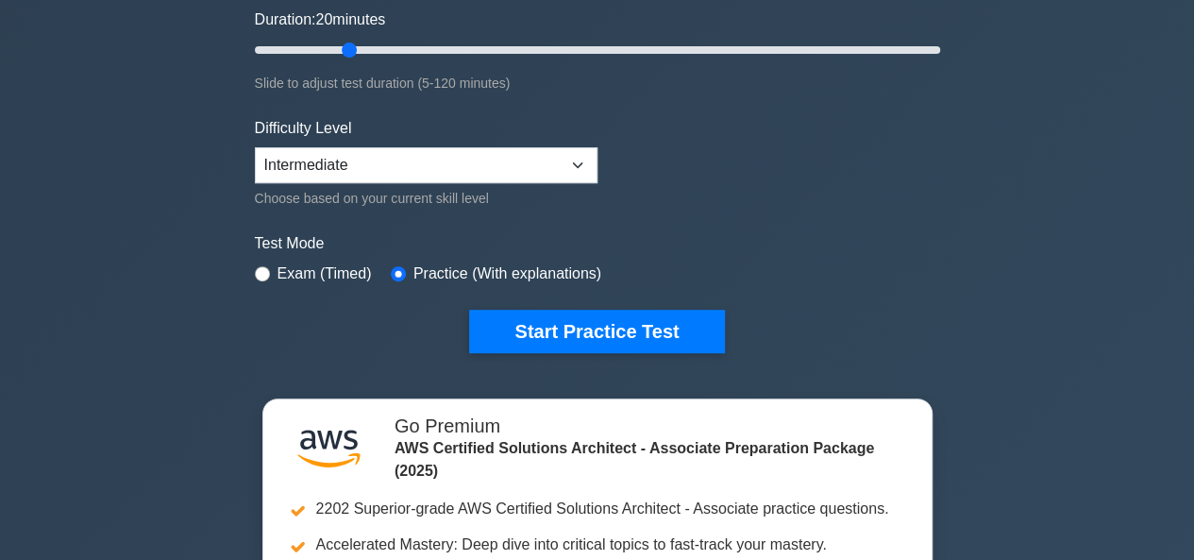
scroll to position [0, 0]
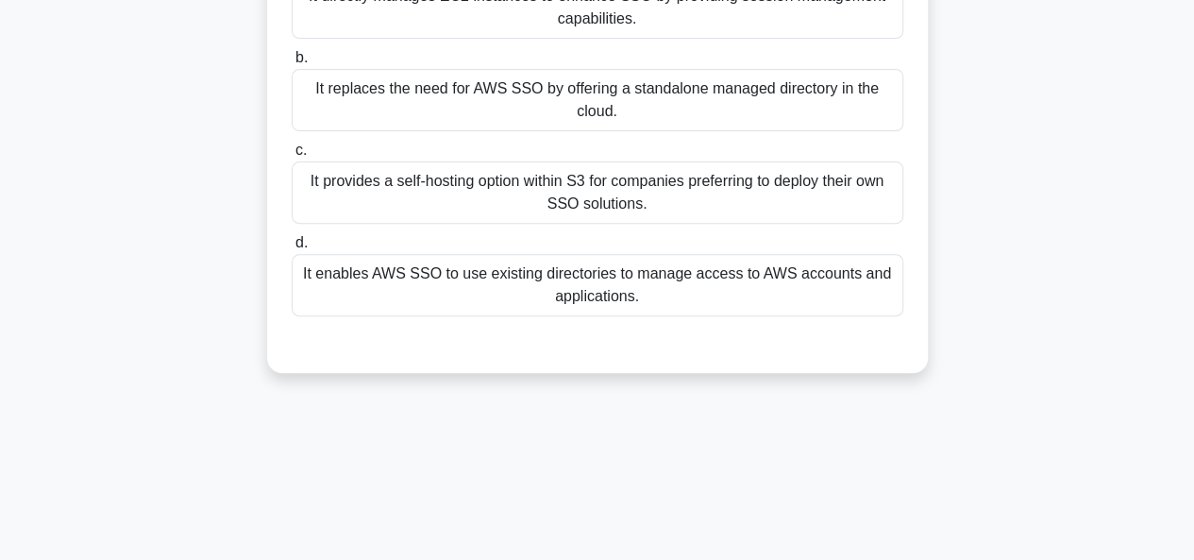
scroll to position [242, 0]
click at [736, 177] on div "It provides a self-hosting option within S3 for companies preferring to deploy …" at bounding box center [598, 192] width 612 height 62
click at [292, 156] on input "c. It provides a self-hosting option within S3 for companies preferring to depl…" at bounding box center [292, 150] width 0 height 12
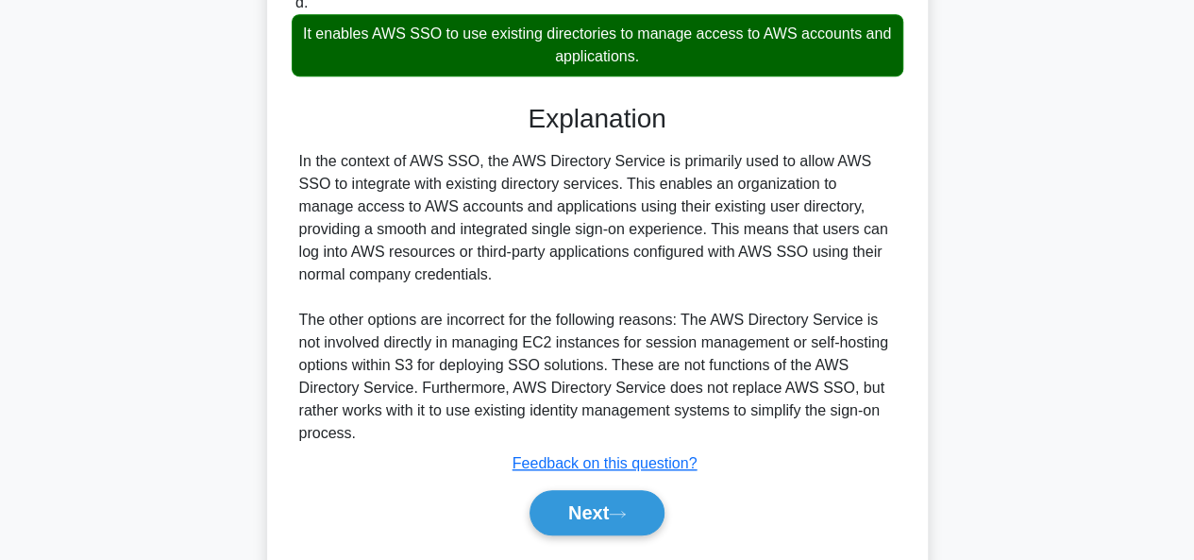
scroll to position [500, 0]
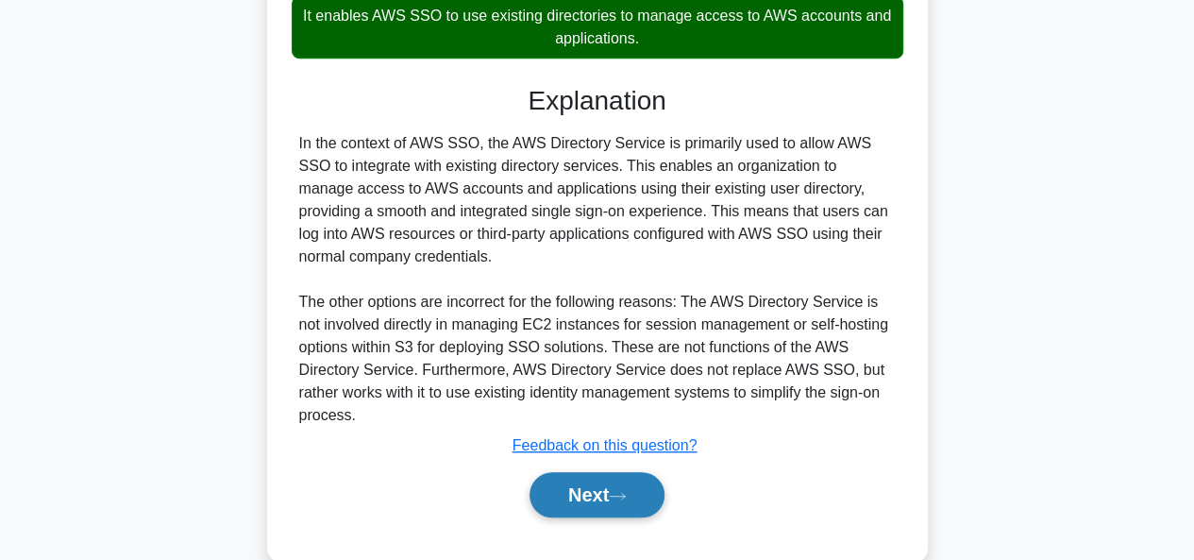
click at [595, 478] on button "Next" at bounding box center [597, 494] width 135 height 45
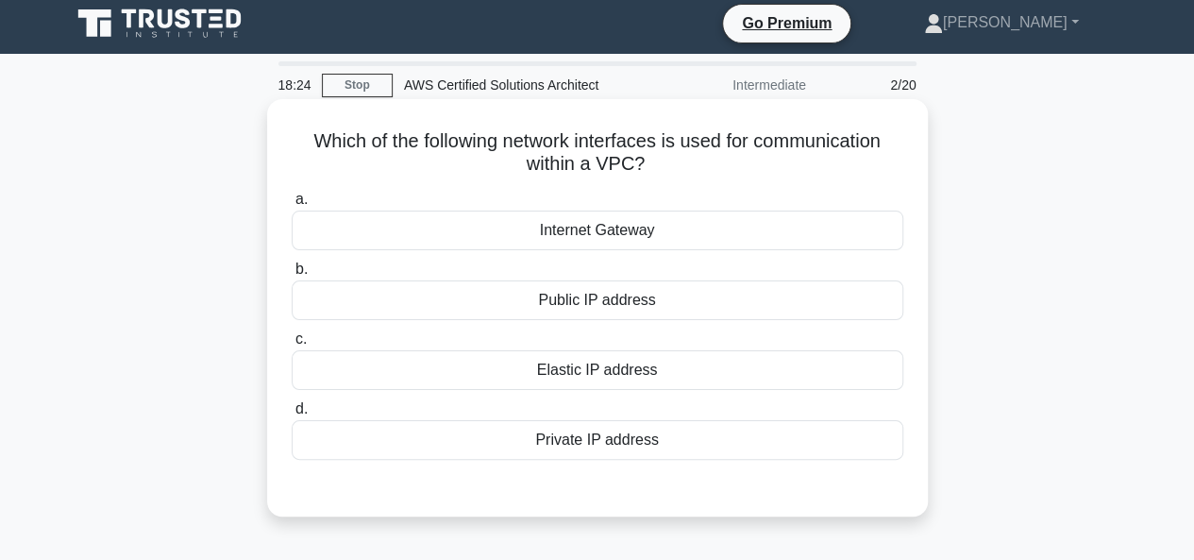
scroll to position [40, 0]
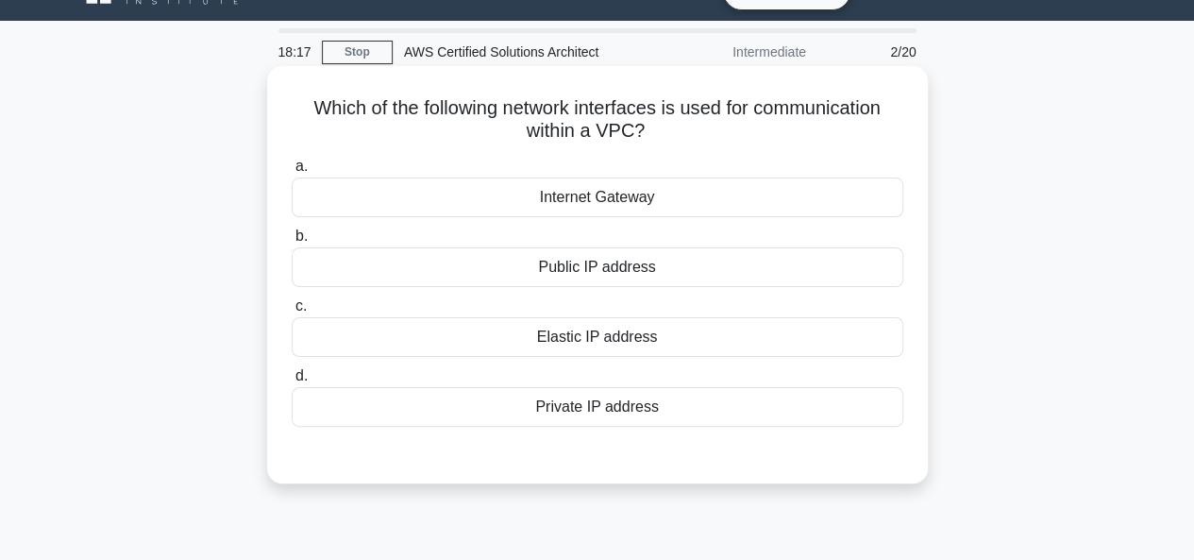
click at [583, 194] on div "Internet Gateway" at bounding box center [598, 198] width 612 height 40
click at [292, 173] on input "a. Internet Gateway" at bounding box center [292, 167] width 0 height 12
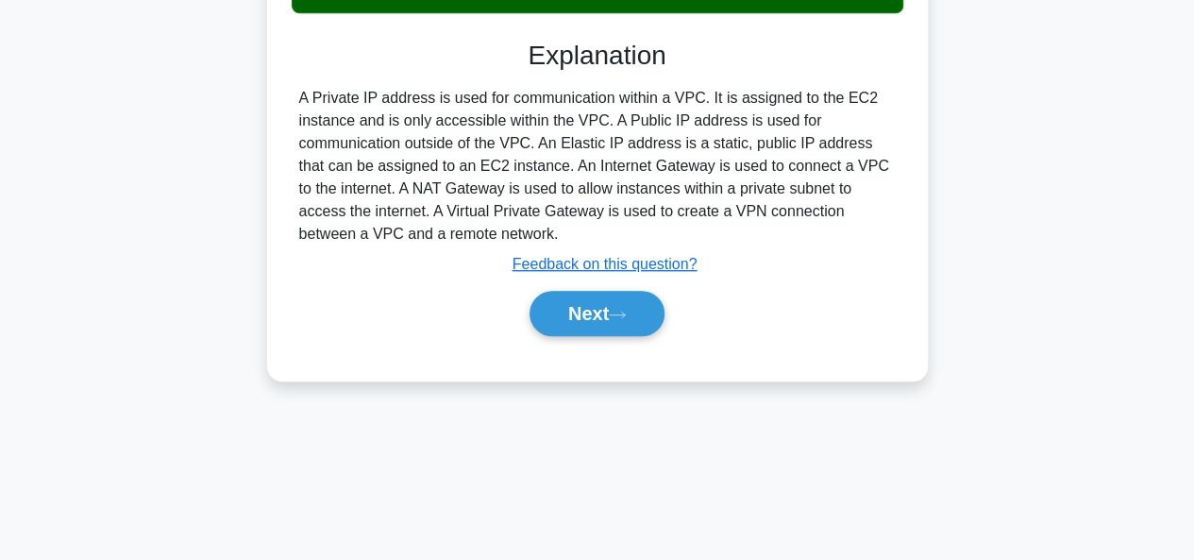
scroll to position [460, 0]
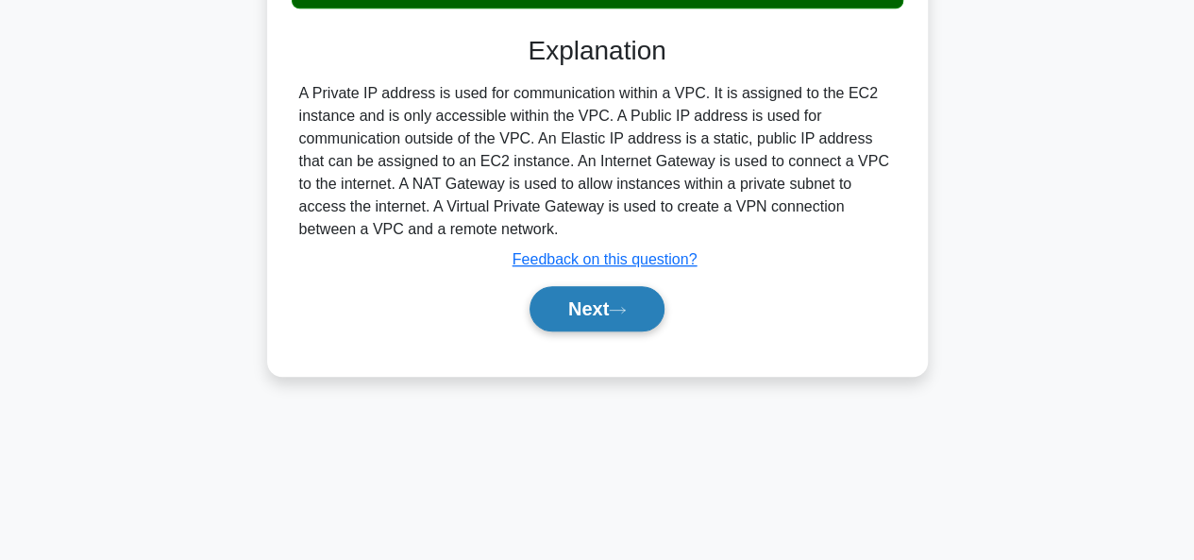
click at [584, 315] on button "Next" at bounding box center [597, 308] width 135 height 45
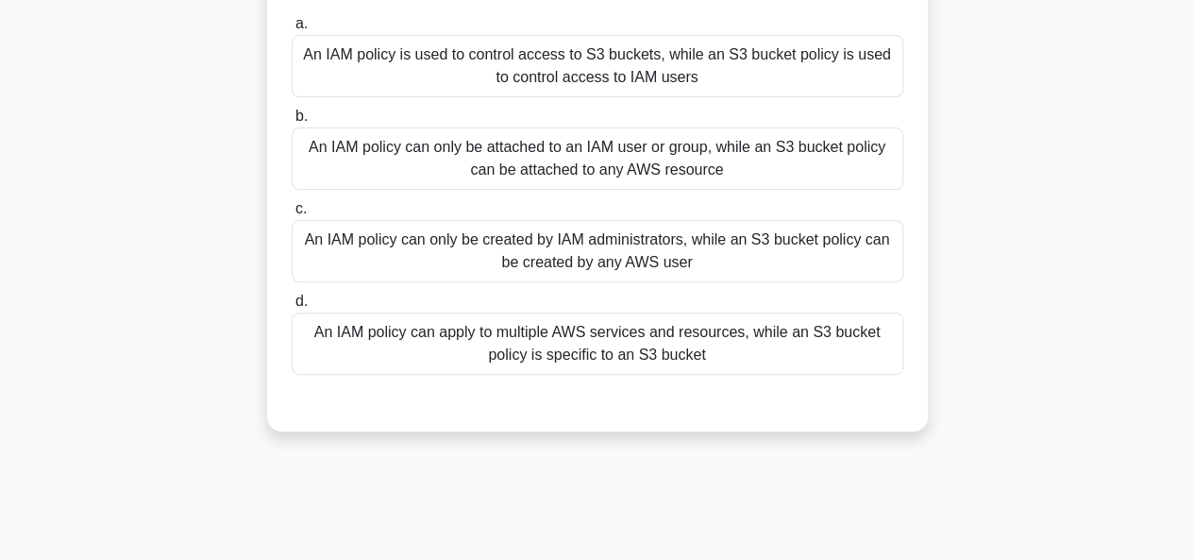
scroll to position [188, 0]
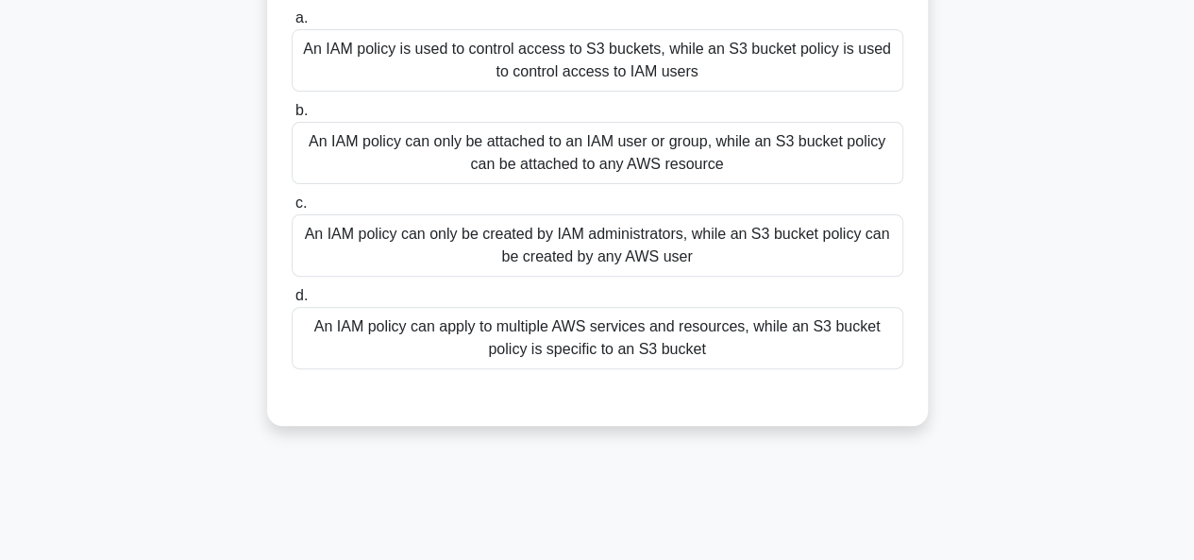
click at [653, 336] on div "An IAM policy can apply to multiple AWS services and resources, while an S3 buc…" at bounding box center [598, 338] width 612 height 62
click at [292, 302] on input "d. An IAM policy can apply to multiple AWS services and resources, while an S3 …" at bounding box center [292, 296] width 0 height 12
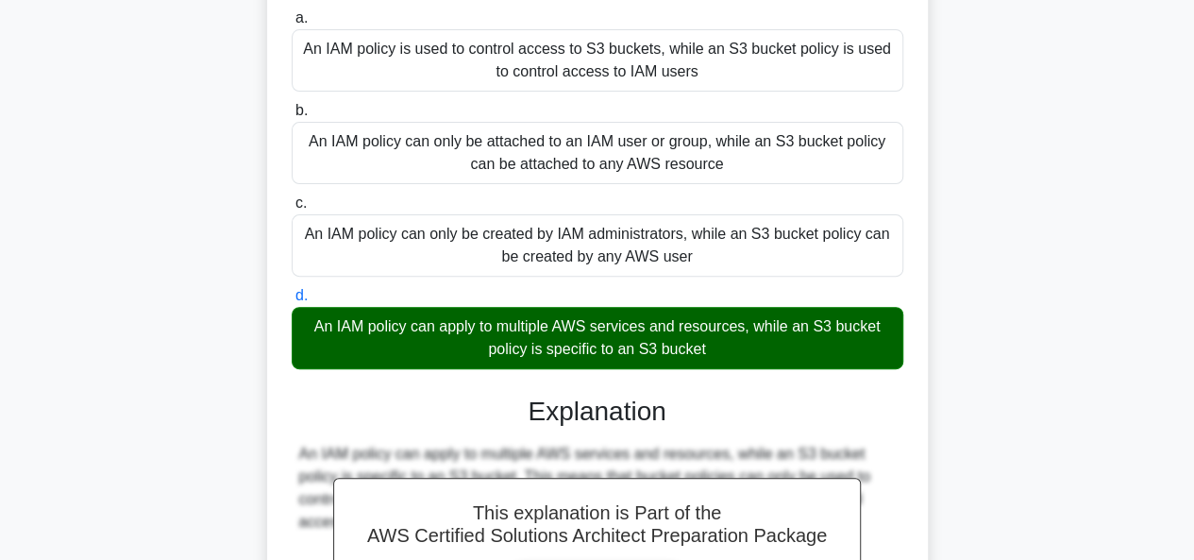
scroll to position [466, 0]
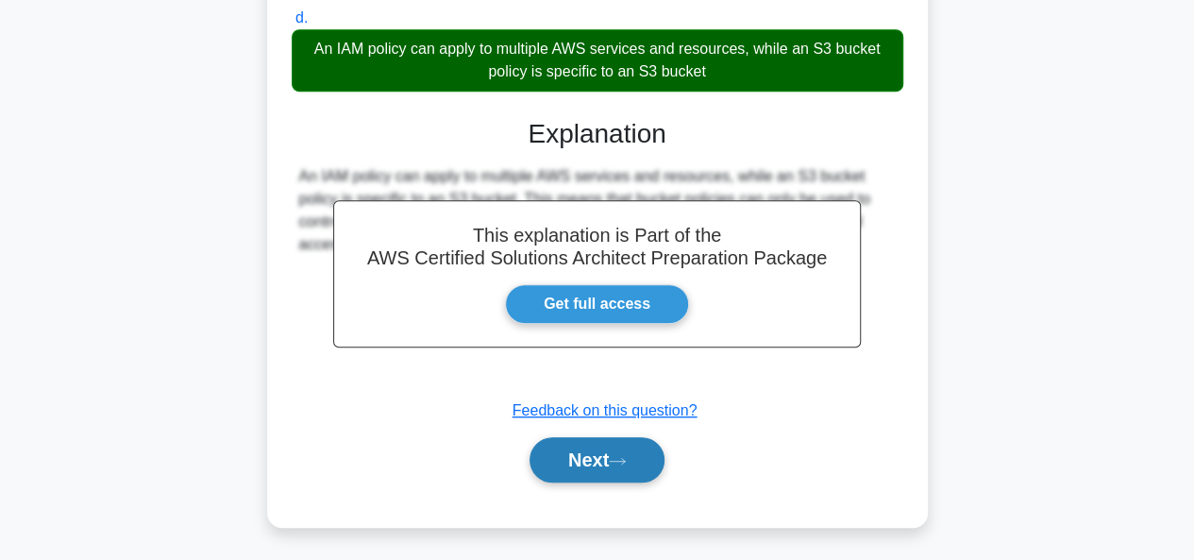
click at [603, 471] on button "Next" at bounding box center [597, 459] width 135 height 45
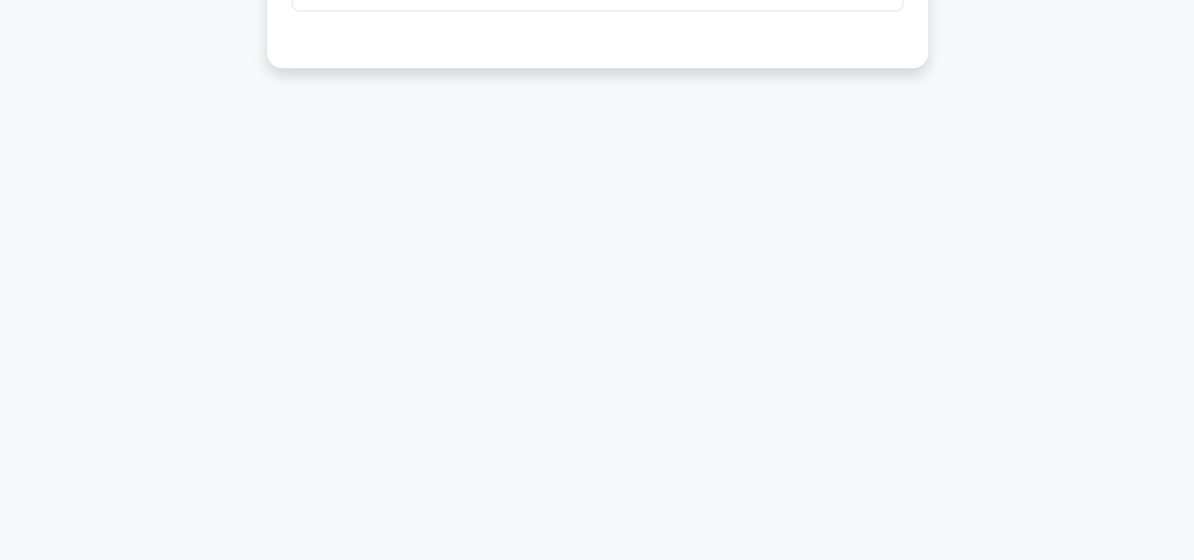
scroll to position [0, 0]
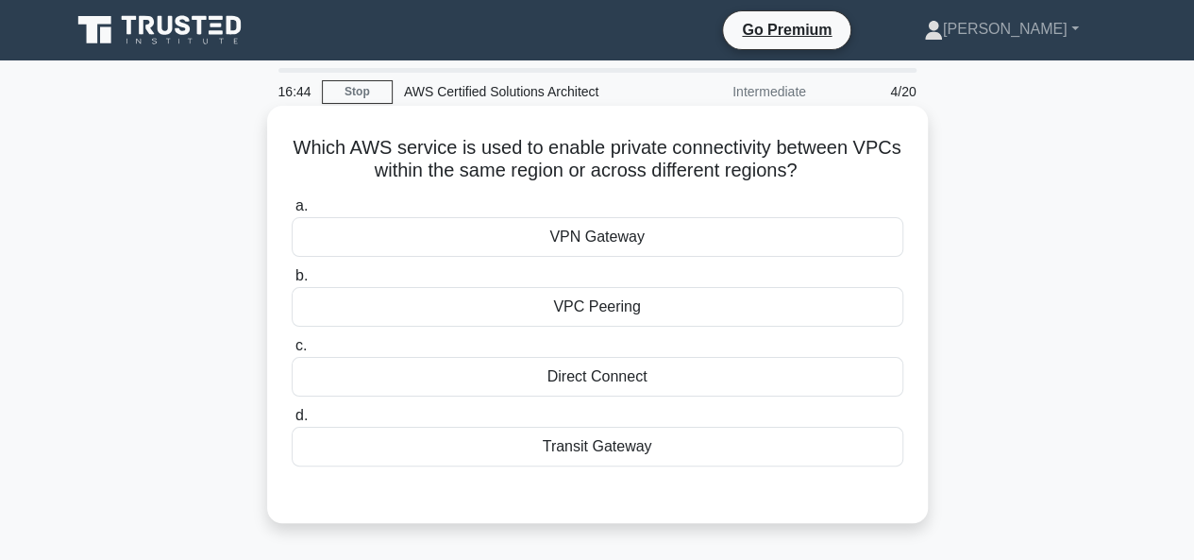
click at [600, 302] on div "VPC Peering" at bounding box center [598, 307] width 612 height 40
click at [292, 282] on input "b. VPC Peering" at bounding box center [292, 276] width 0 height 12
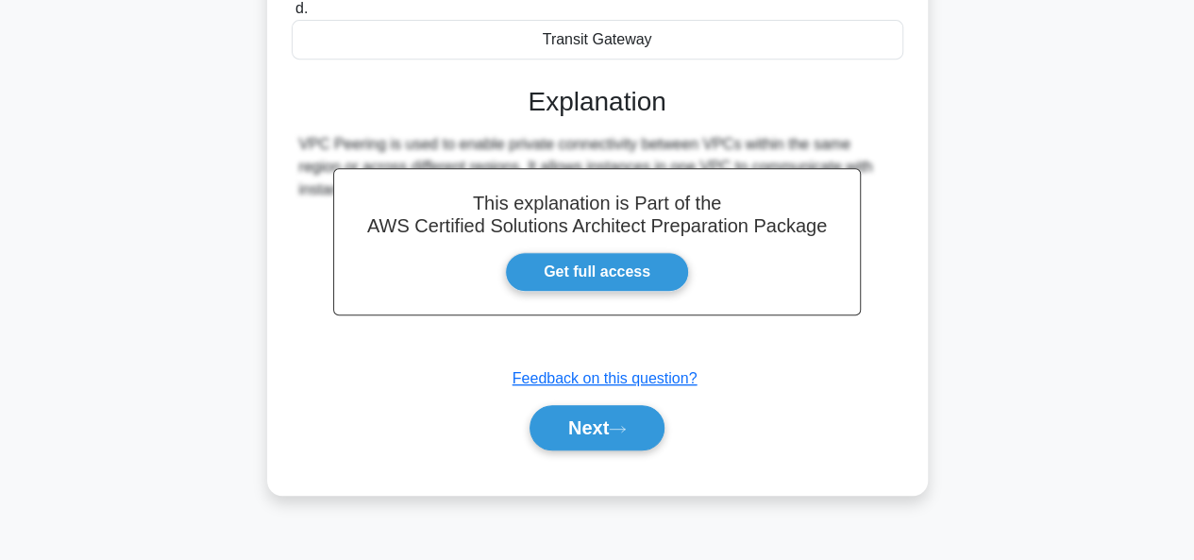
scroll to position [460, 0]
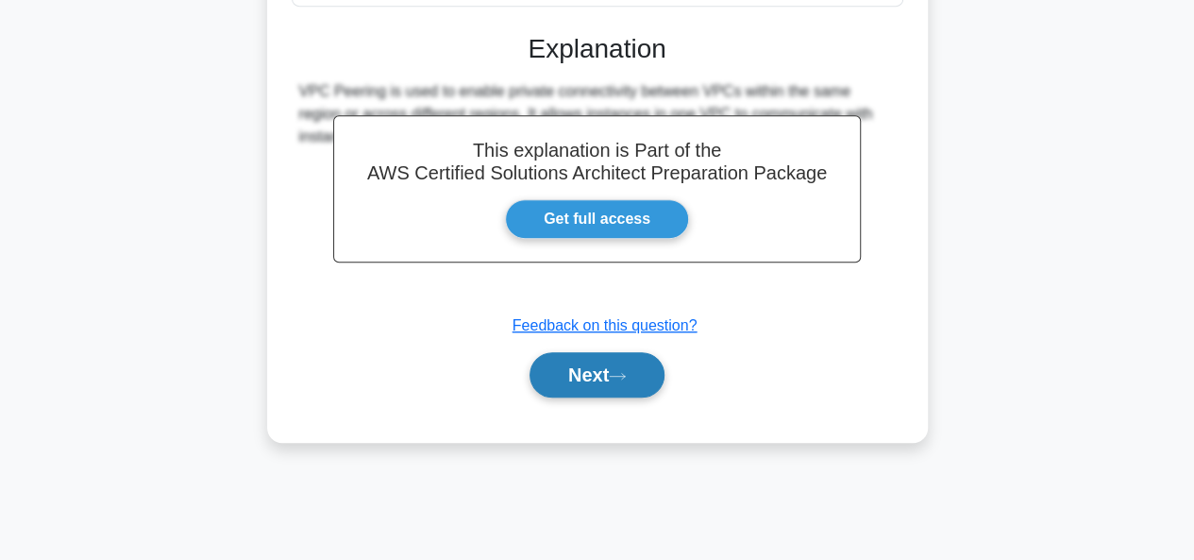
click at [576, 381] on button "Next" at bounding box center [597, 374] width 135 height 45
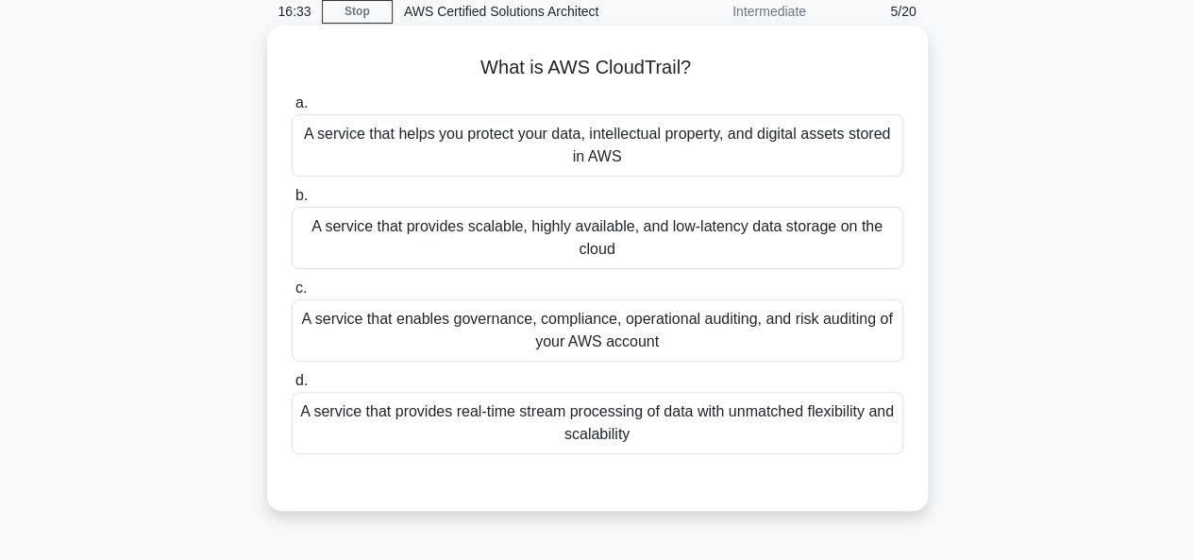
scroll to position [83, 0]
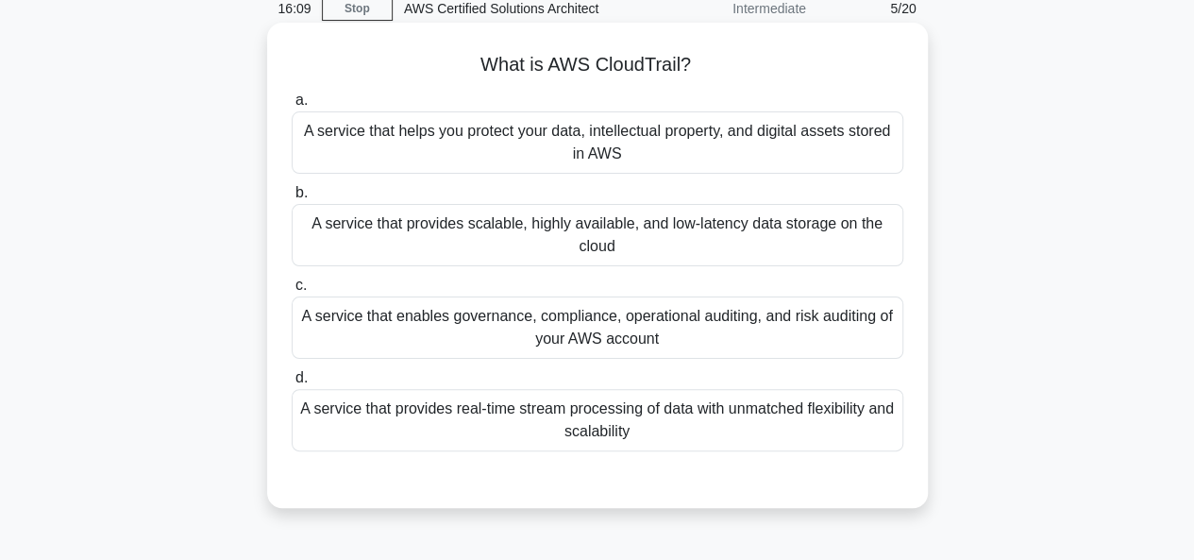
click at [447, 326] on div "A service that enables governance, compliance, operational auditing, and risk a…" at bounding box center [598, 327] width 612 height 62
click at [292, 292] on input "c. A service that enables governance, compliance, operational auditing, and ris…" at bounding box center [292, 285] width 0 height 12
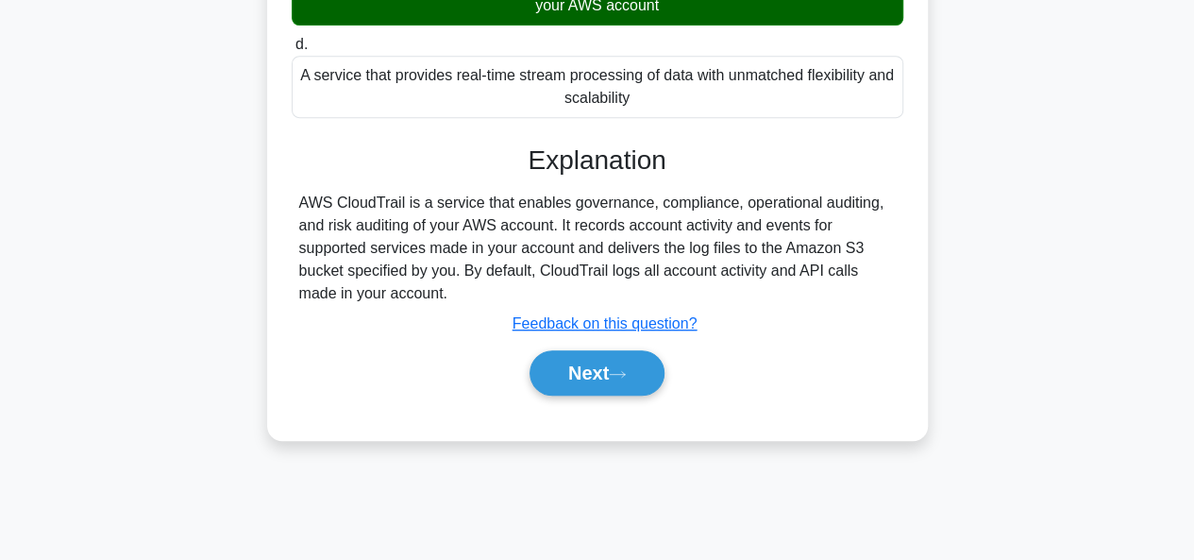
scroll to position [424, 0]
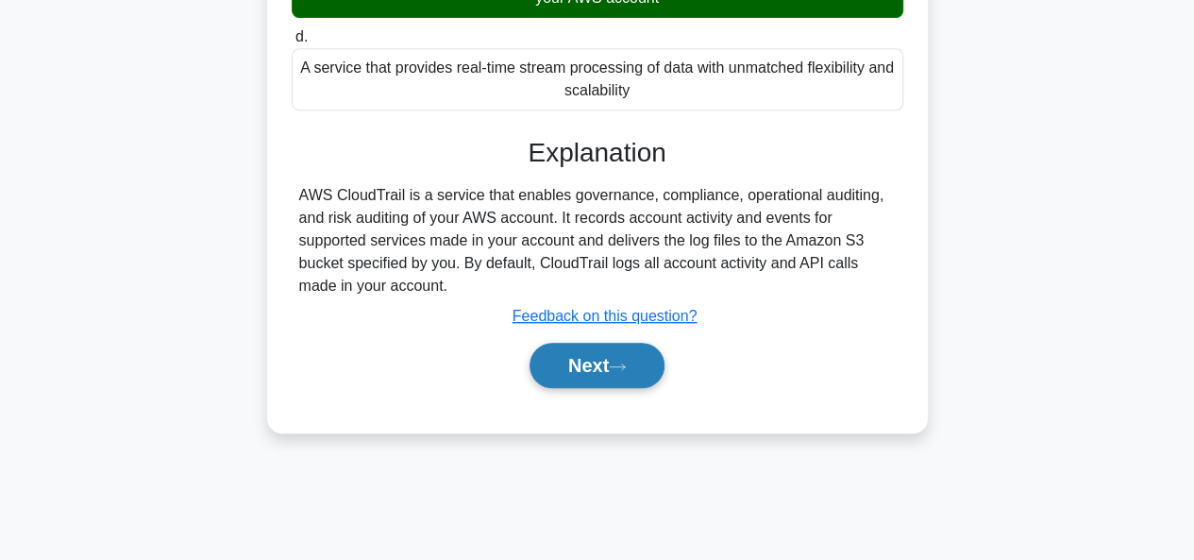
click at [590, 355] on button "Next" at bounding box center [597, 365] width 135 height 45
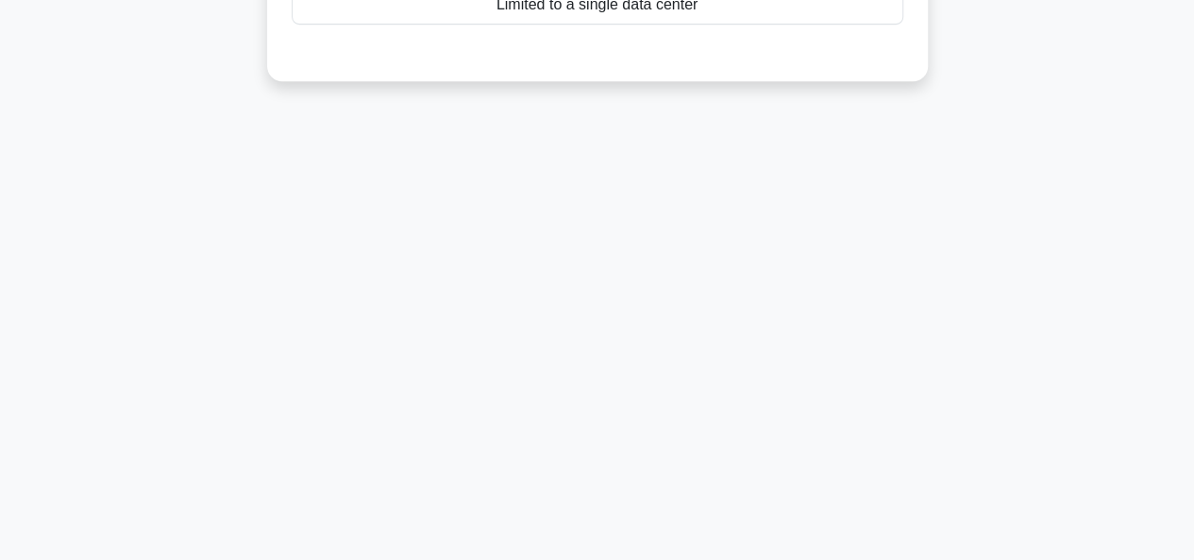
scroll to position [0, 0]
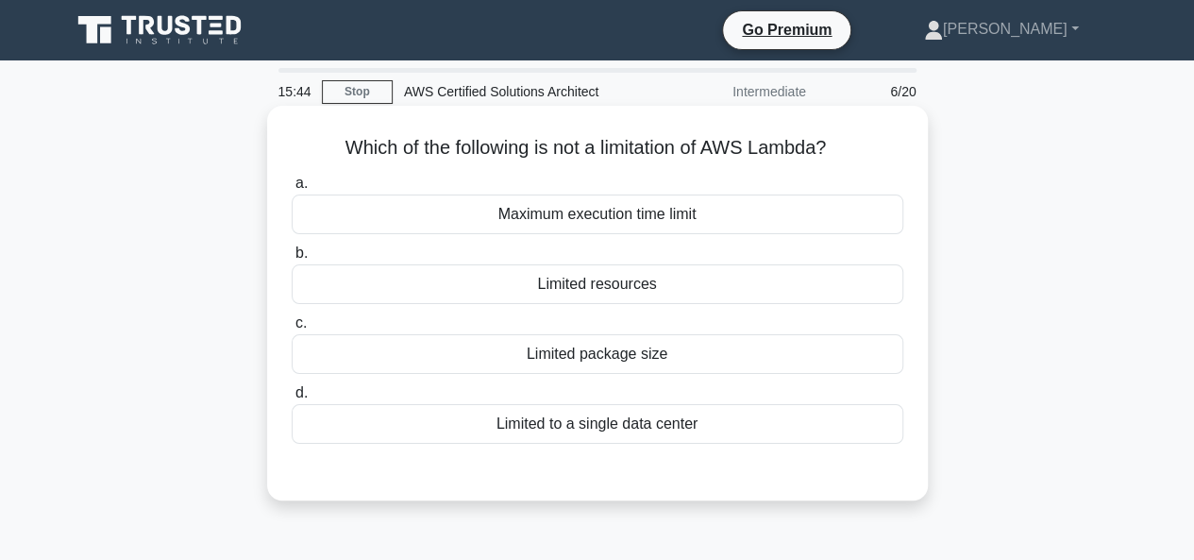
click at [570, 432] on div "Limited to a single data center" at bounding box center [598, 424] width 612 height 40
click at [292, 399] on input "d. Limited to a single data center" at bounding box center [292, 393] width 0 height 12
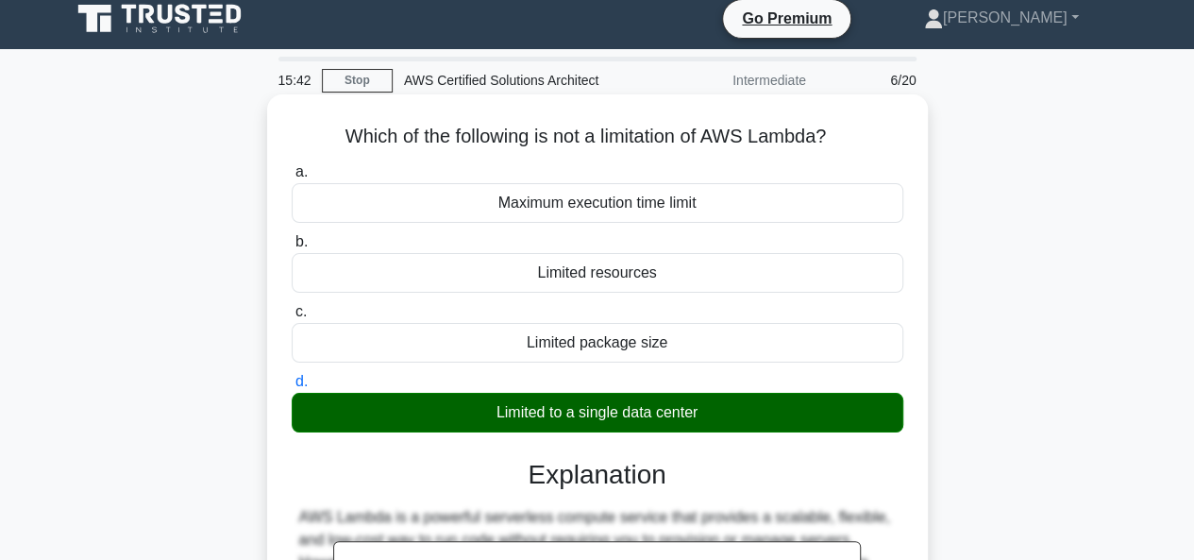
scroll to position [460, 0]
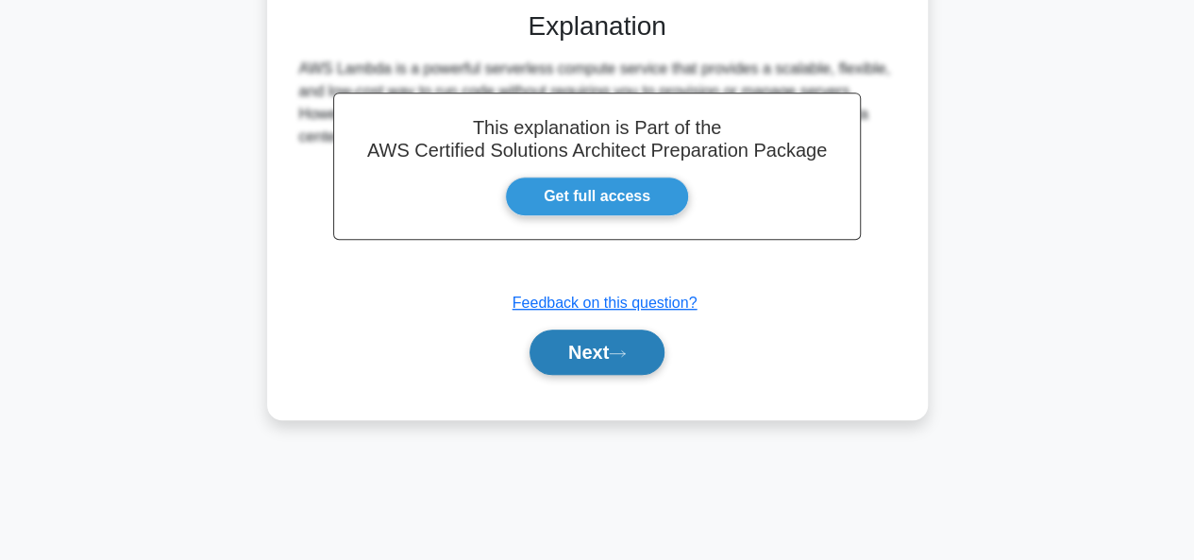
click at [588, 358] on button "Next" at bounding box center [597, 352] width 135 height 45
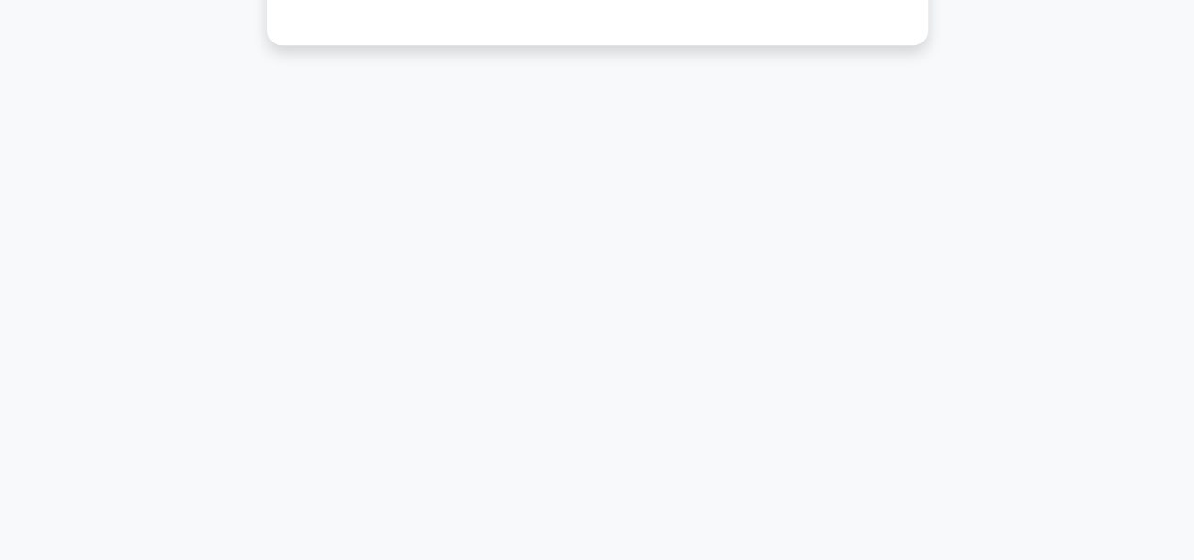
scroll to position [0, 0]
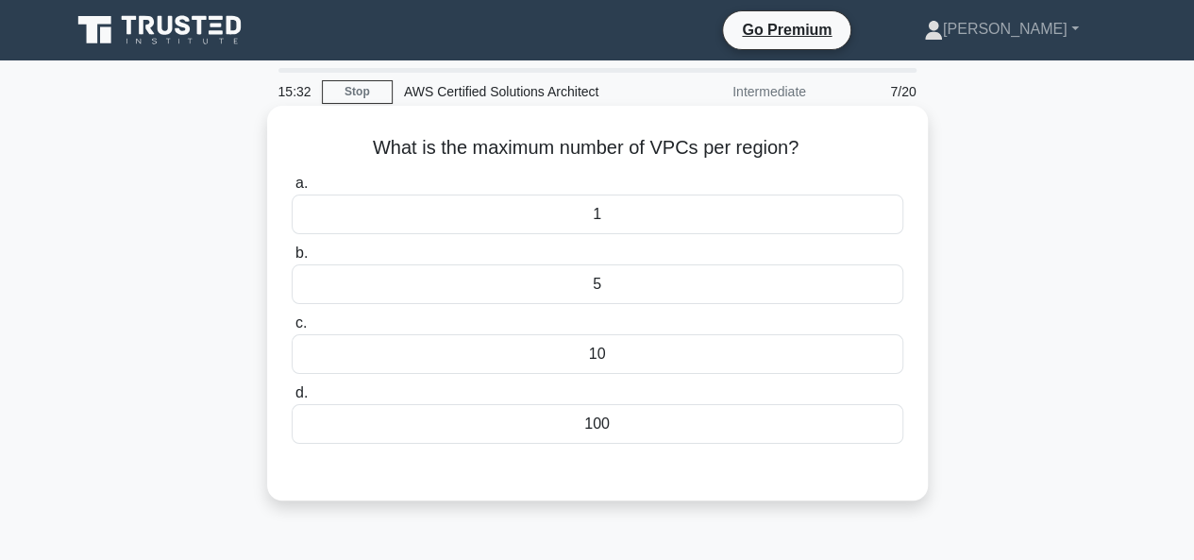
click at [623, 355] on div "10" at bounding box center [598, 354] width 612 height 40
click at [292, 330] on input "c. 10" at bounding box center [292, 323] width 0 height 12
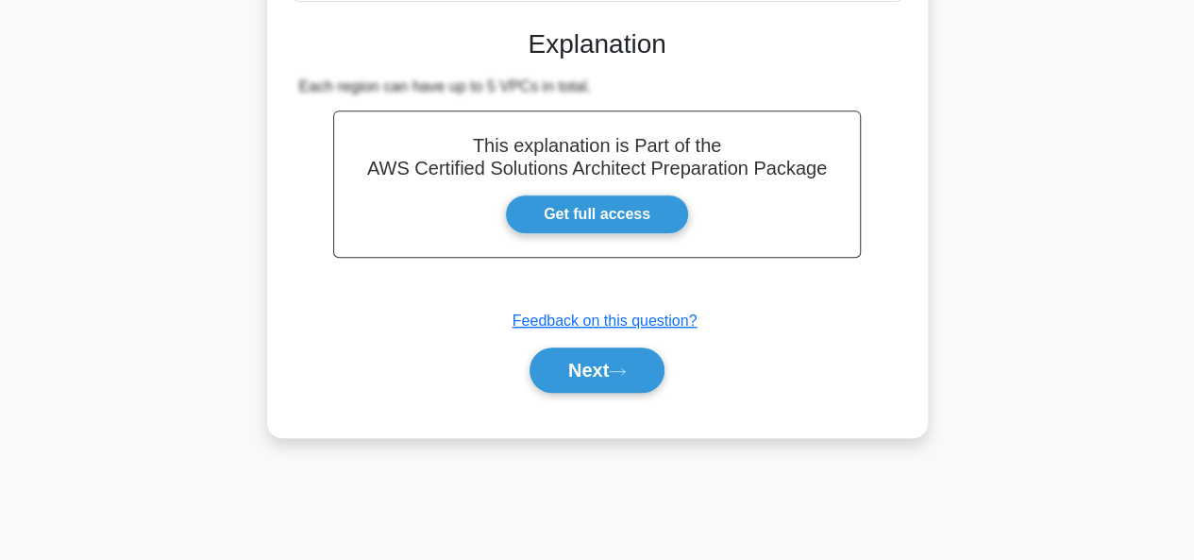
scroll to position [443, 0]
click at [591, 362] on button "Next" at bounding box center [597, 370] width 135 height 45
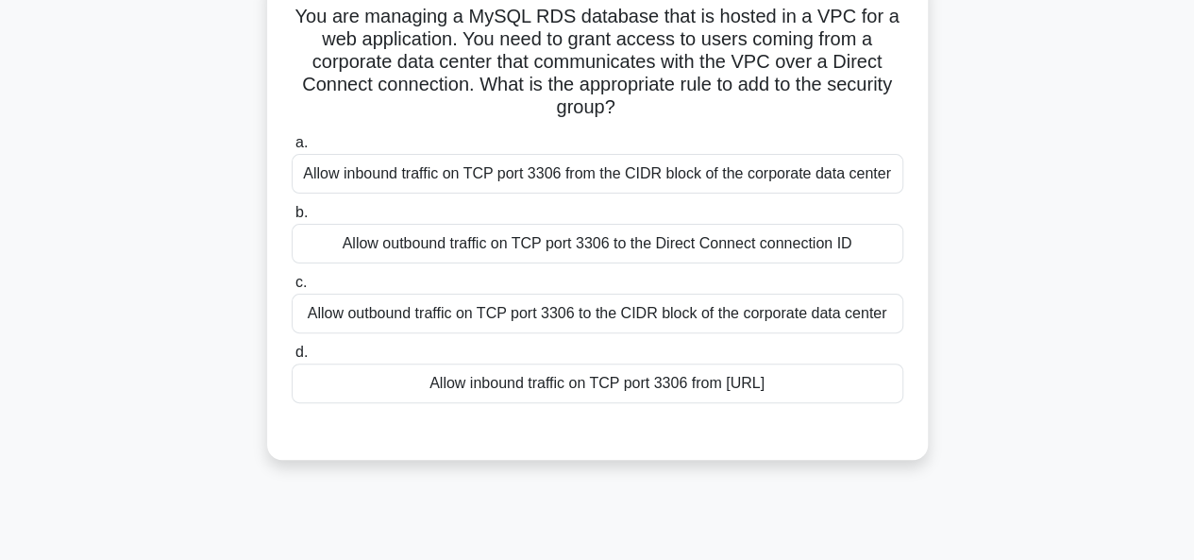
scroll to position [130, 0]
click at [510, 385] on div "Allow inbound traffic on TCP port 3306 from 0.0.0.0/0" at bounding box center [598, 384] width 612 height 40
click at [292, 360] on input "d. Allow inbound traffic on TCP port 3306 from 0.0.0.0/0" at bounding box center [292, 353] width 0 height 12
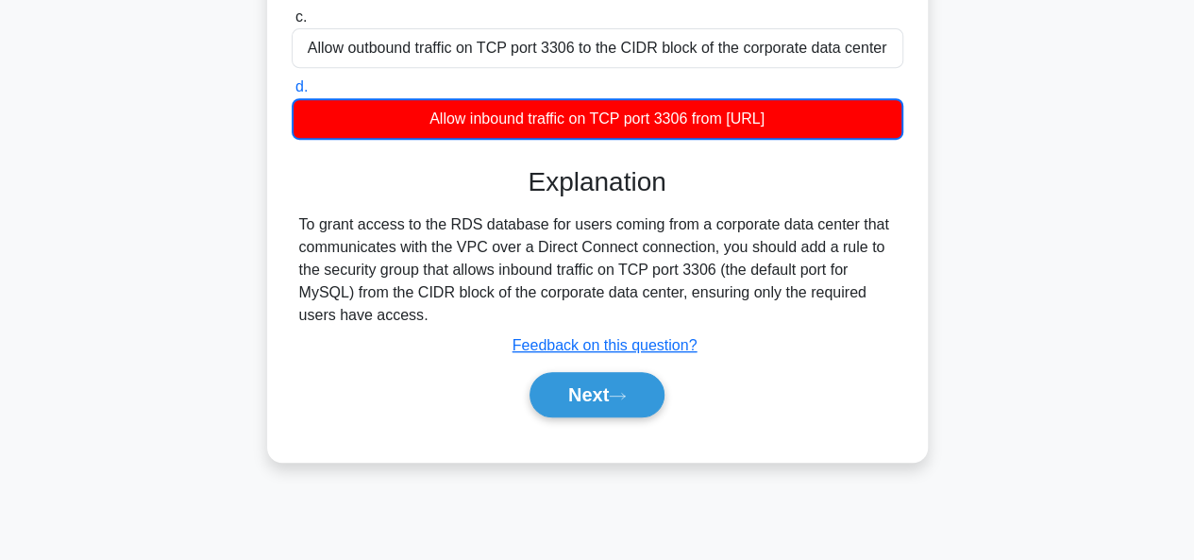
scroll to position [460, 0]
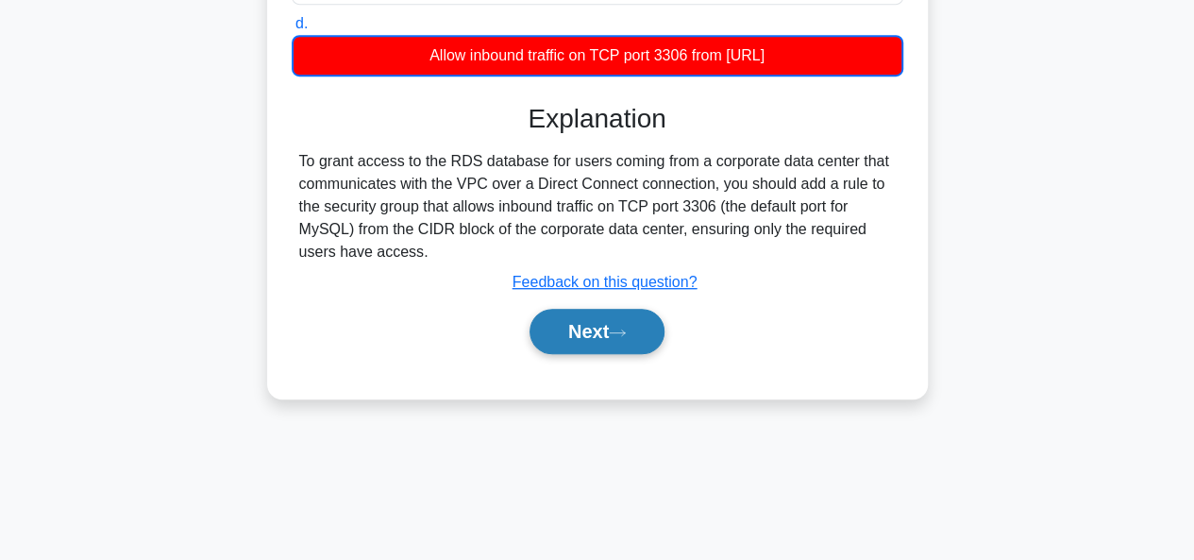
click at [603, 354] on button "Next" at bounding box center [597, 331] width 135 height 45
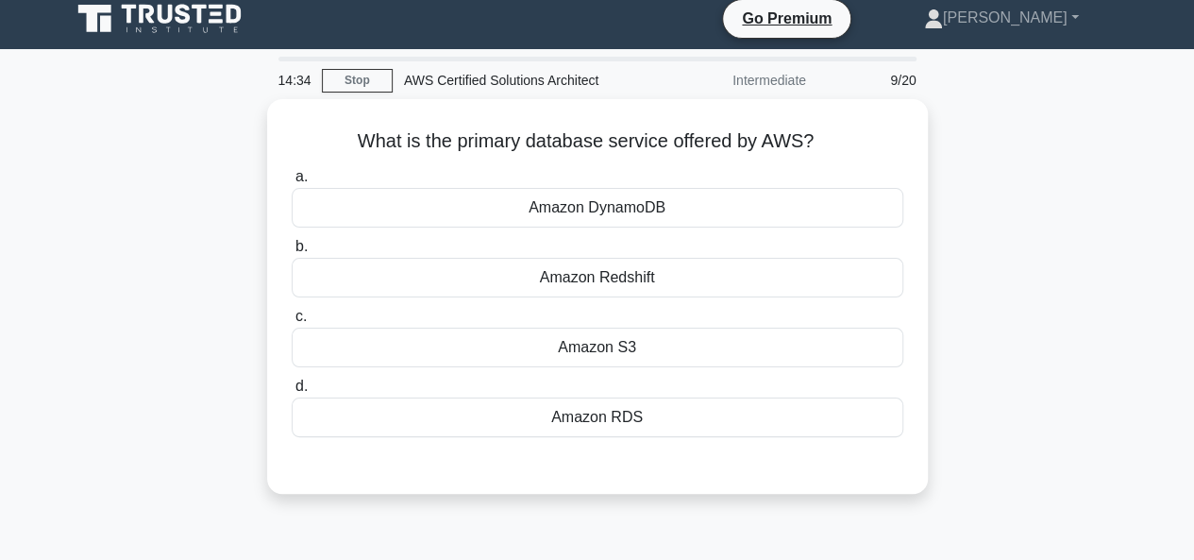
scroll to position [0, 0]
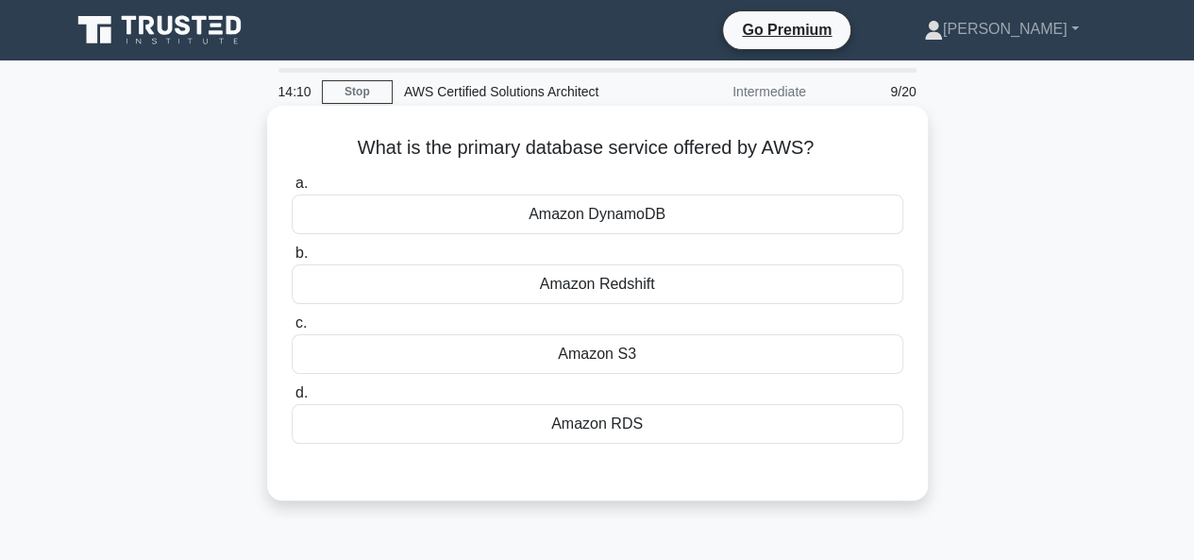
click at [618, 359] on div "Amazon S3" at bounding box center [598, 354] width 612 height 40
click at [292, 330] on input "c. Amazon S3" at bounding box center [292, 323] width 0 height 12
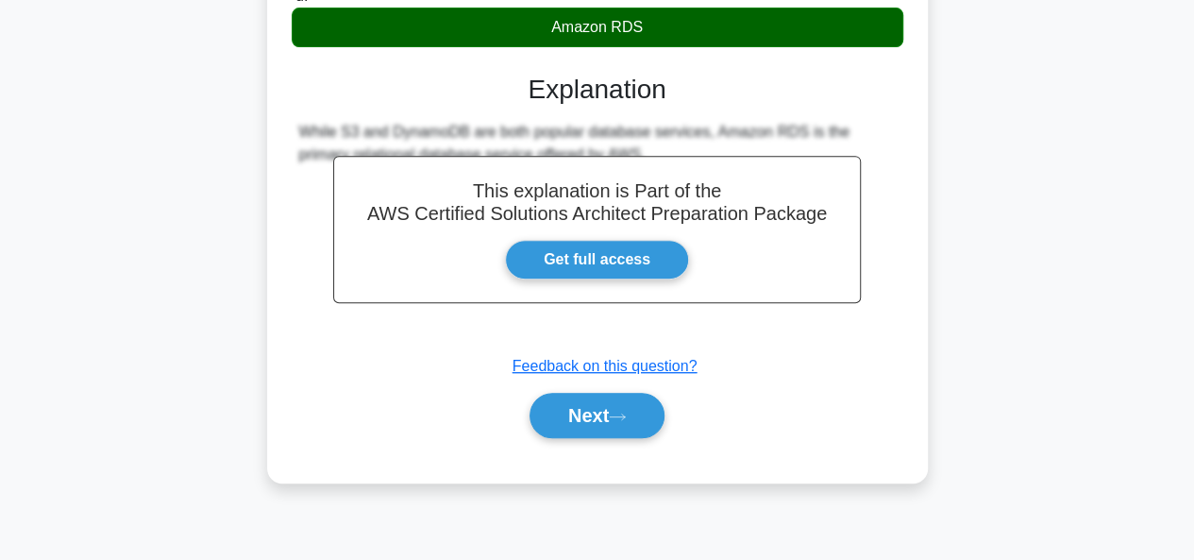
scroll to position [460, 0]
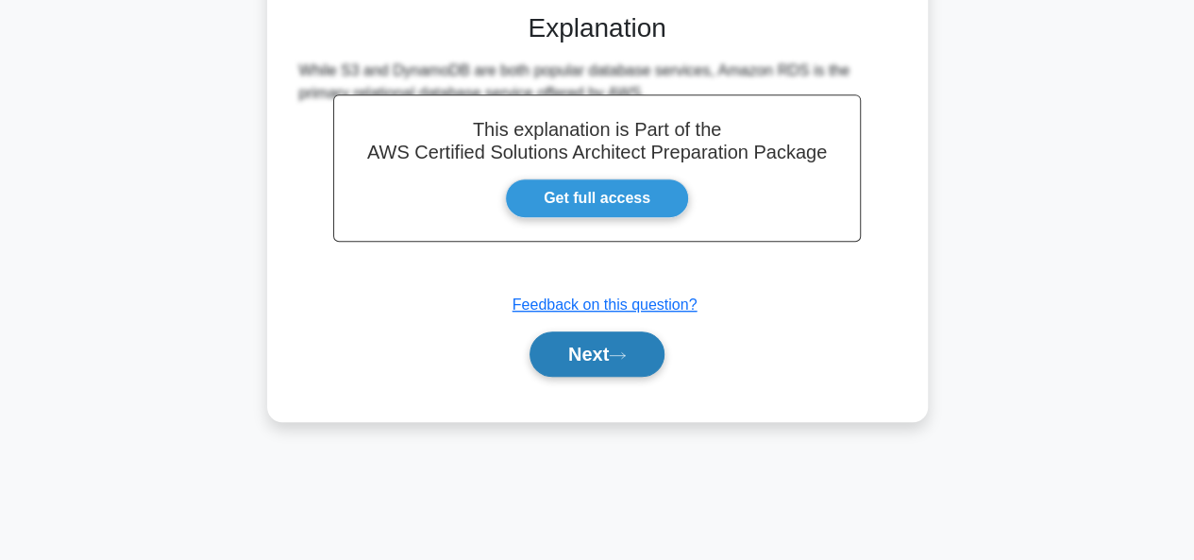
click at [602, 350] on button "Next" at bounding box center [597, 353] width 135 height 45
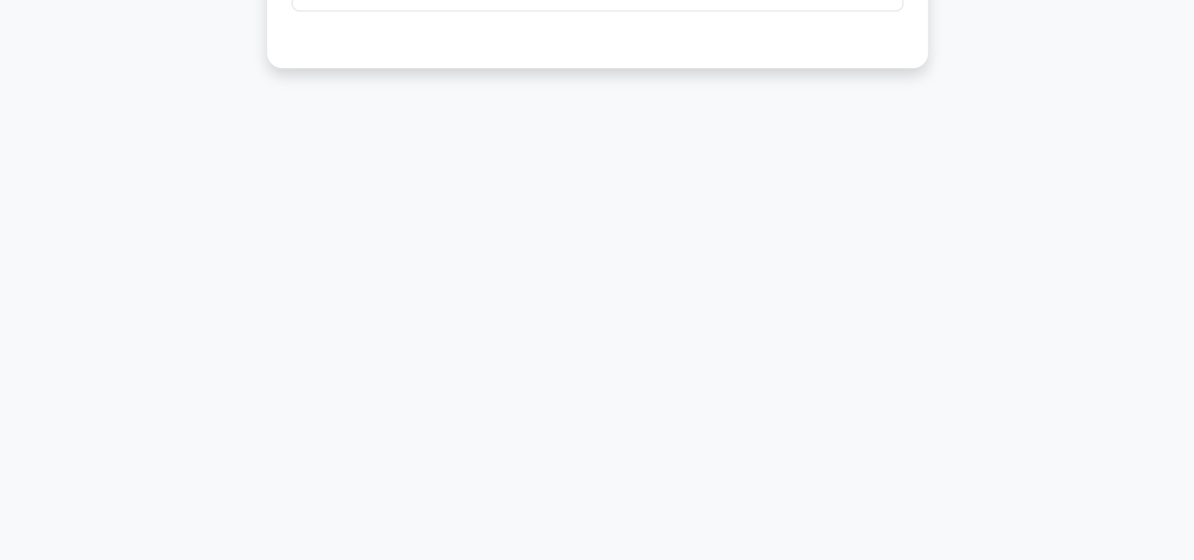
scroll to position [0, 0]
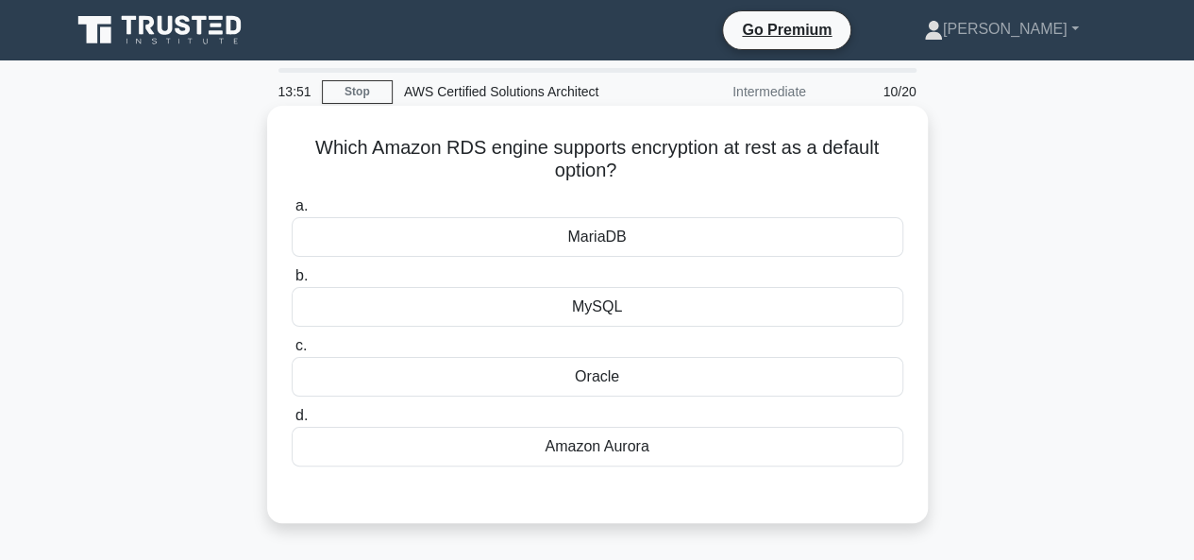
click at [602, 449] on div "Amazon Aurora" at bounding box center [598, 447] width 612 height 40
click at [292, 422] on input "d. Amazon Aurora" at bounding box center [292, 416] width 0 height 12
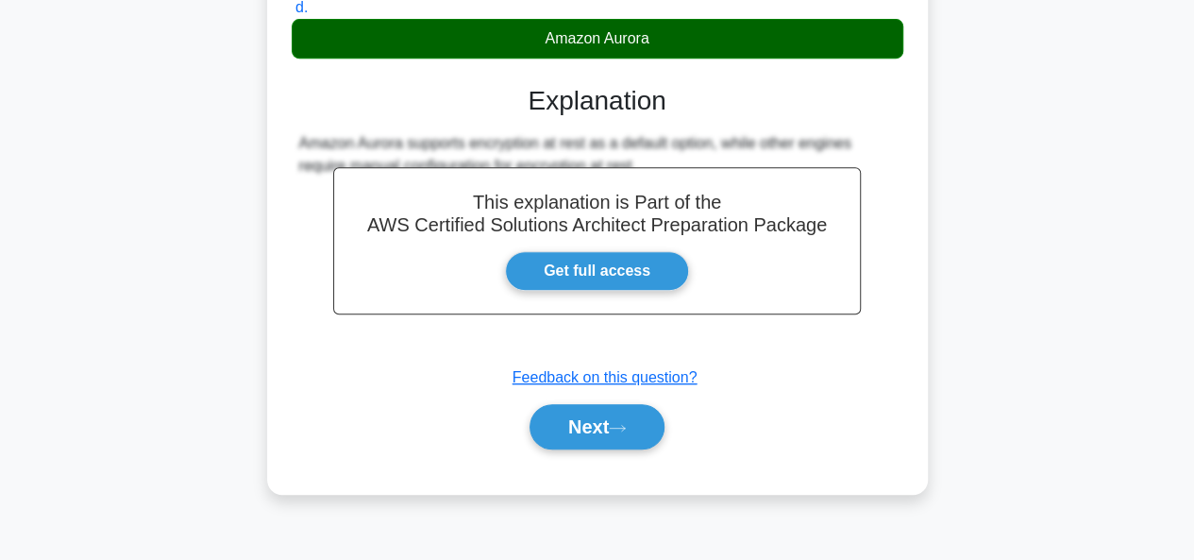
scroll to position [460, 0]
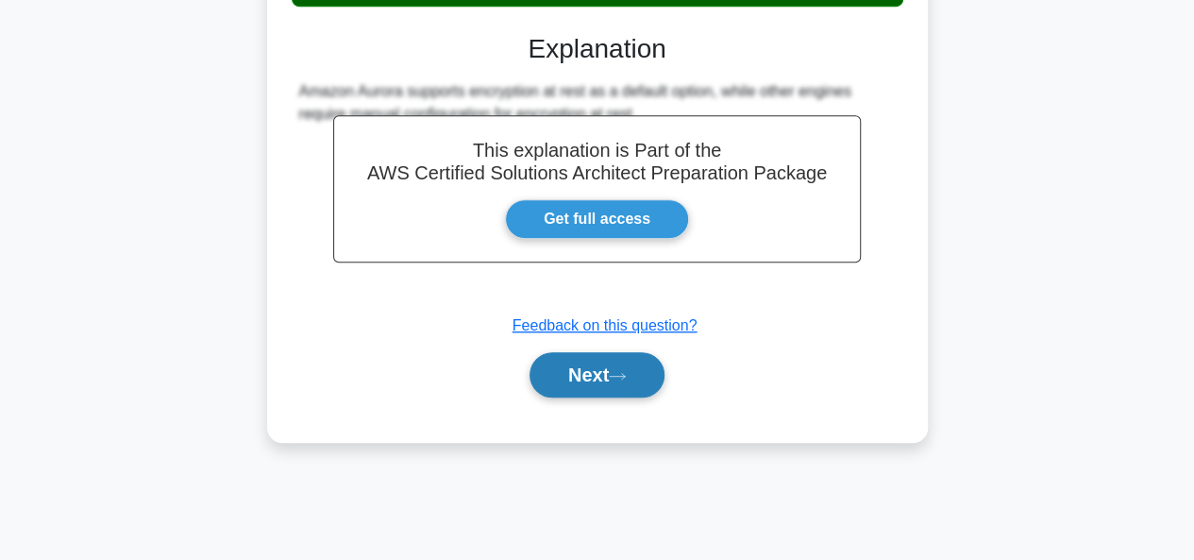
click at [585, 381] on button "Next" at bounding box center [597, 374] width 135 height 45
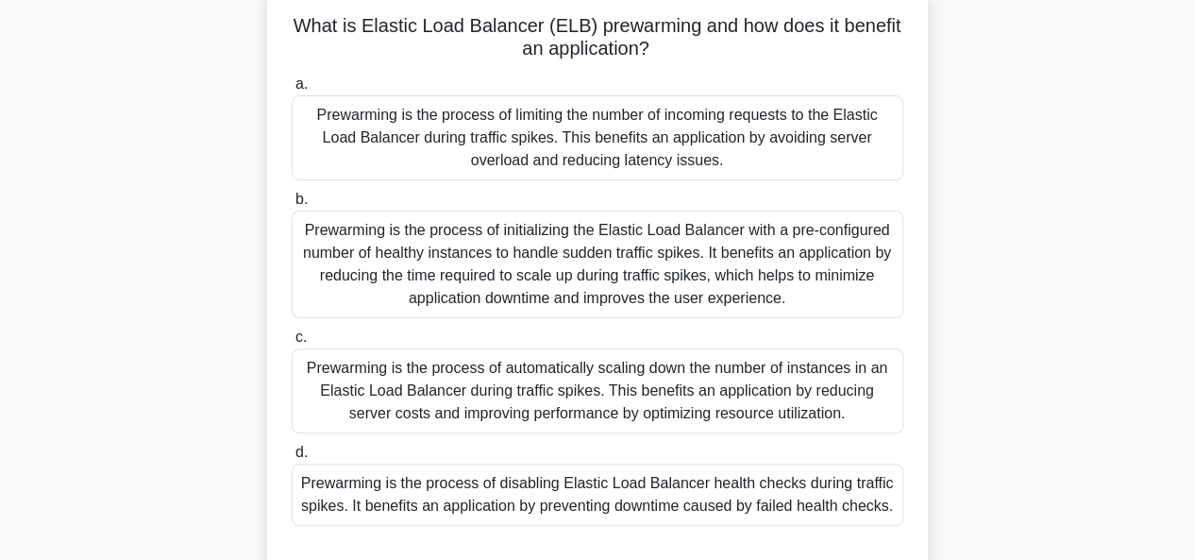
scroll to position [126, 0]
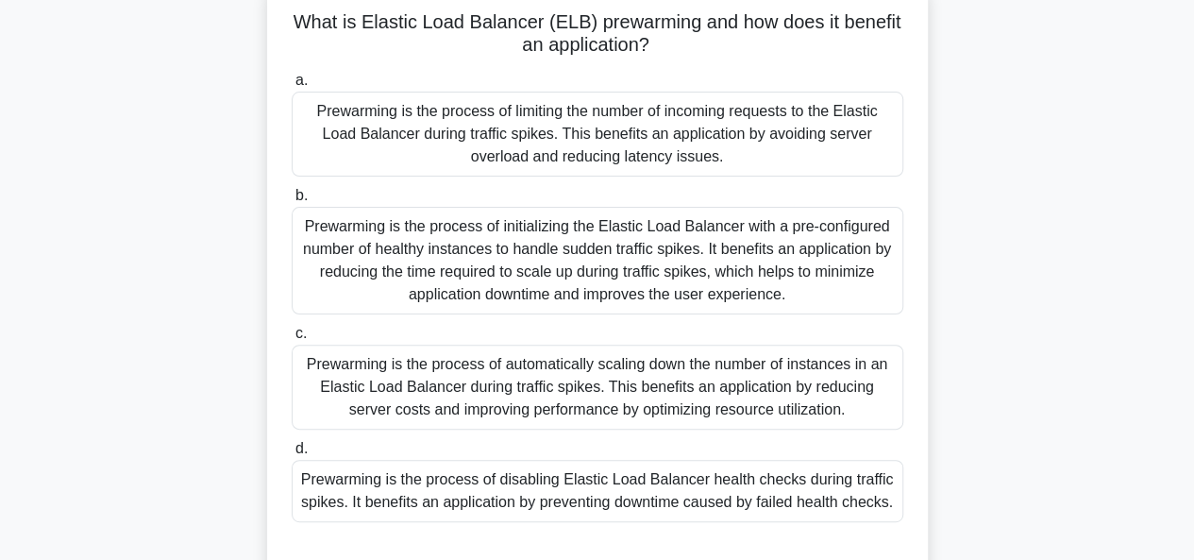
click at [589, 139] on div "Prewarming is the process of limiting the number of incoming requests to the El…" at bounding box center [598, 134] width 612 height 85
click at [292, 87] on input "a. Prewarming is the process of limiting the number of incoming requests to the…" at bounding box center [292, 81] width 0 height 12
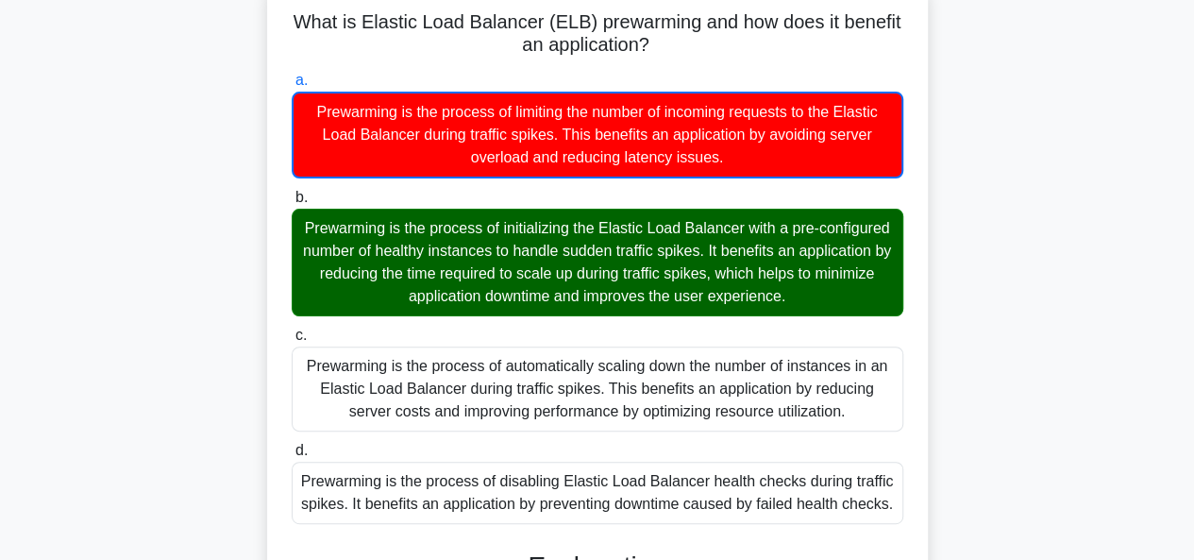
scroll to position [468, 0]
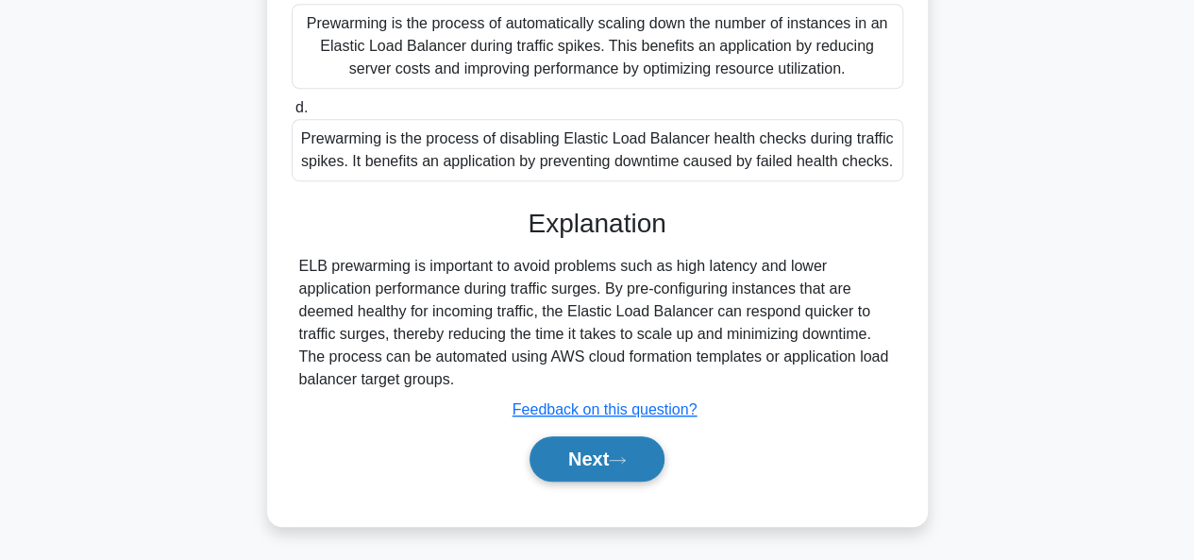
click at [563, 436] on button "Next" at bounding box center [597, 458] width 135 height 45
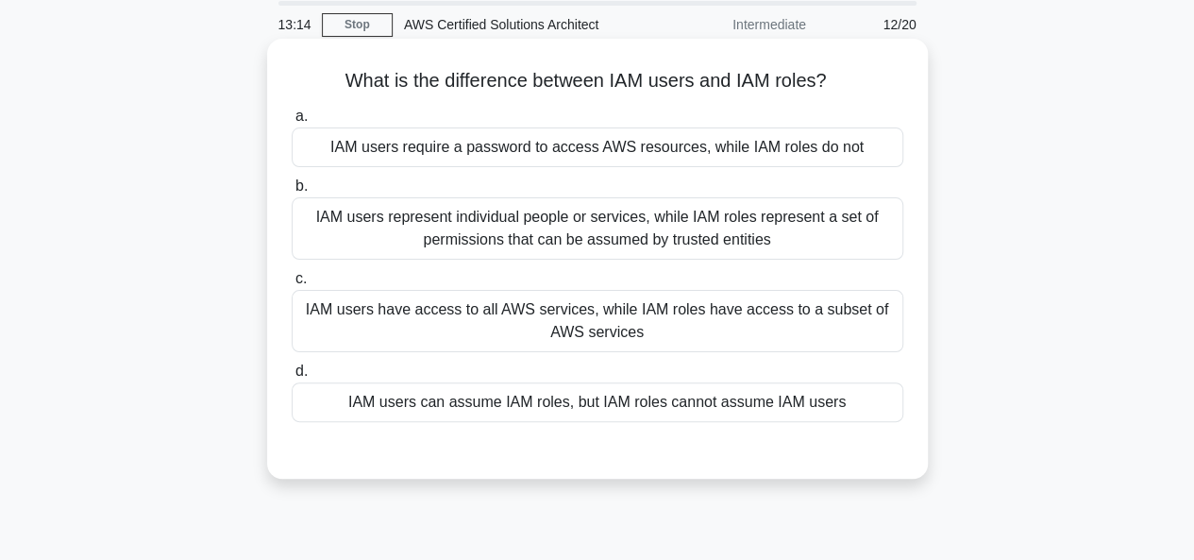
scroll to position [68, 0]
click at [567, 228] on div "IAM users represent individual people or services, while IAM roles represent a …" at bounding box center [598, 227] width 612 height 62
click at [292, 192] on input "b. IAM users represent individual people or services, while IAM roles represent…" at bounding box center [292, 185] width 0 height 12
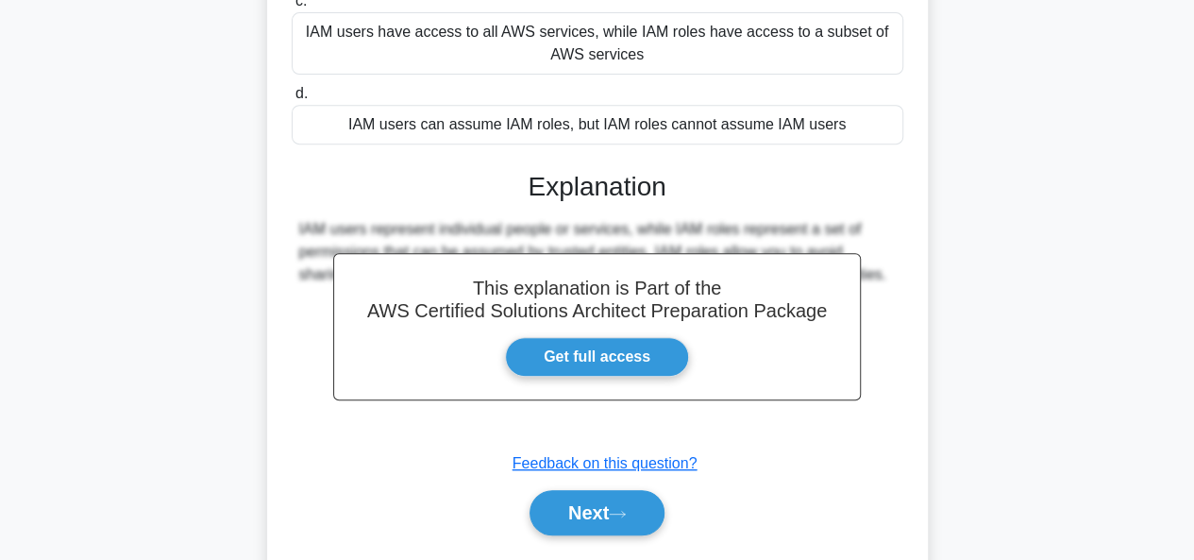
scroll to position [460, 0]
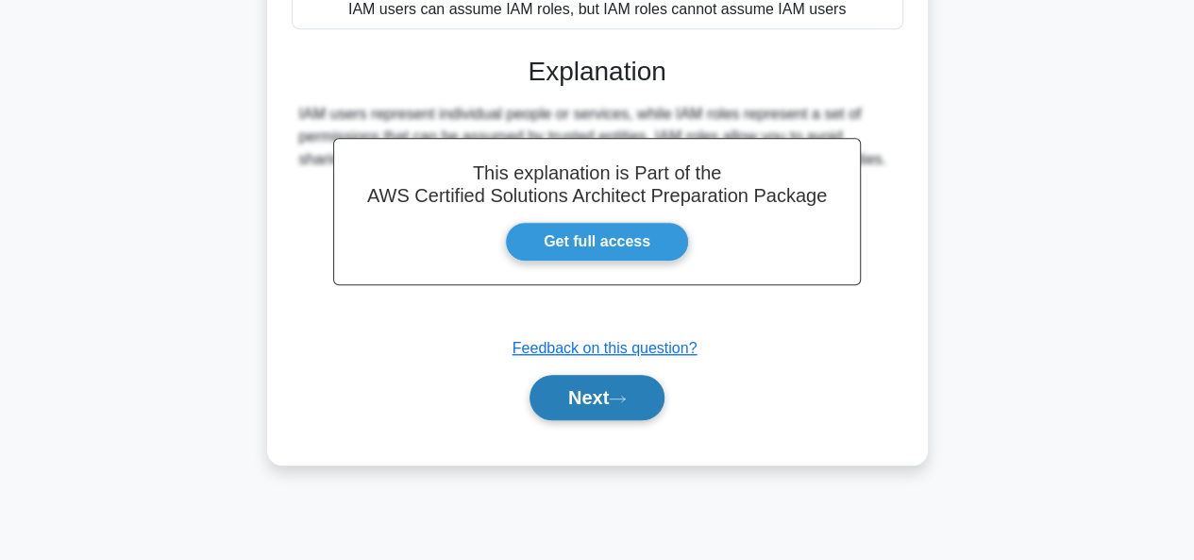
click at [604, 399] on button "Next" at bounding box center [597, 397] width 135 height 45
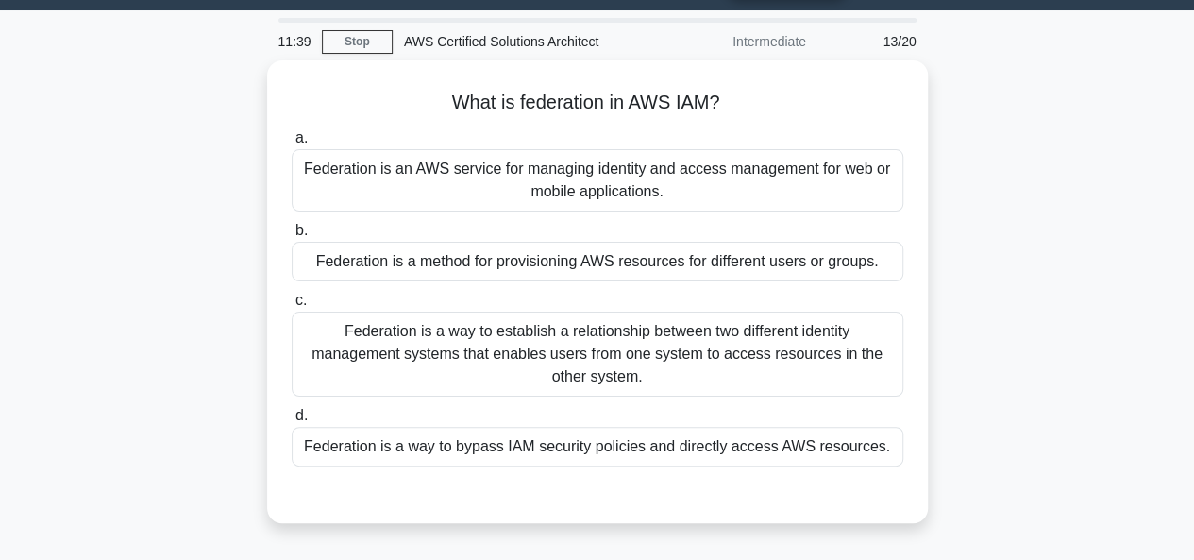
scroll to position [116, 0]
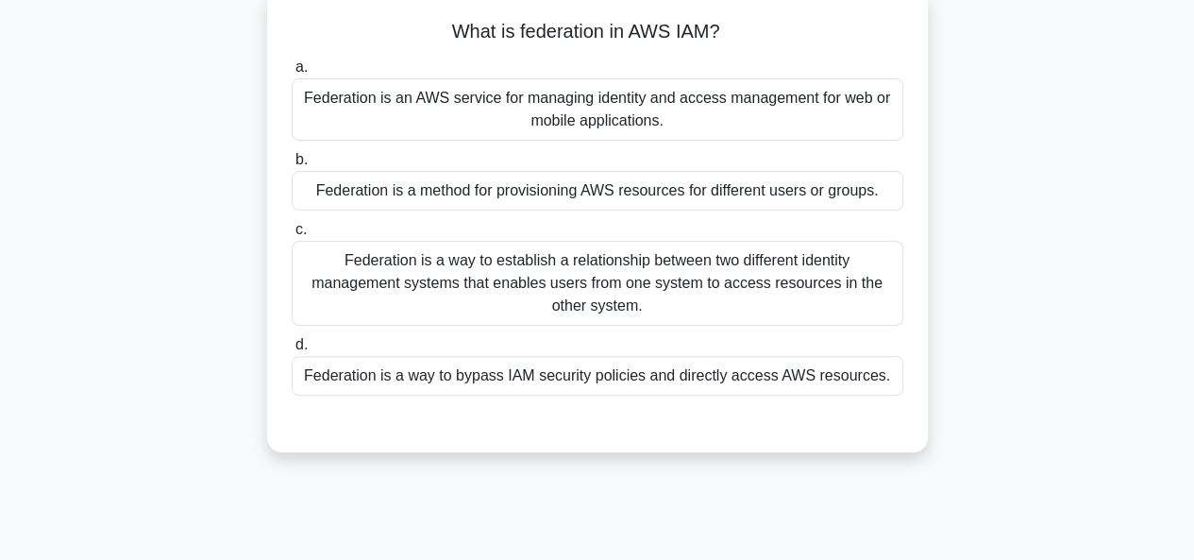
click at [719, 388] on div "Federation is a way to bypass IAM security policies and directly access AWS res…" at bounding box center [598, 376] width 612 height 40
click at [292, 351] on input "d. Federation is a way to bypass IAM security policies and directly access AWS …" at bounding box center [292, 345] width 0 height 12
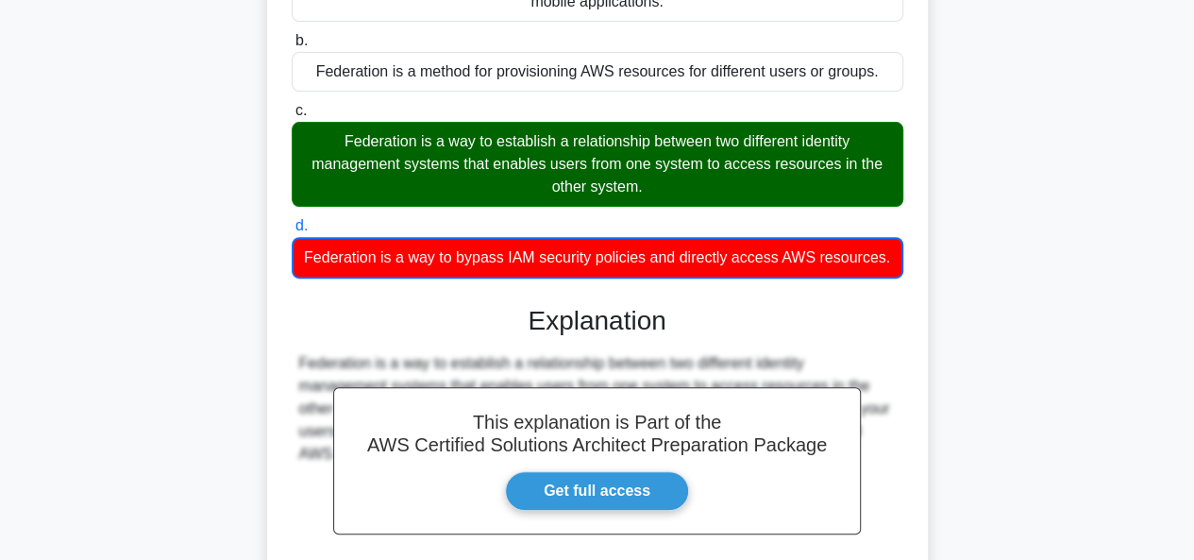
scroll to position [460, 0]
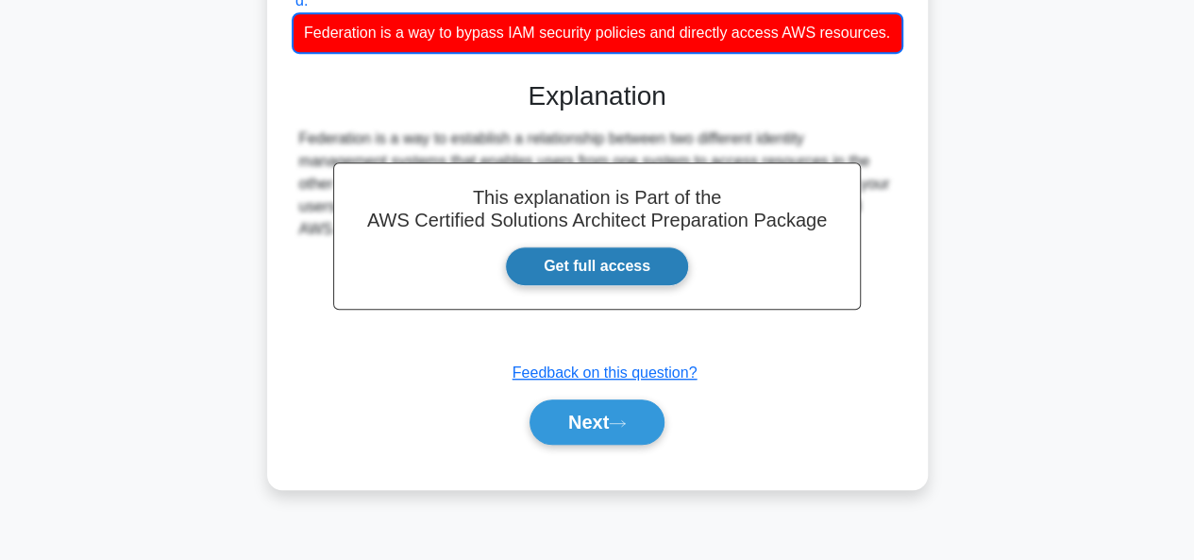
click at [619, 286] on link "Get full access" at bounding box center [597, 266] width 184 height 40
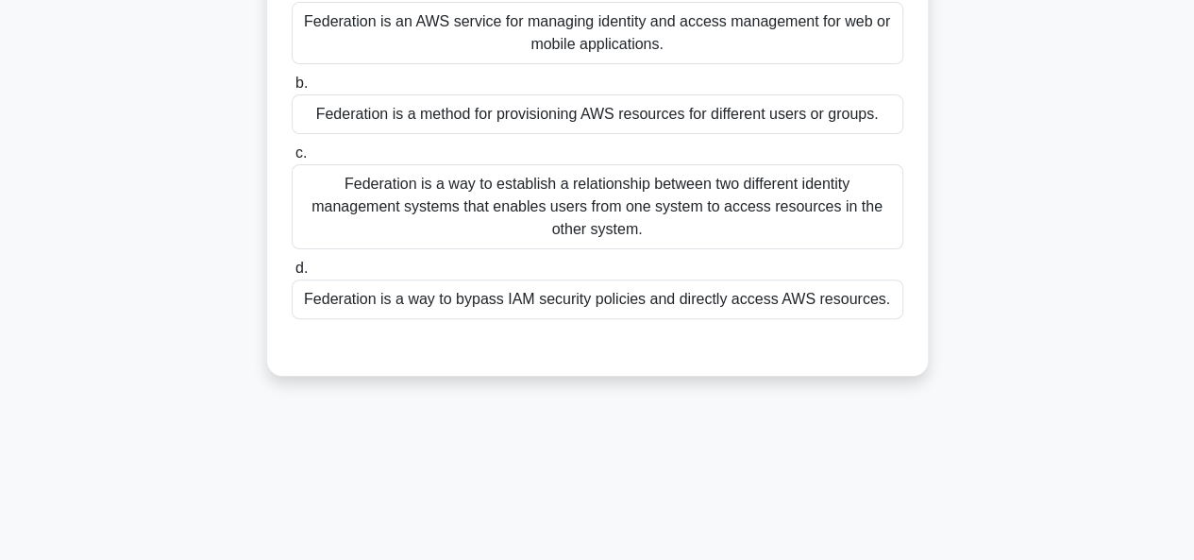
scroll to position [225, 0]
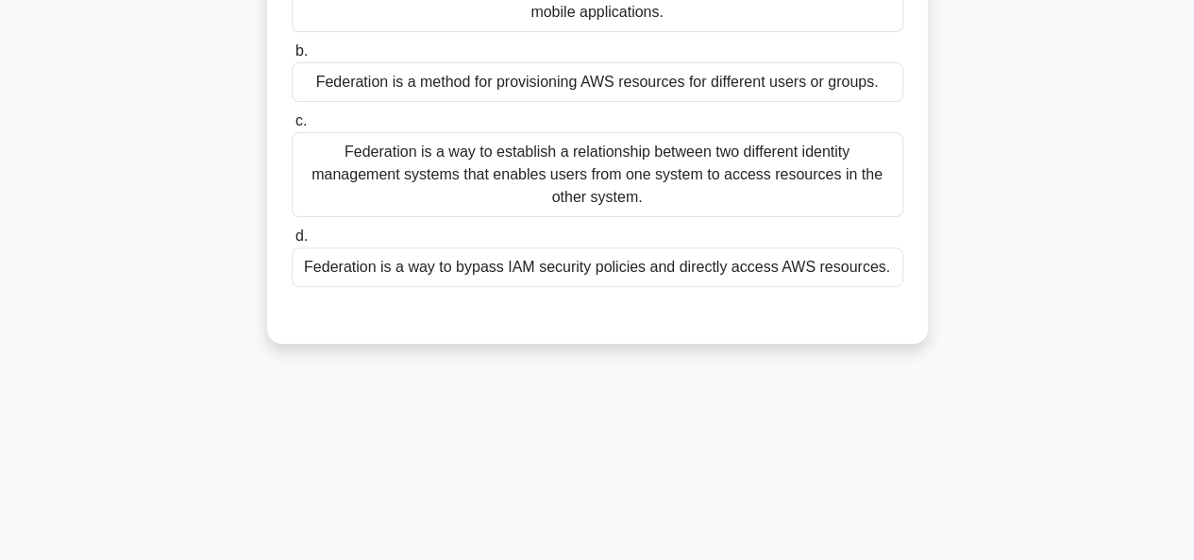
click at [551, 170] on div "Federation is a way to establish a relationship between two different identity …" at bounding box center [598, 174] width 612 height 85
click at [292, 127] on input "c. Federation is a way to establish a relationship between two different identi…" at bounding box center [292, 121] width 0 height 12
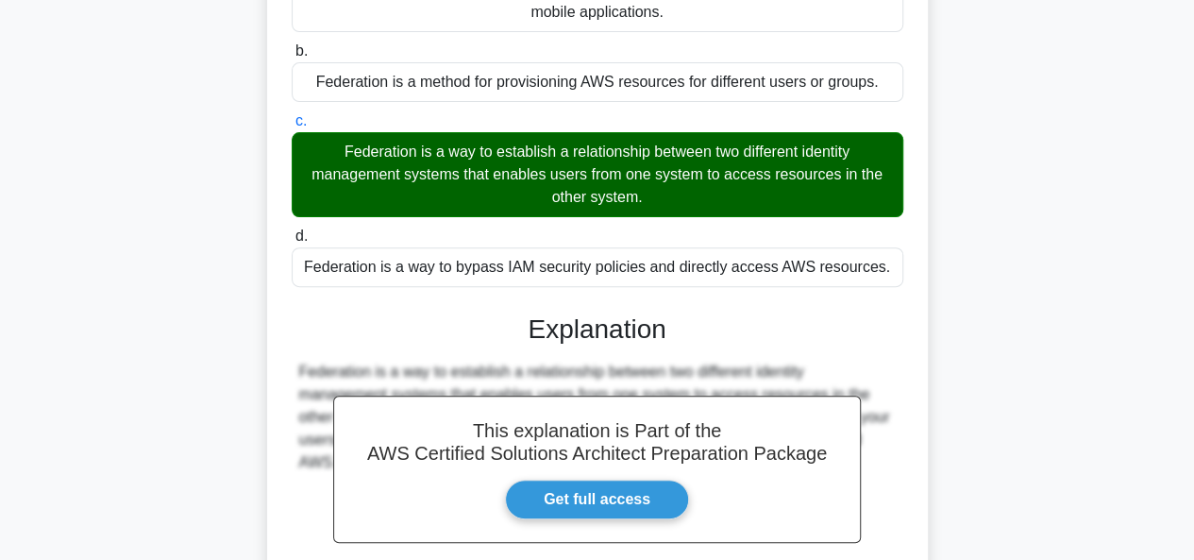
scroll to position [460, 0]
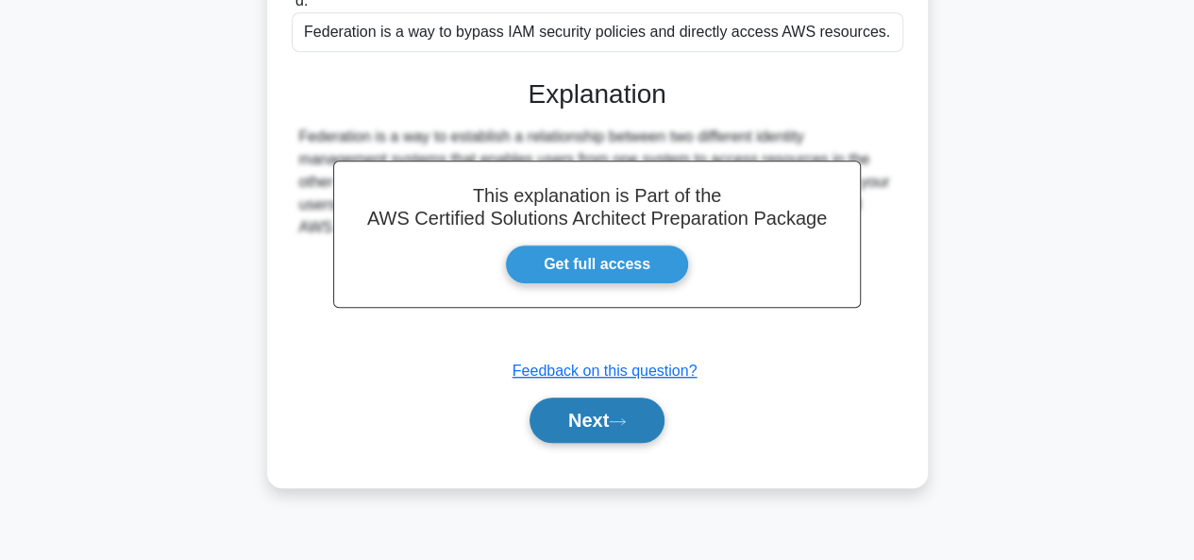
click at [614, 420] on button "Next" at bounding box center [597, 420] width 135 height 45
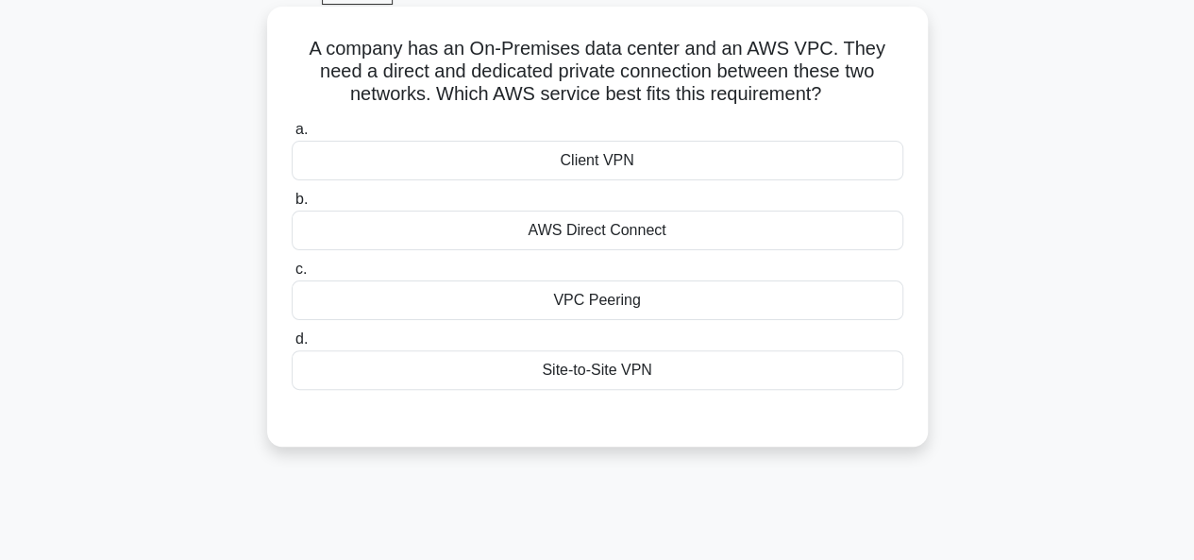
scroll to position [98, 0]
click at [641, 233] on div "AWS Direct Connect" at bounding box center [598, 232] width 612 height 40
click at [292, 207] on input "b. AWS Direct Connect" at bounding box center [292, 201] width 0 height 12
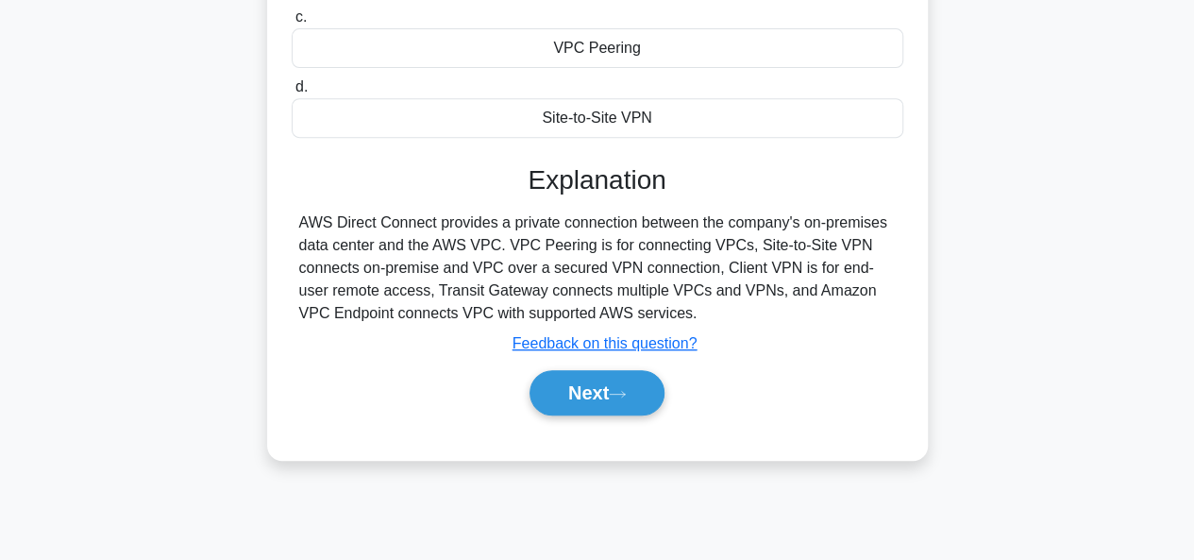
scroll to position [352, 0]
click at [615, 398] on button "Next" at bounding box center [597, 391] width 135 height 45
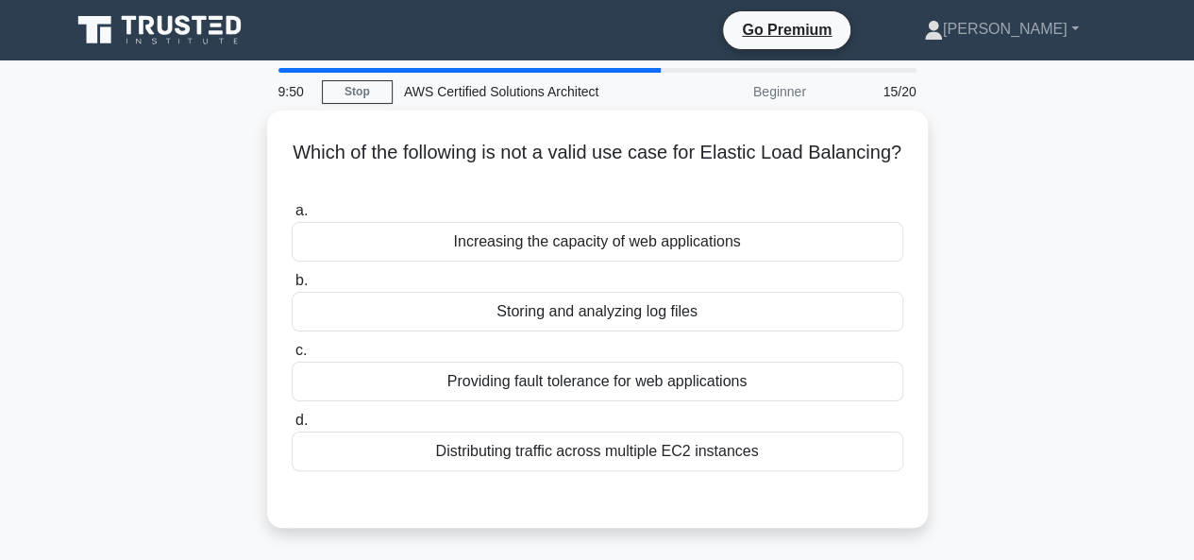
scroll to position [45, 0]
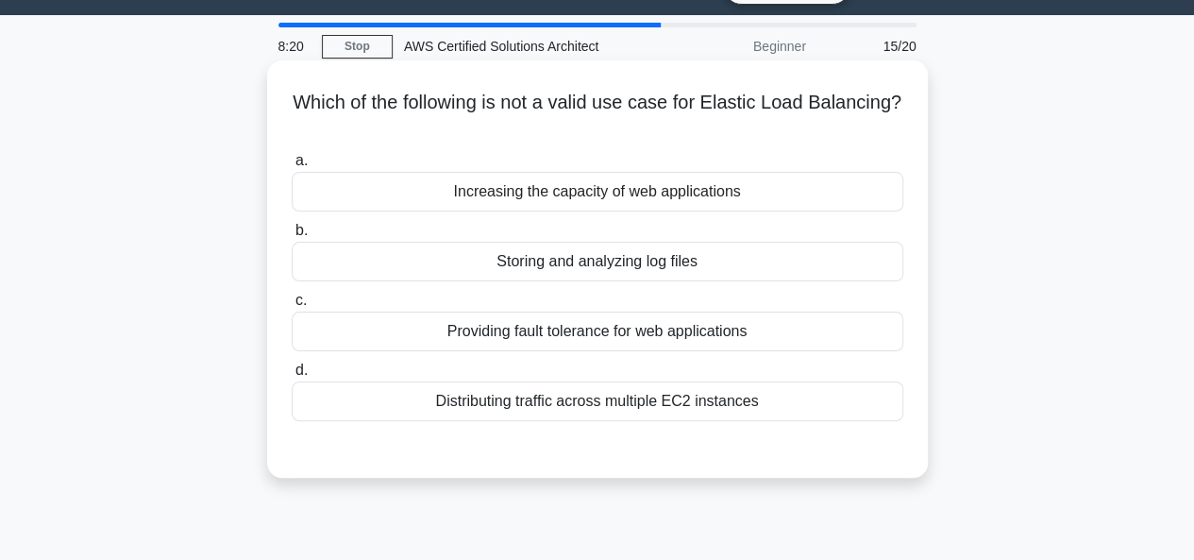
click at [614, 325] on div "Providing fault tolerance for web applications" at bounding box center [598, 332] width 612 height 40
click at [292, 307] on input "c. Providing fault tolerance for web applications" at bounding box center [292, 301] width 0 height 12
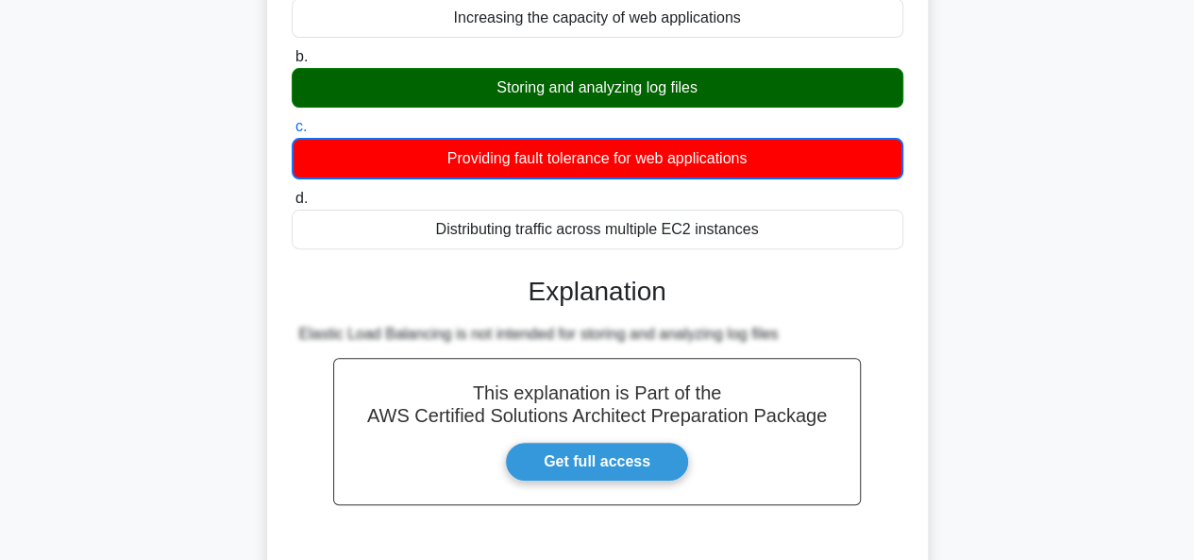
scroll to position [460, 0]
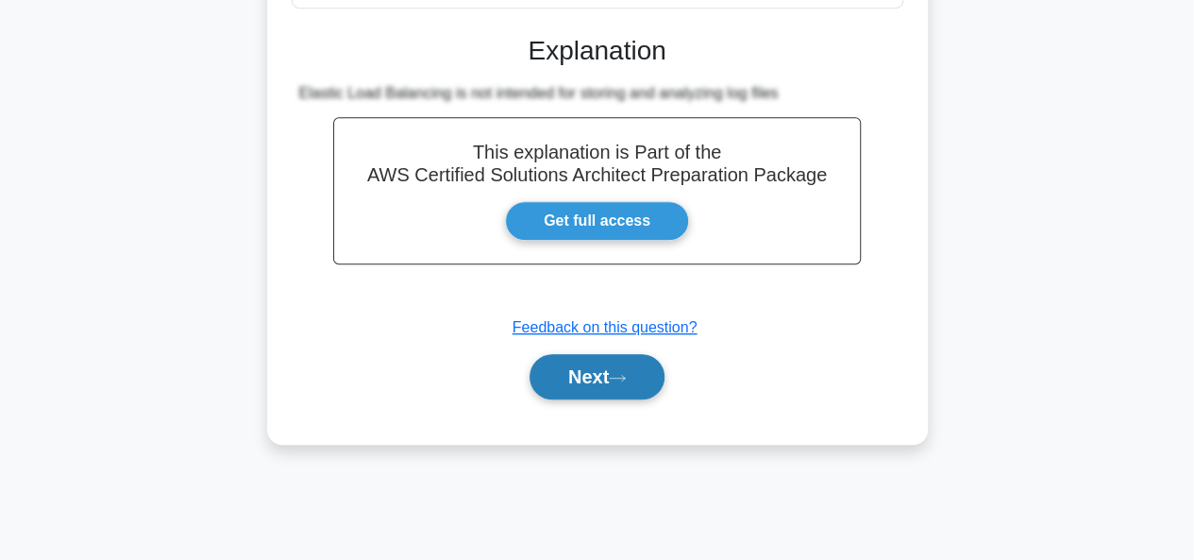
click at [604, 381] on button "Next" at bounding box center [597, 376] width 135 height 45
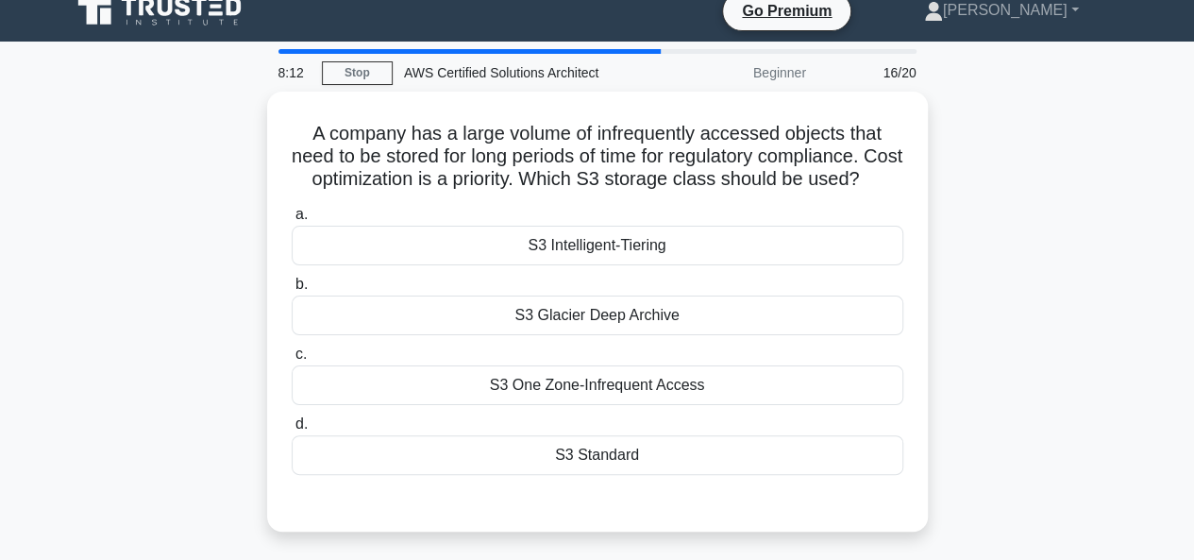
scroll to position [20, 0]
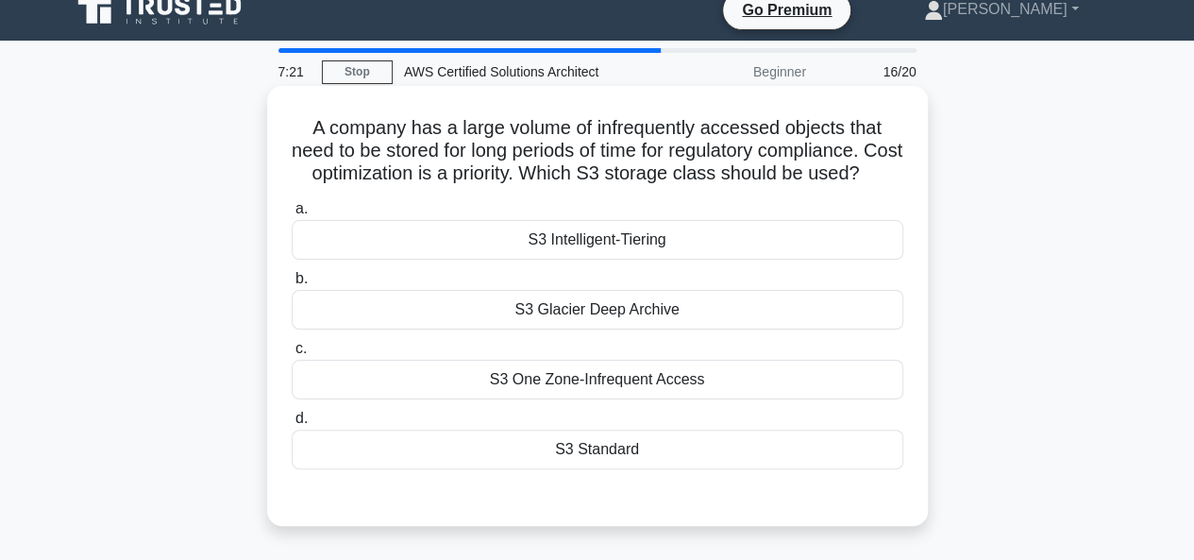
click at [631, 260] on div "S3 Intelligent-Tiering" at bounding box center [598, 240] width 612 height 40
click at [292, 215] on input "a. S3 Intelligent-Tiering" at bounding box center [292, 209] width 0 height 12
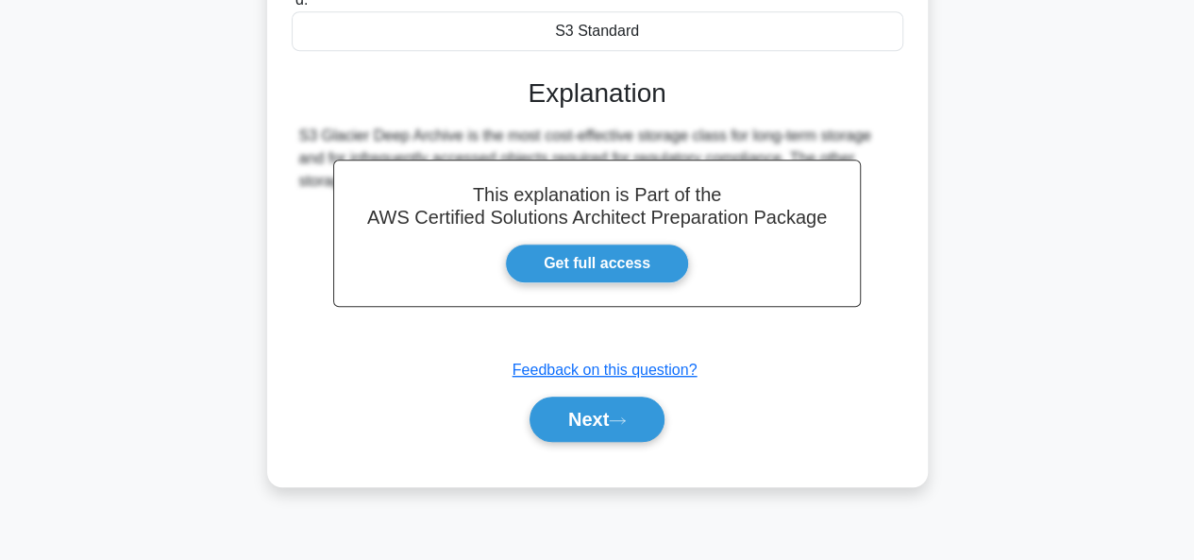
scroll to position [460, 0]
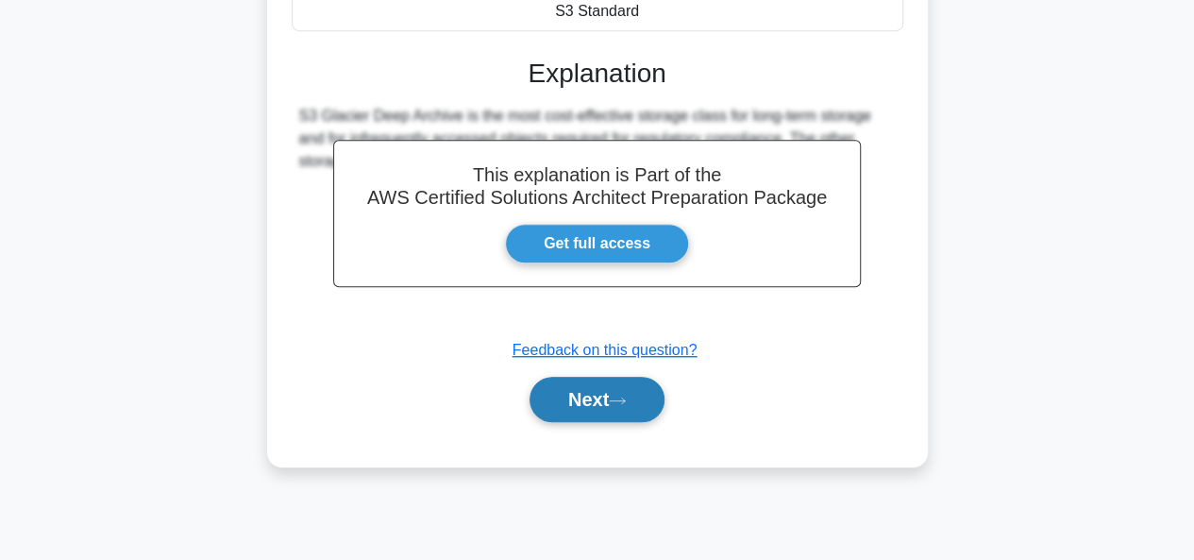
click at [584, 413] on button "Next" at bounding box center [597, 399] width 135 height 45
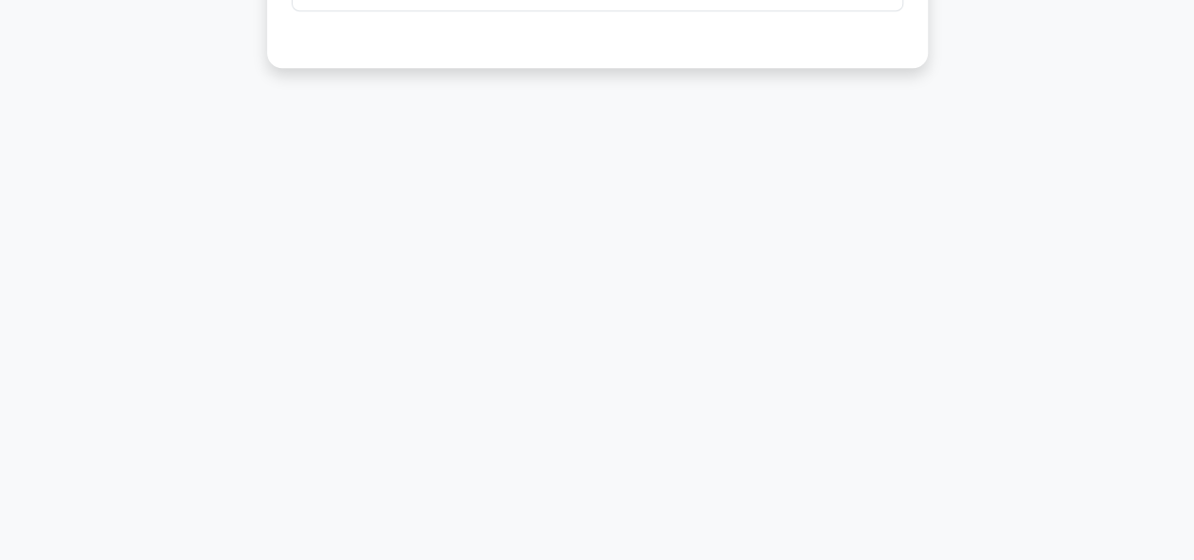
scroll to position [0, 0]
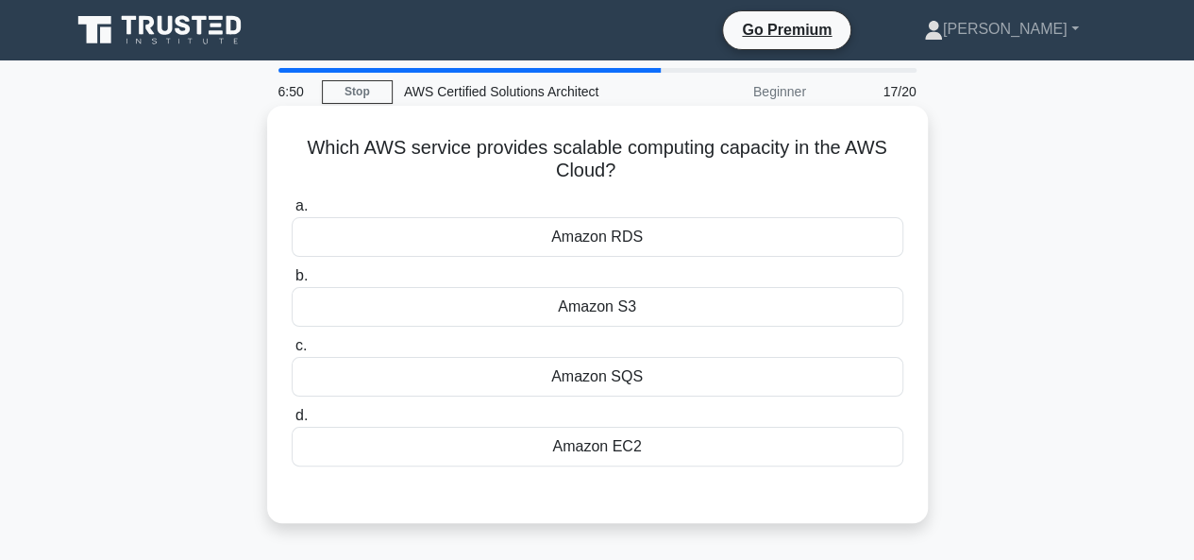
click at [587, 386] on div "Amazon SQS" at bounding box center [598, 377] width 612 height 40
click at [292, 352] on input "c. Amazon SQS" at bounding box center [292, 346] width 0 height 12
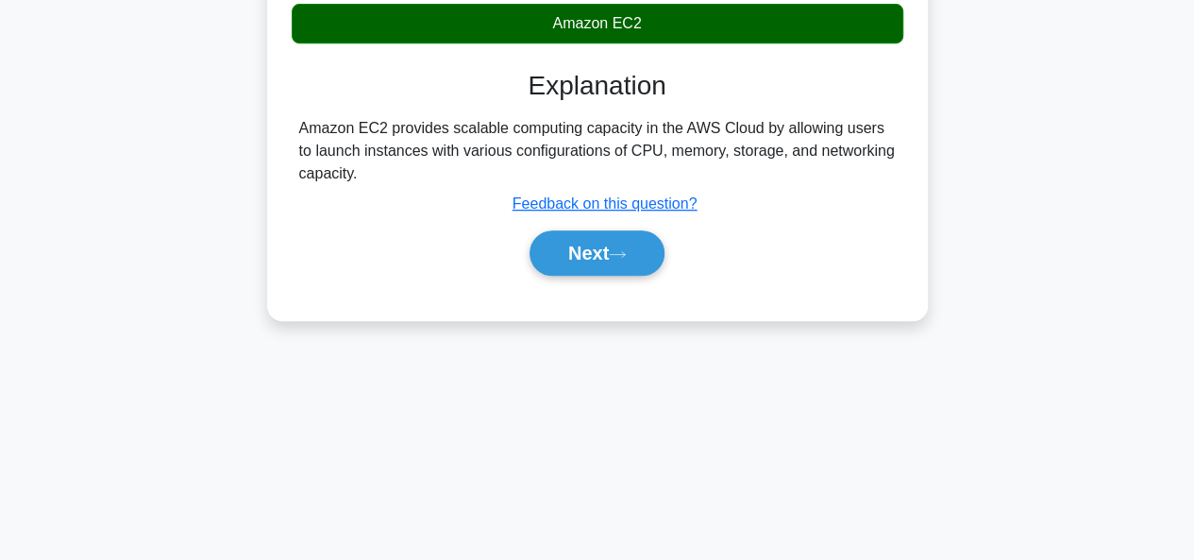
scroll to position [460, 0]
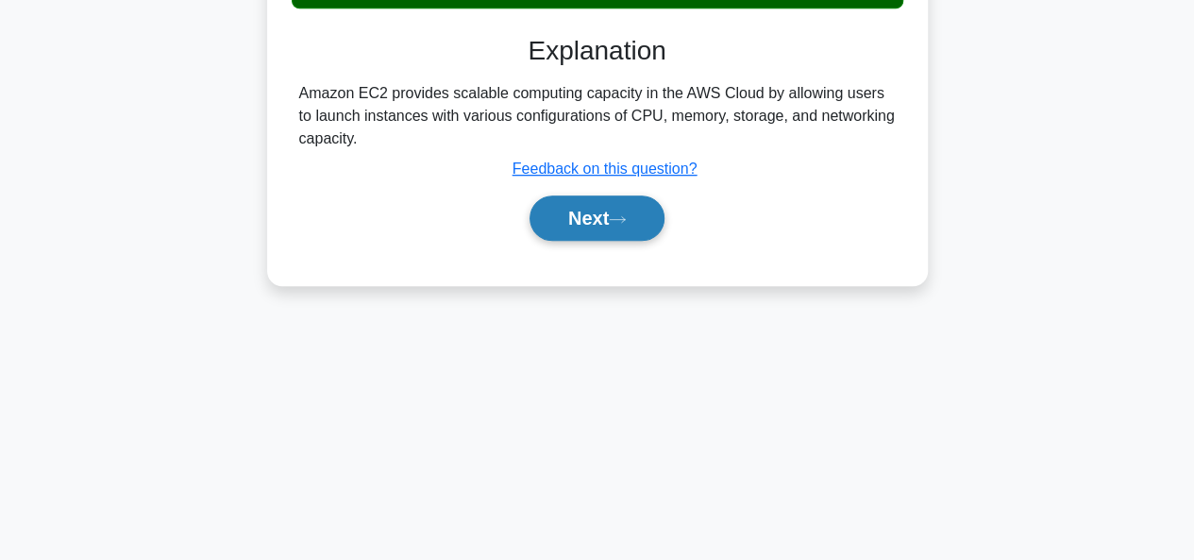
click at [606, 220] on button "Next" at bounding box center [597, 217] width 135 height 45
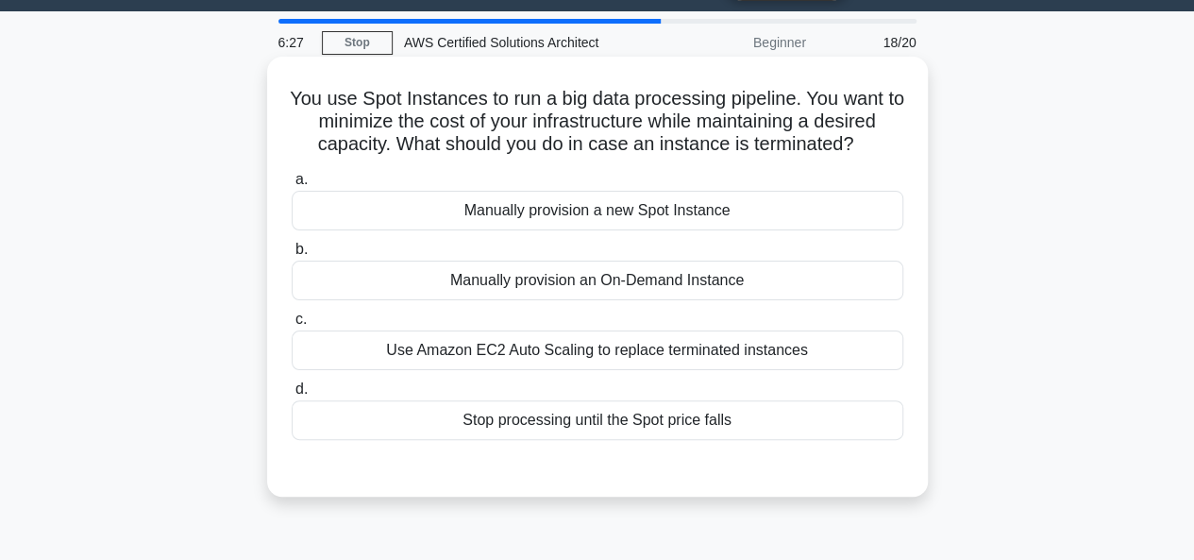
scroll to position [50, 0]
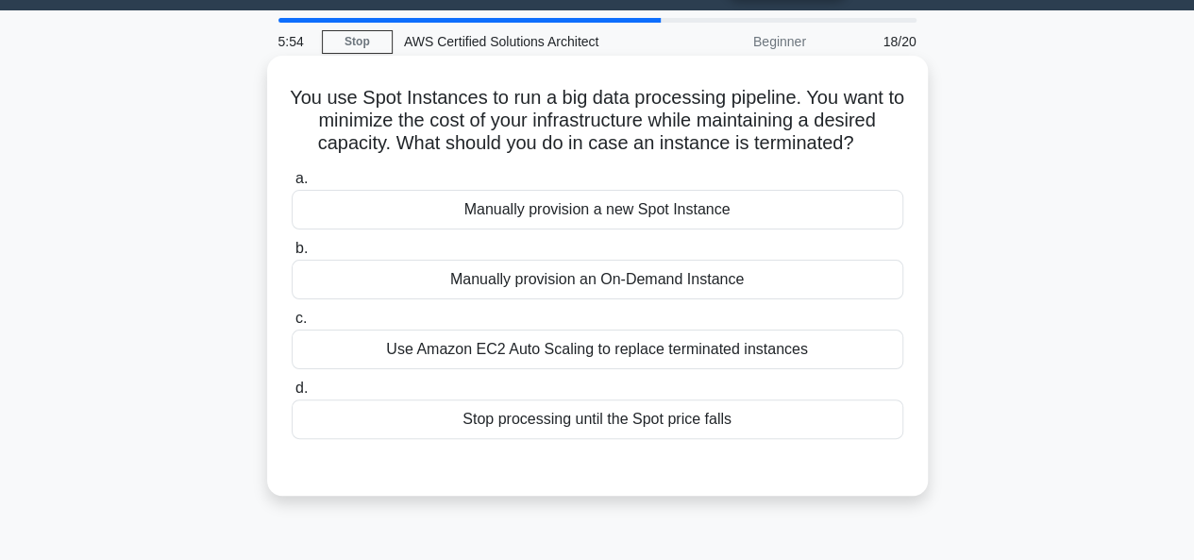
click at [634, 345] on div "Use Amazon EC2 Auto Scaling to replace terminated instances" at bounding box center [598, 350] width 612 height 40
click at [292, 325] on input "c. Use Amazon EC2 Auto Scaling to replace terminated instances" at bounding box center [292, 319] width 0 height 12
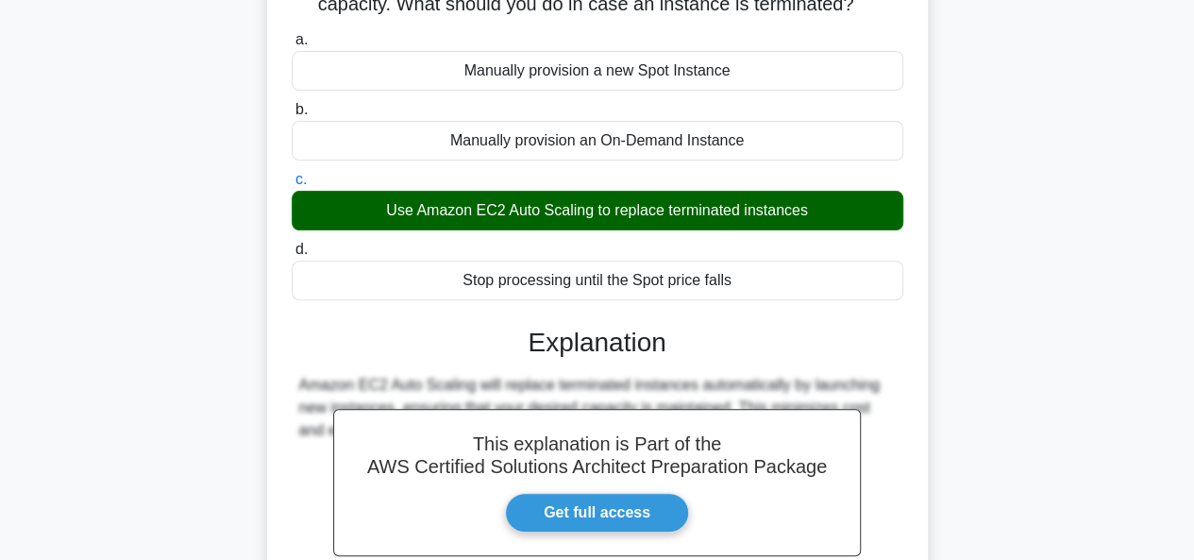
scroll to position [460, 0]
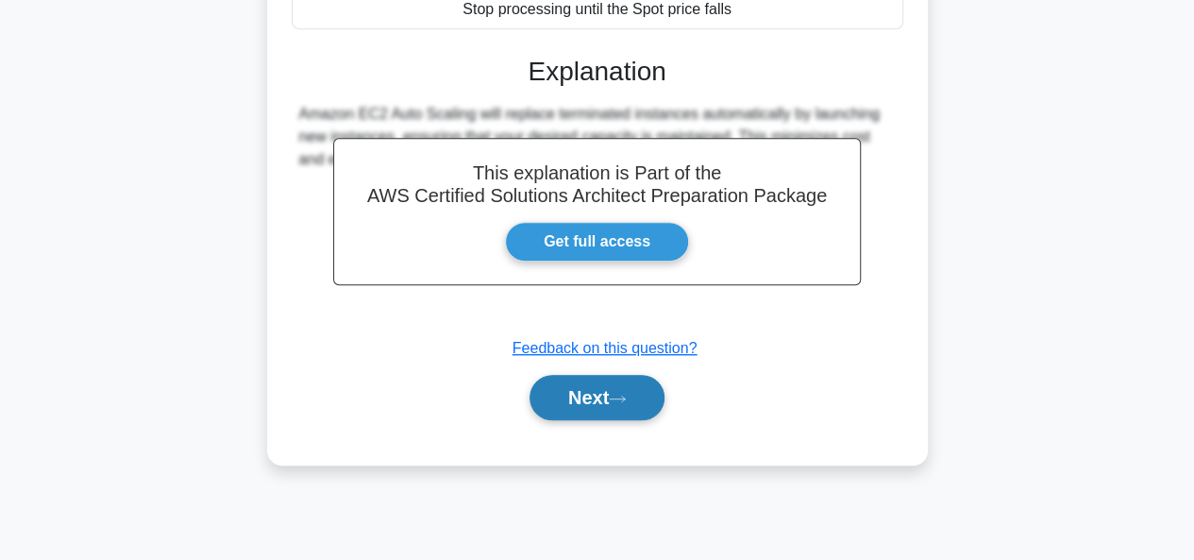
click at [603, 384] on button "Next" at bounding box center [597, 397] width 135 height 45
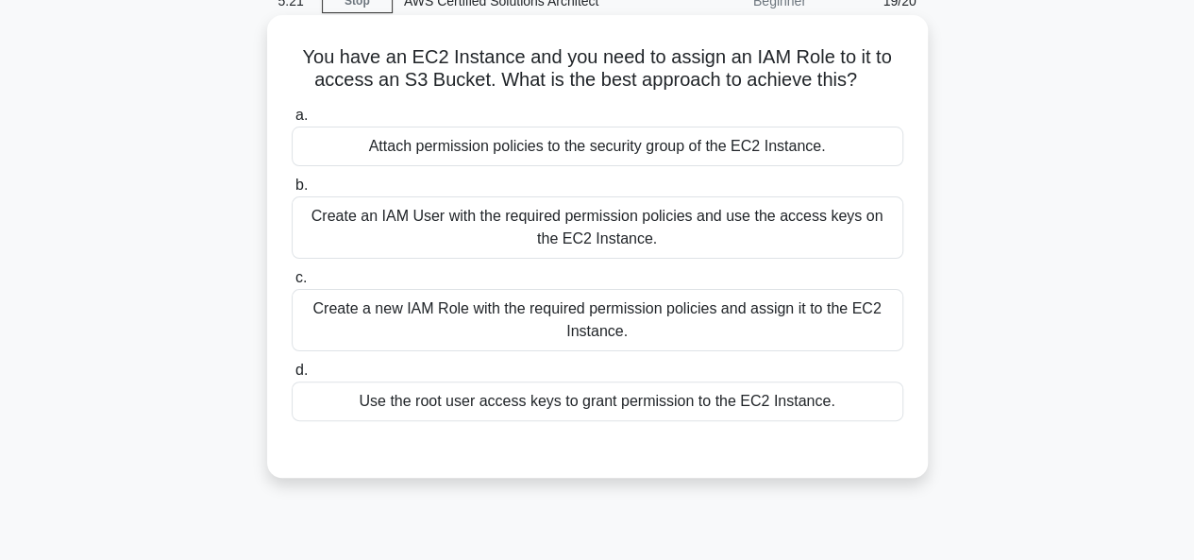
scroll to position [92, 0]
click at [686, 326] on div "Create a new IAM Role with the required permission policies and assign it to th…" at bounding box center [598, 319] width 612 height 62
click at [292, 283] on input "c. Create a new IAM Role with the required permission policies and assign it to…" at bounding box center [292, 277] width 0 height 12
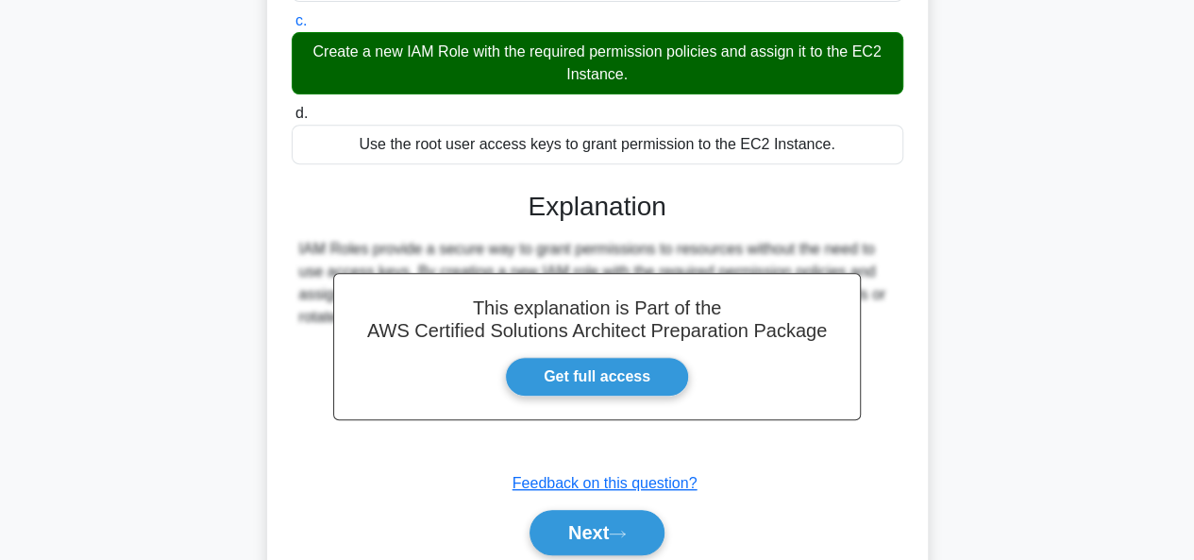
scroll to position [361, 0]
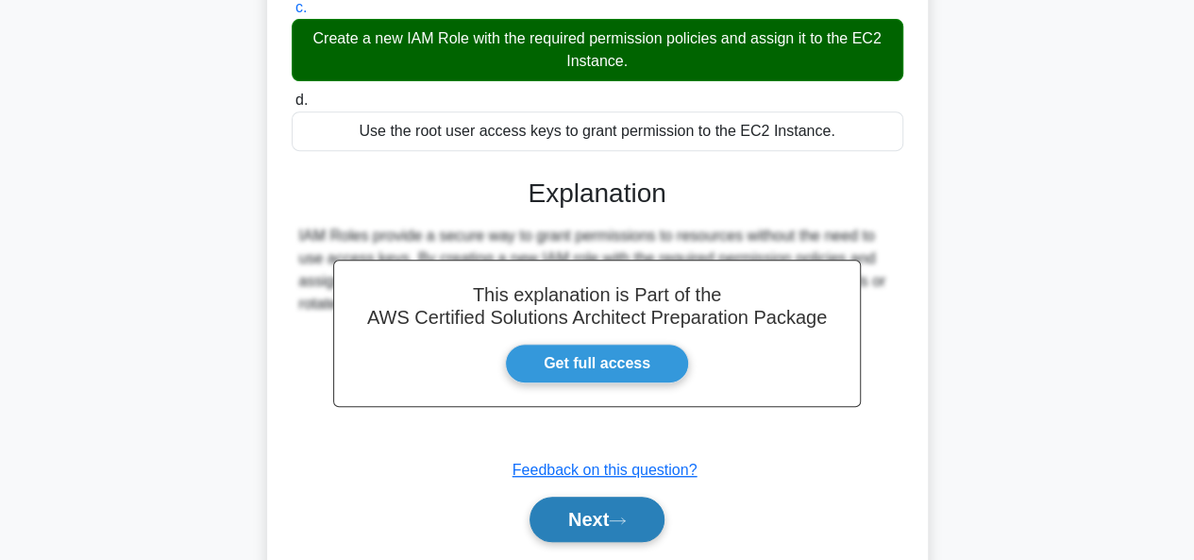
click at [599, 520] on button "Next" at bounding box center [597, 519] width 135 height 45
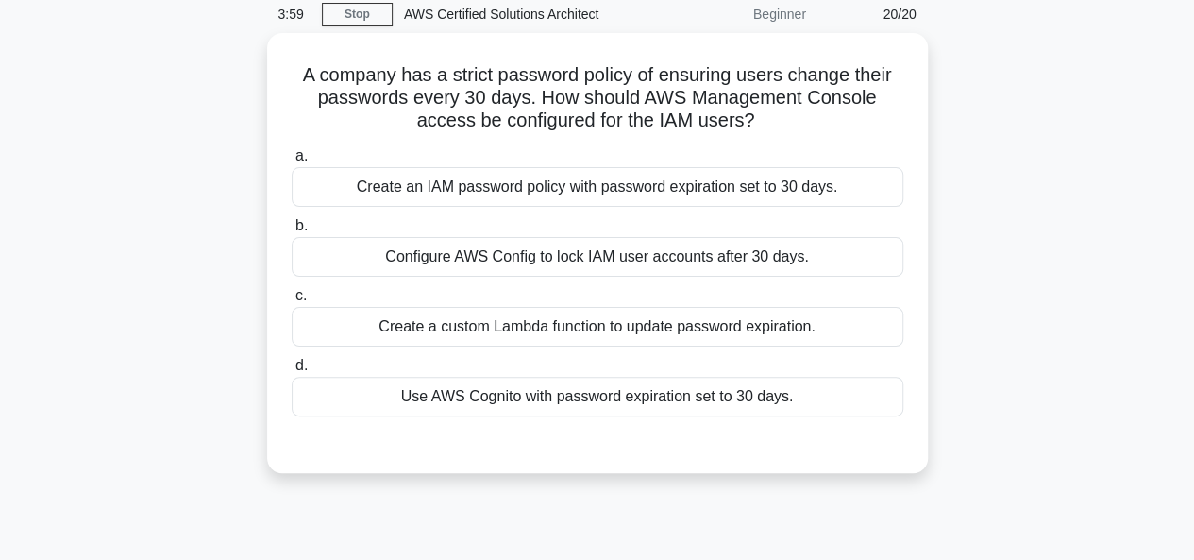
scroll to position [84, 0]
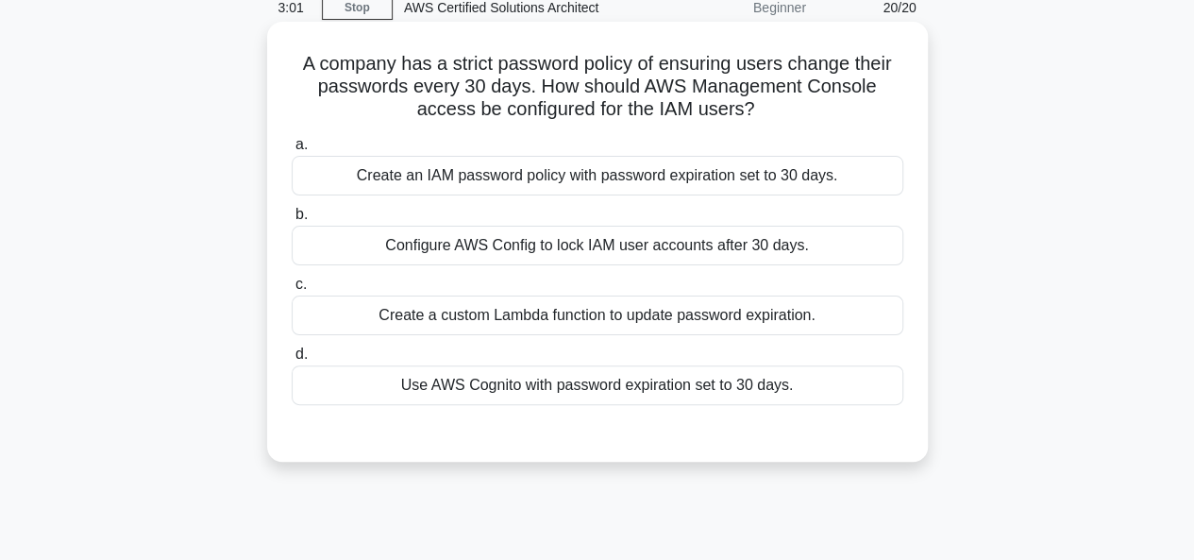
click at [727, 183] on div "Create an IAM password policy with password expiration set to 30 days." at bounding box center [598, 176] width 612 height 40
click at [292, 151] on input "a. Create an IAM password policy with password expiration set to 30 days." at bounding box center [292, 145] width 0 height 12
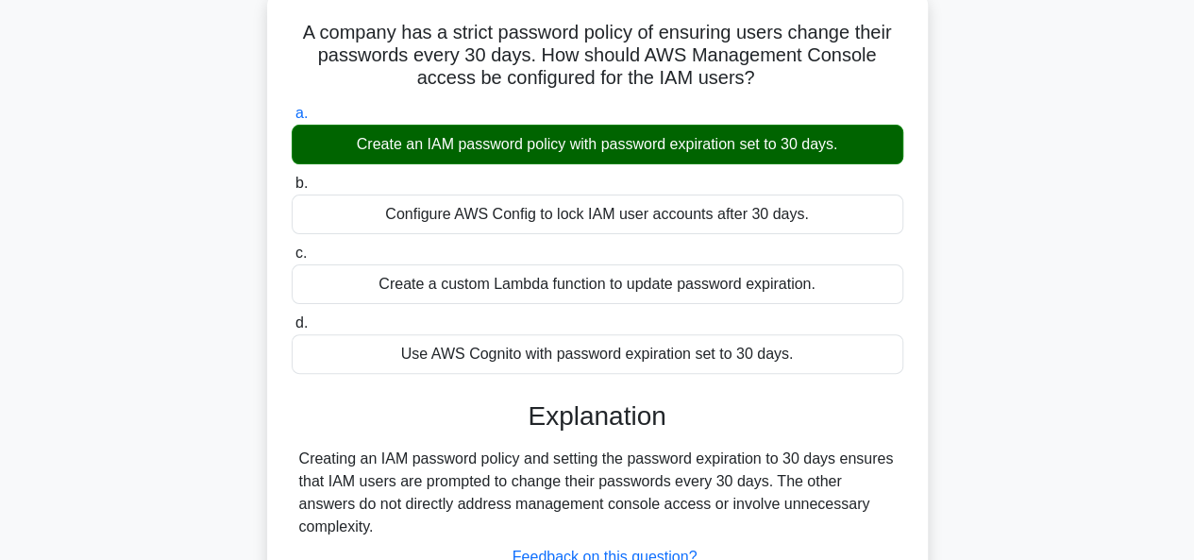
scroll to position [460, 0]
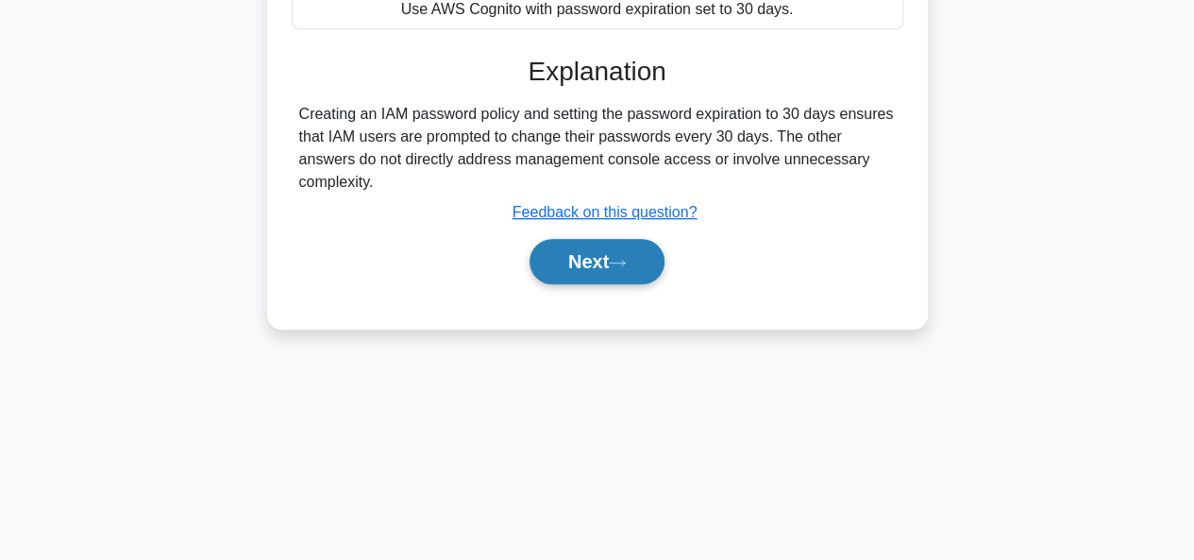
click at [587, 239] on button "Next" at bounding box center [597, 261] width 135 height 45
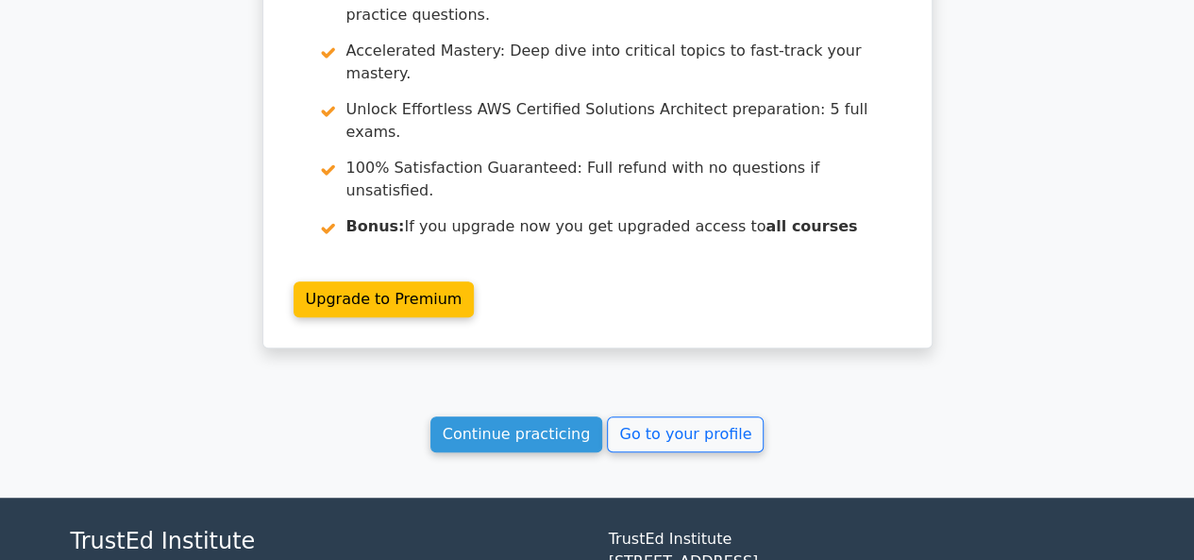
scroll to position [3914, 0]
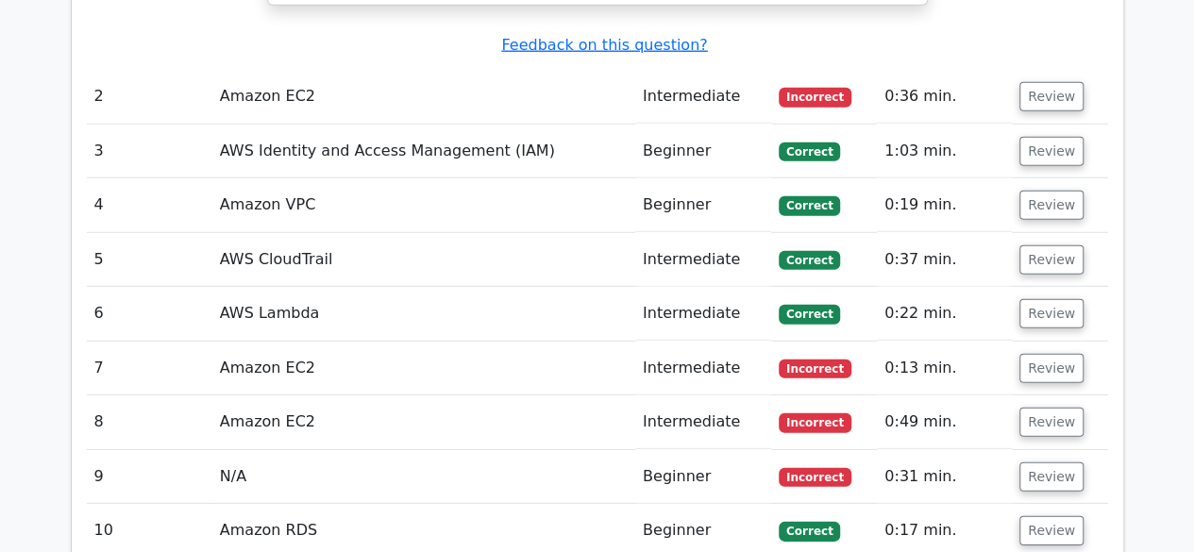
scroll to position [2595, 0]
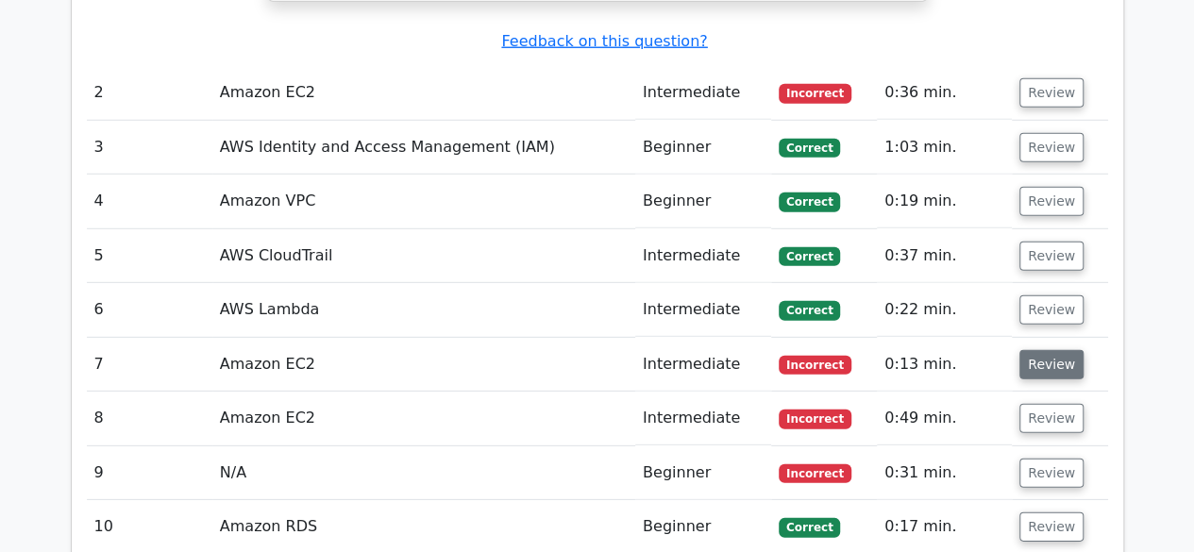
click at [963, 350] on button "Review" at bounding box center [1052, 364] width 64 height 29
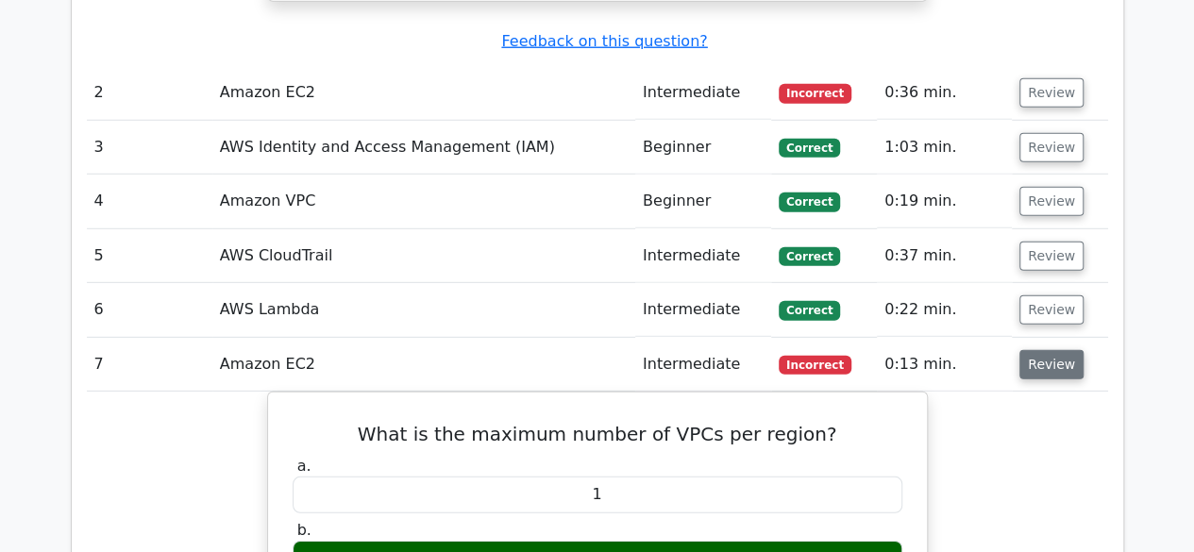
click at [963, 350] on button "Review" at bounding box center [1052, 364] width 64 height 29
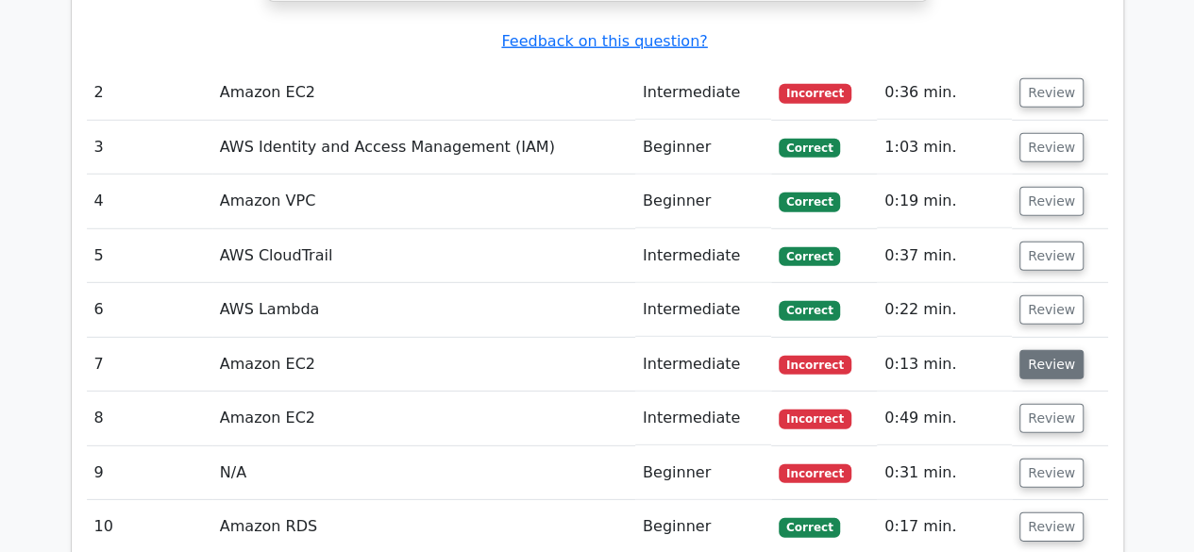
click at [963, 350] on button "Review" at bounding box center [1052, 364] width 64 height 29
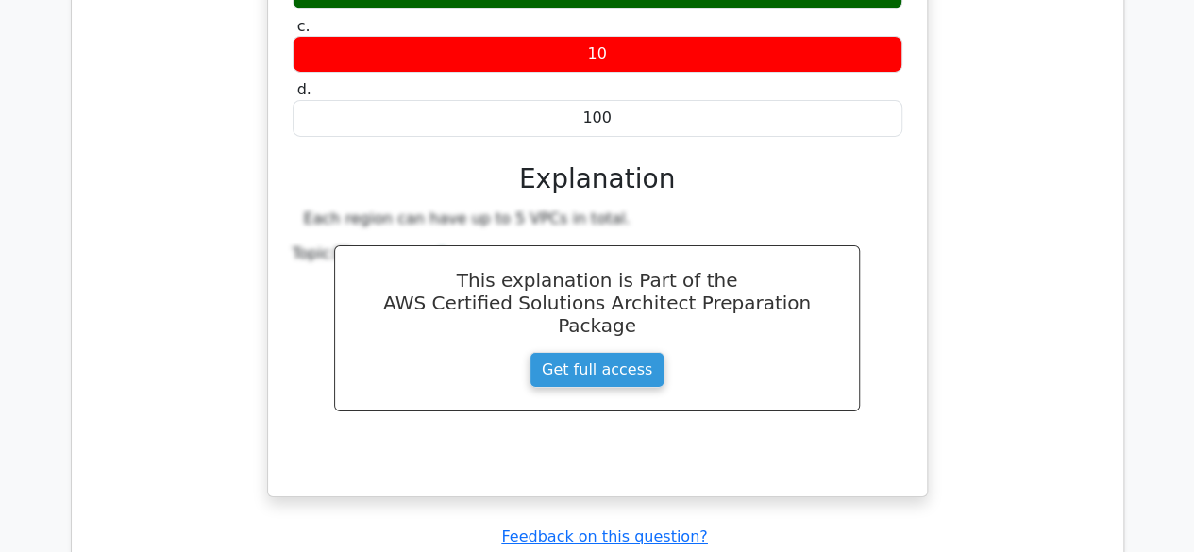
scroll to position [3367, 0]
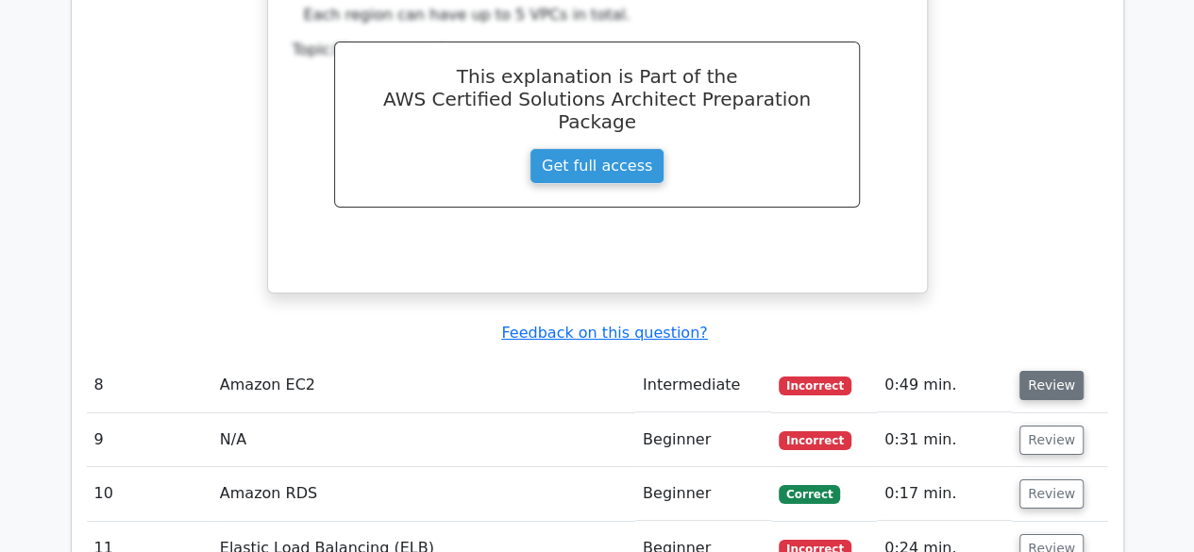
click at [963, 371] on button "Review" at bounding box center [1052, 385] width 64 height 29
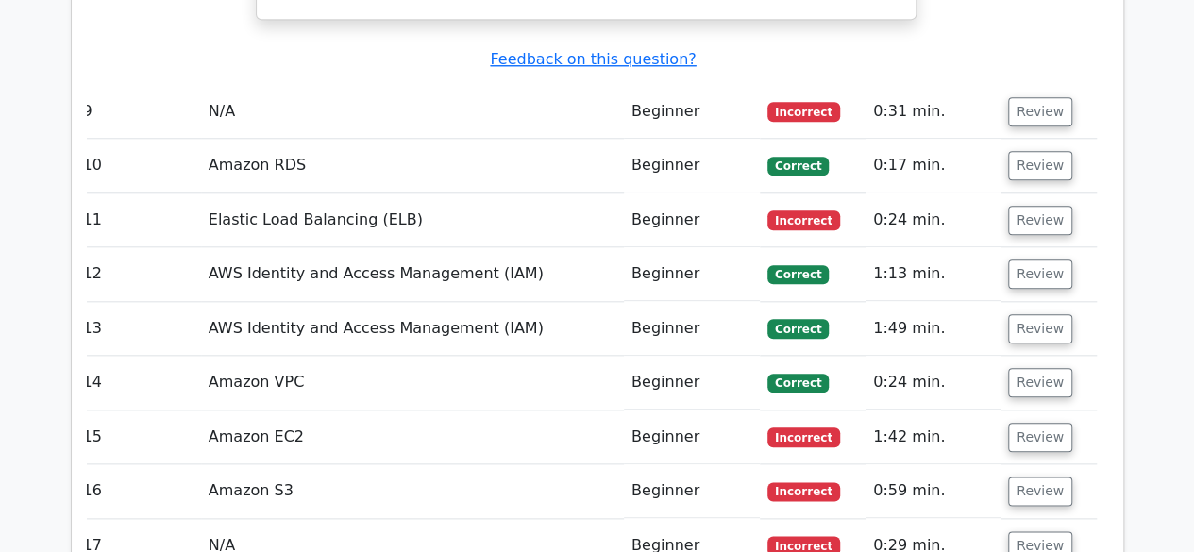
scroll to position [4451, 0]
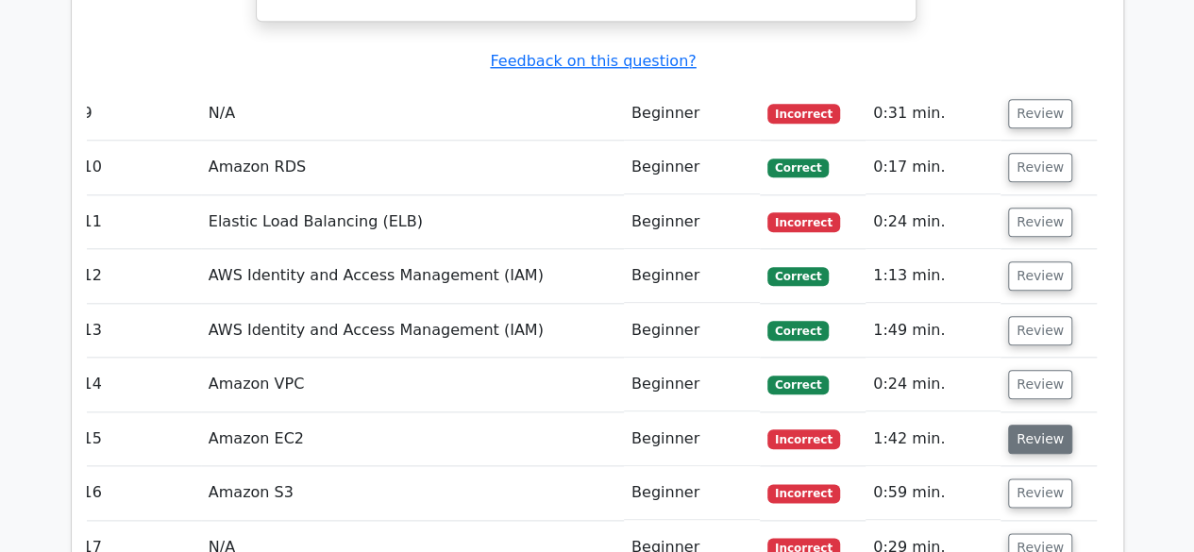
click at [963, 425] on button "Review" at bounding box center [1040, 439] width 64 height 29
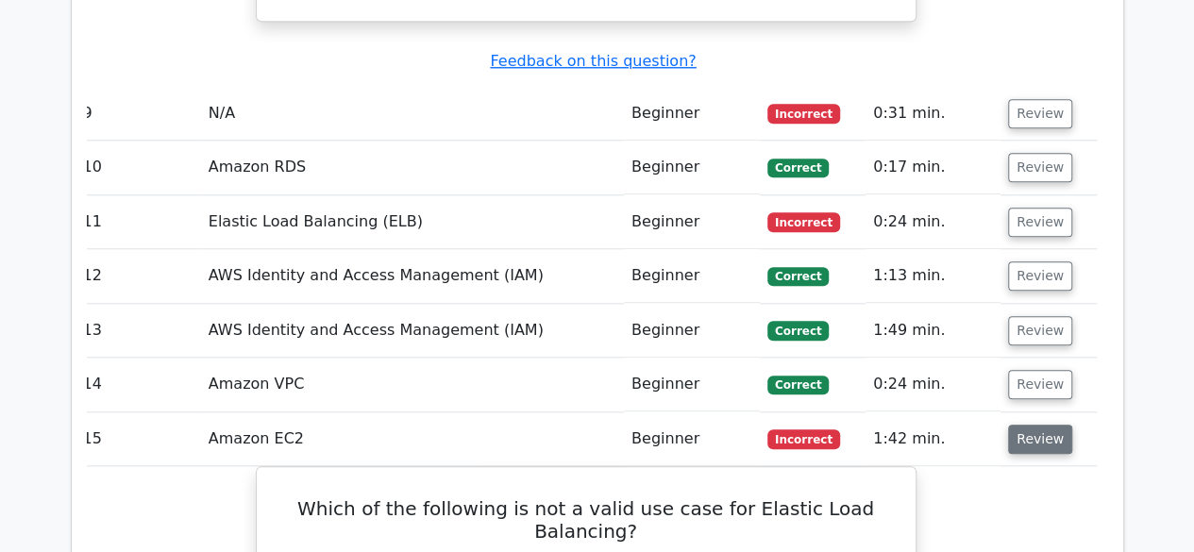
click at [963, 425] on button "Review" at bounding box center [1040, 439] width 64 height 29
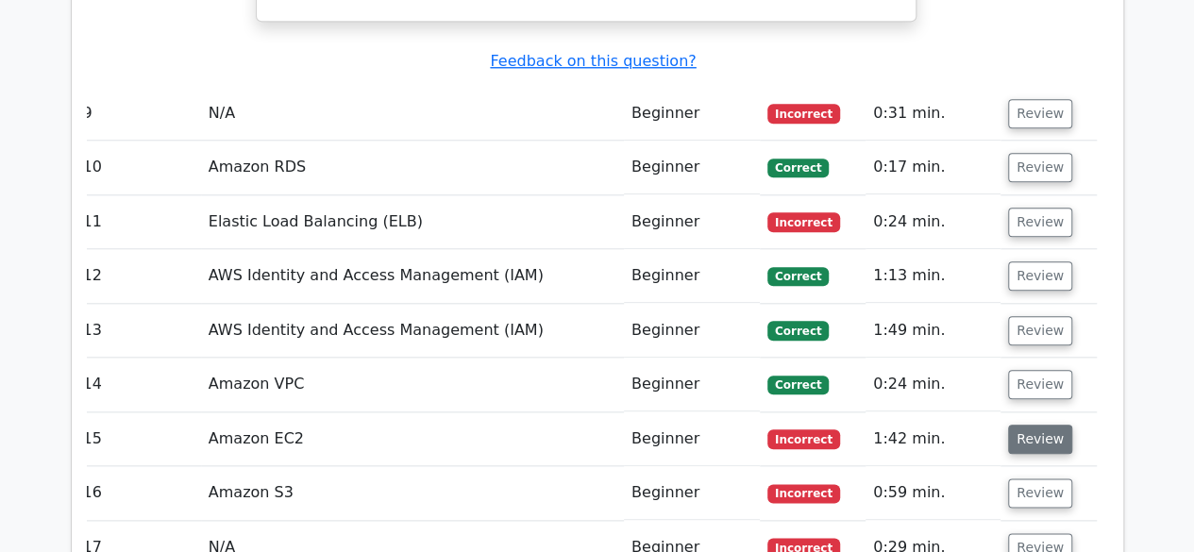
click at [963, 425] on button "Review" at bounding box center [1040, 439] width 64 height 29
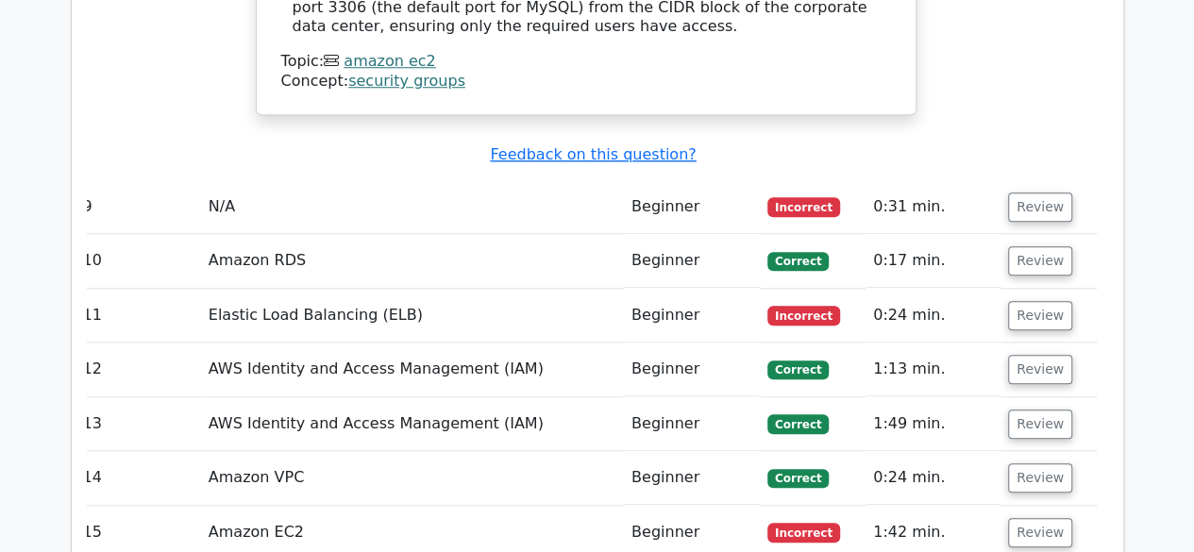
scroll to position [4351, 0]
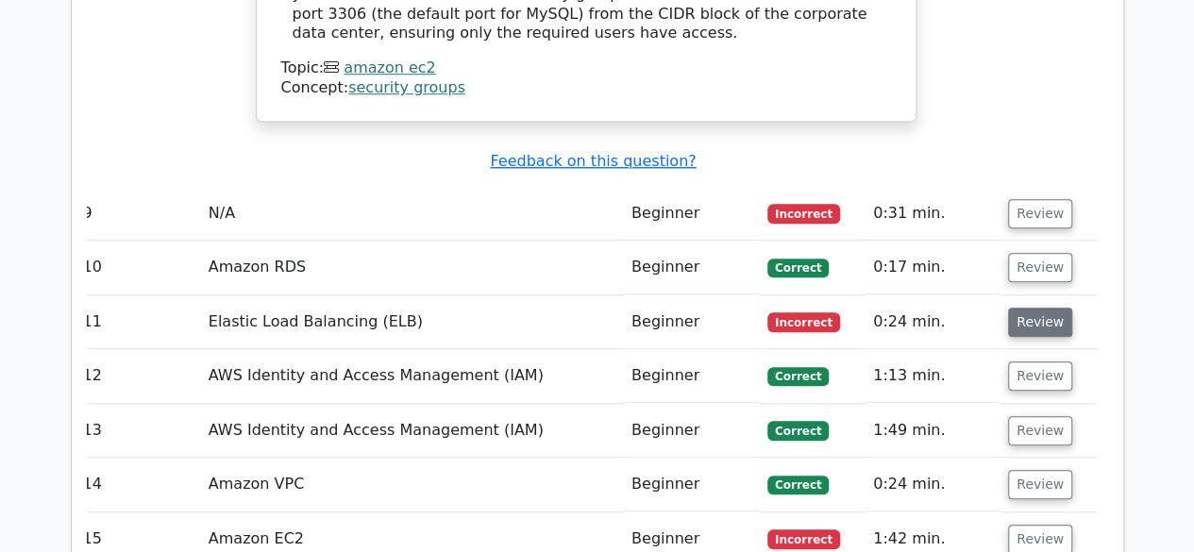
click at [963, 308] on button "Review" at bounding box center [1040, 322] width 64 height 29
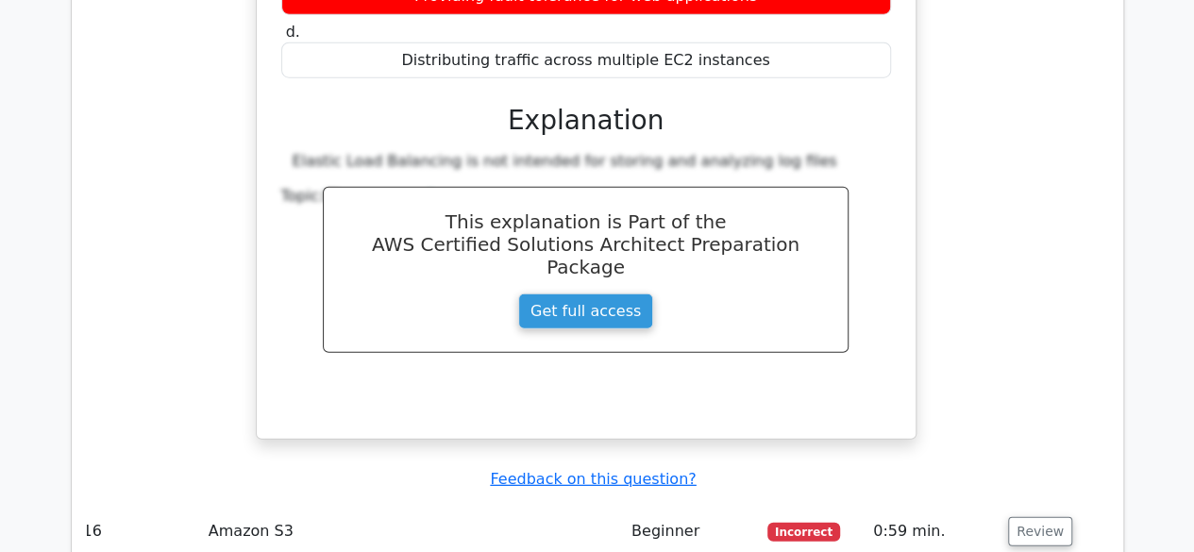
scroll to position [6069, 0]
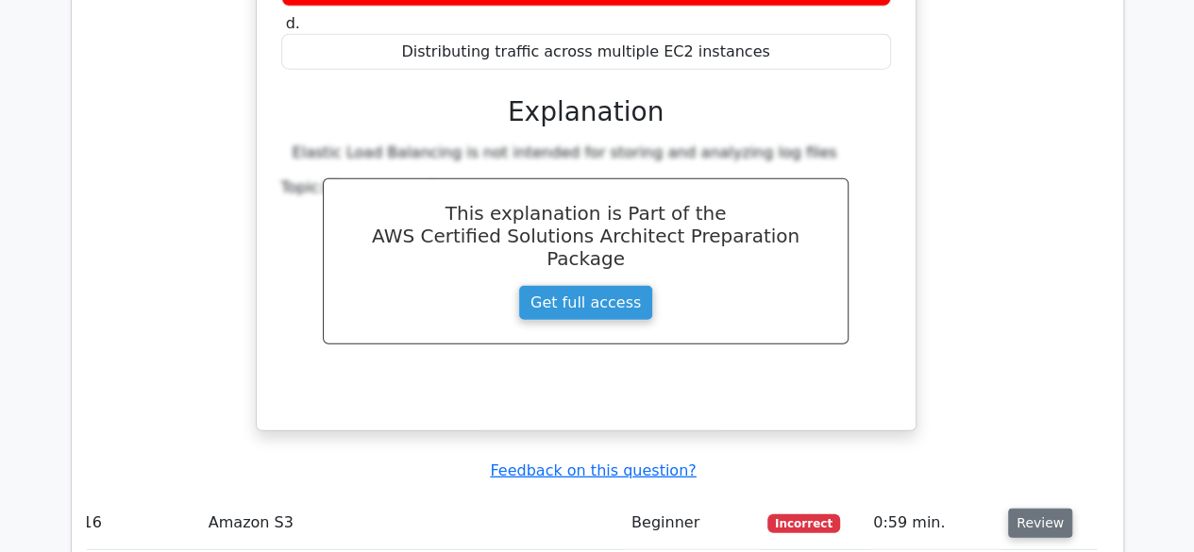
click at [963, 509] on button "Review" at bounding box center [1040, 523] width 64 height 29
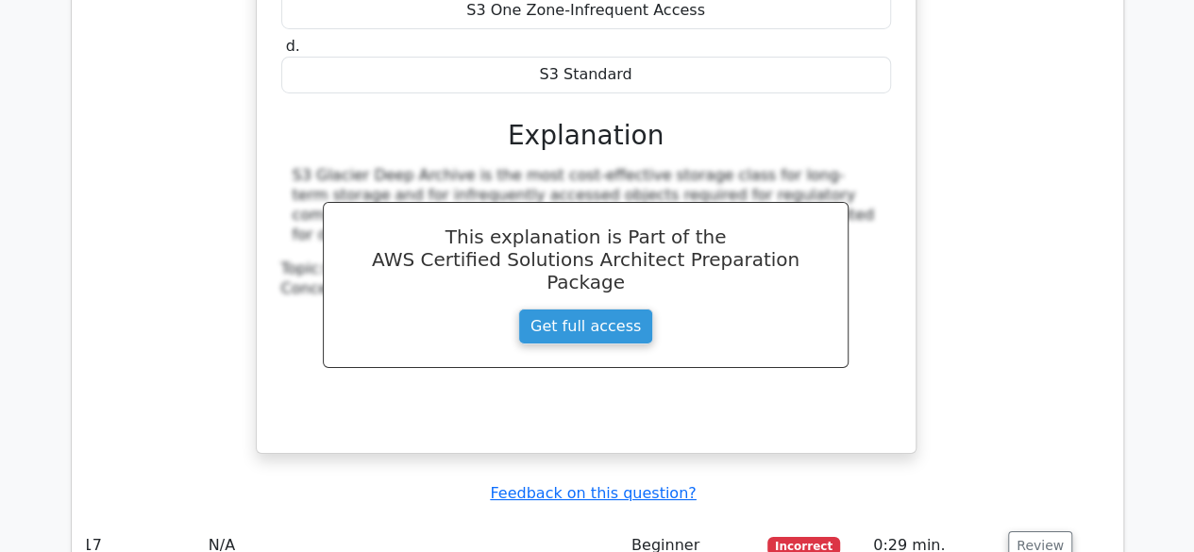
scroll to position [6927, 0]
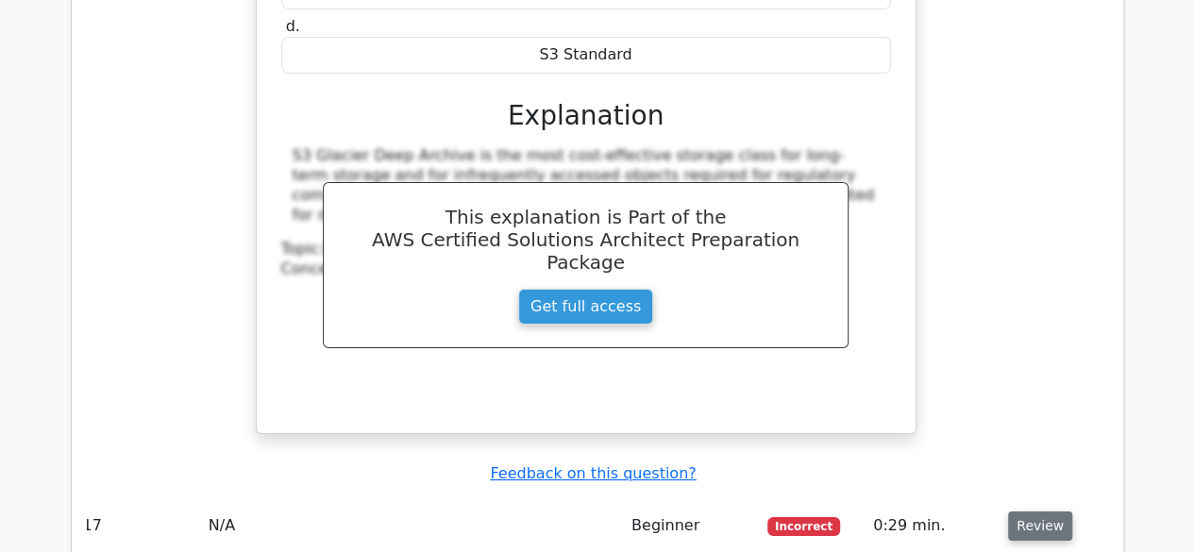
click at [963, 512] on button "Review" at bounding box center [1040, 526] width 64 height 29
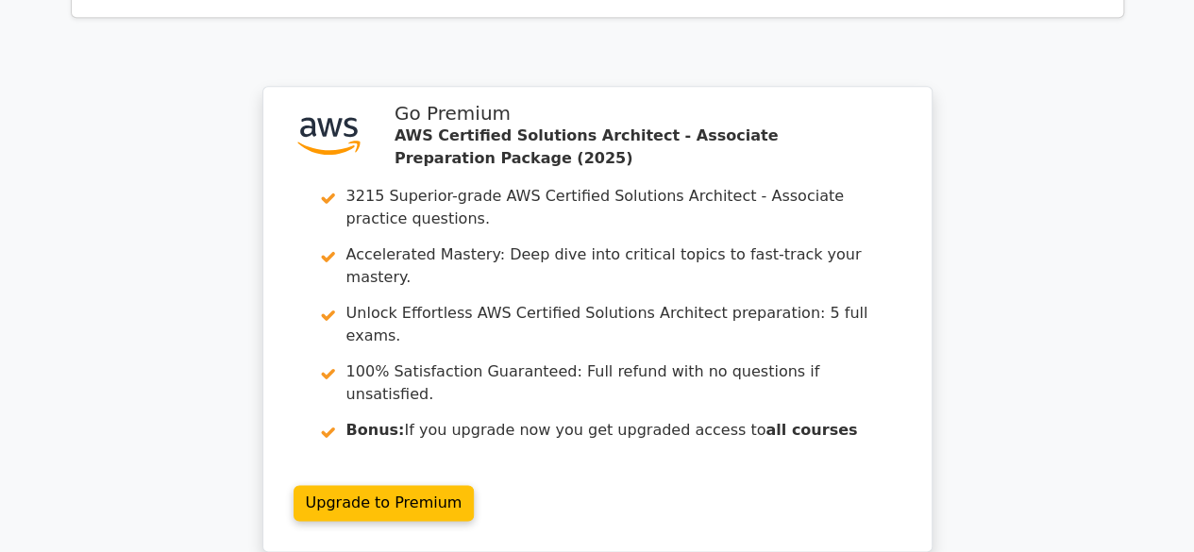
scroll to position [8236, 0]
